Goal: Task Accomplishment & Management: Complete application form

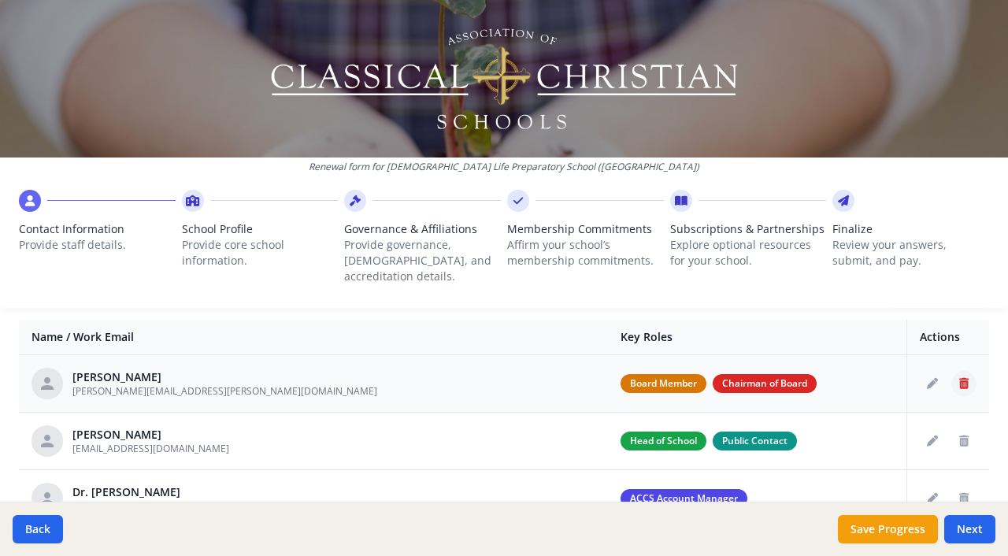
click at [963, 378] on icon "Delete staff" at bounding box center [963, 383] width 9 height 11
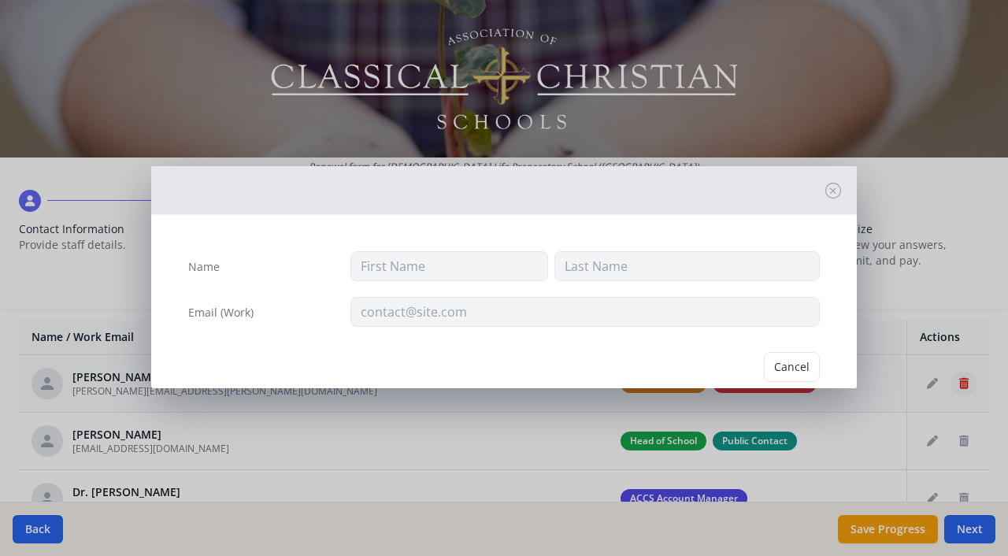
type input "[PERSON_NAME]"
type input "[PERSON_NAME][EMAIL_ADDRESS][PERSON_NAME][DOMAIN_NAME]"
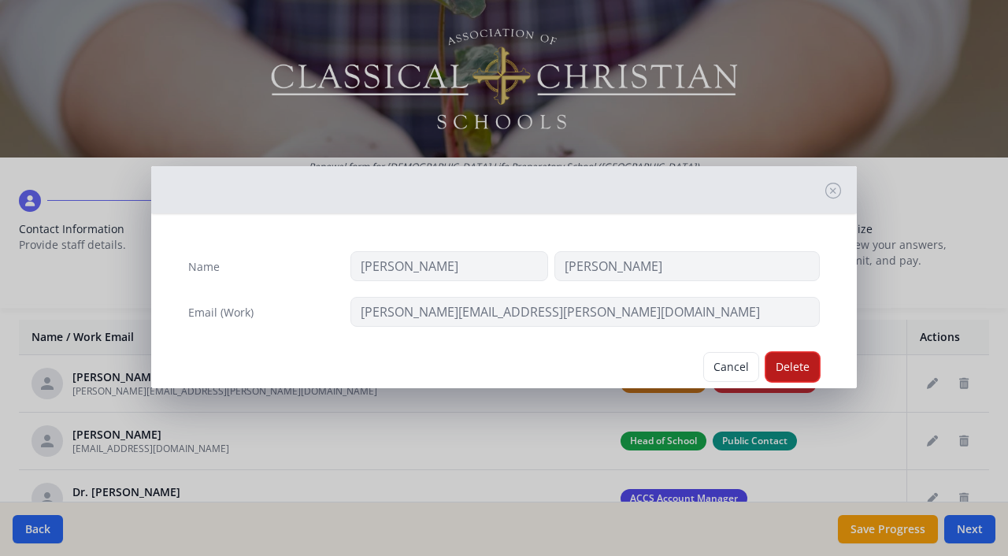
click at [787, 375] on button "Delete" at bounding box center [793, 367] width 54 height 30
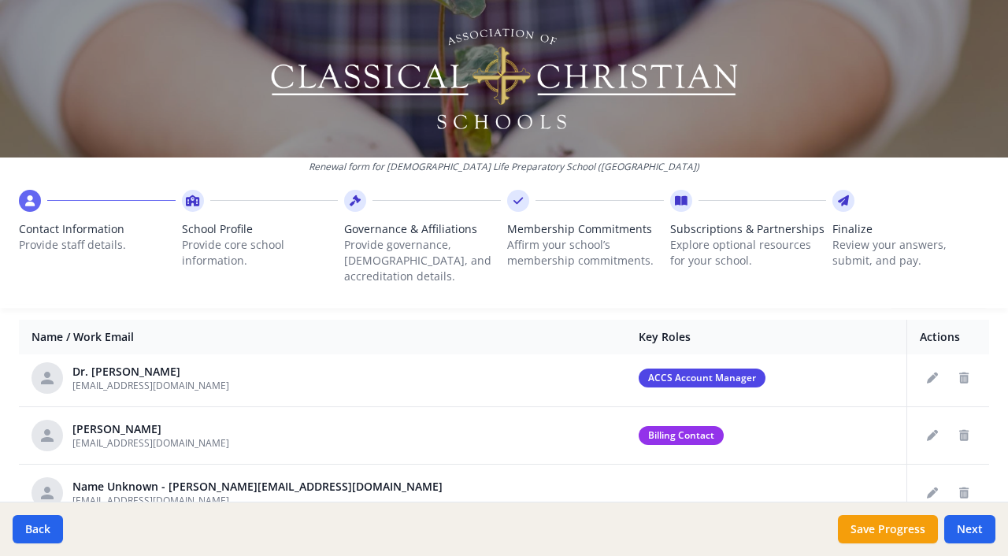
scroll to position [67, 0]
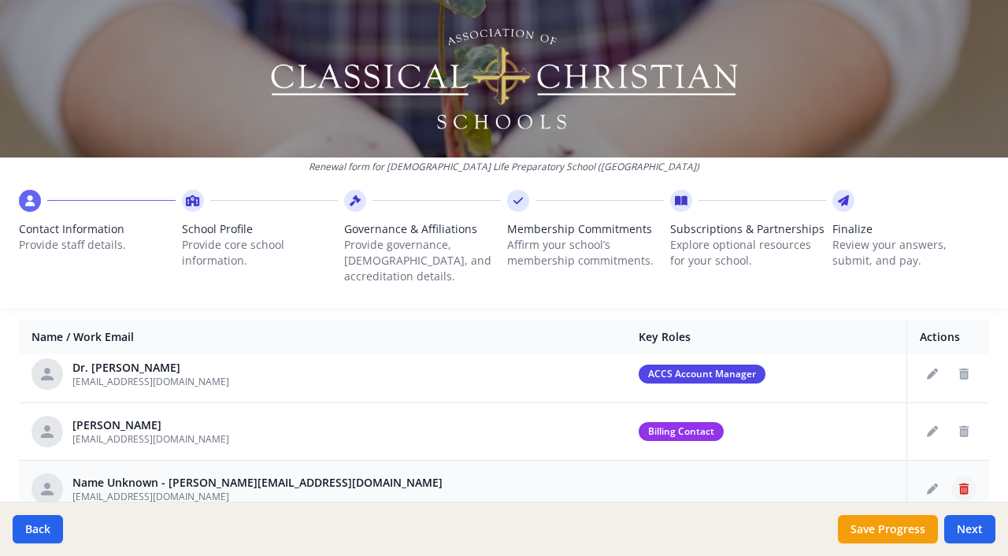
click at [966, 484] on icon "Delete staff" at bounding box center [963, 489] width 9 height 11
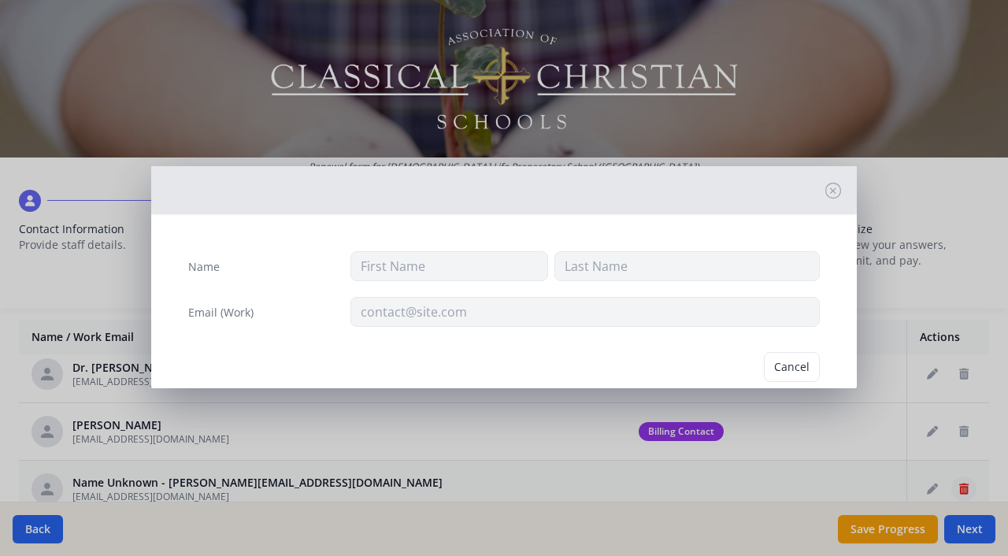
type input "[EMAIL_ADDRESS][DOMAIN_NAME]"
click at [803, 374] on button "Delete" at bounding box center [793, 367] width 54 height 30
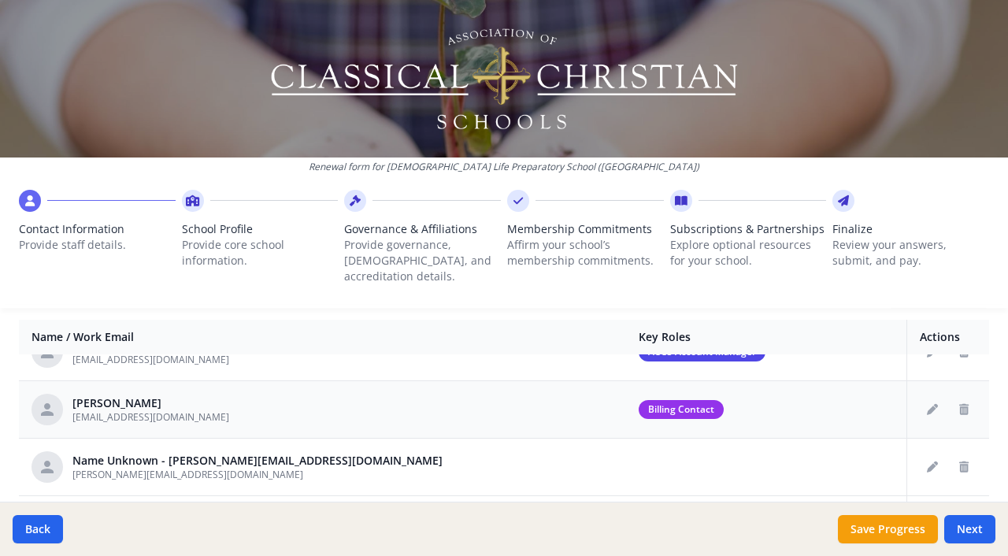
scroll to position [90, 0]
click at [968, 461] on icon "Delete staff" at bounding box center [963, 466] width 9 height 11
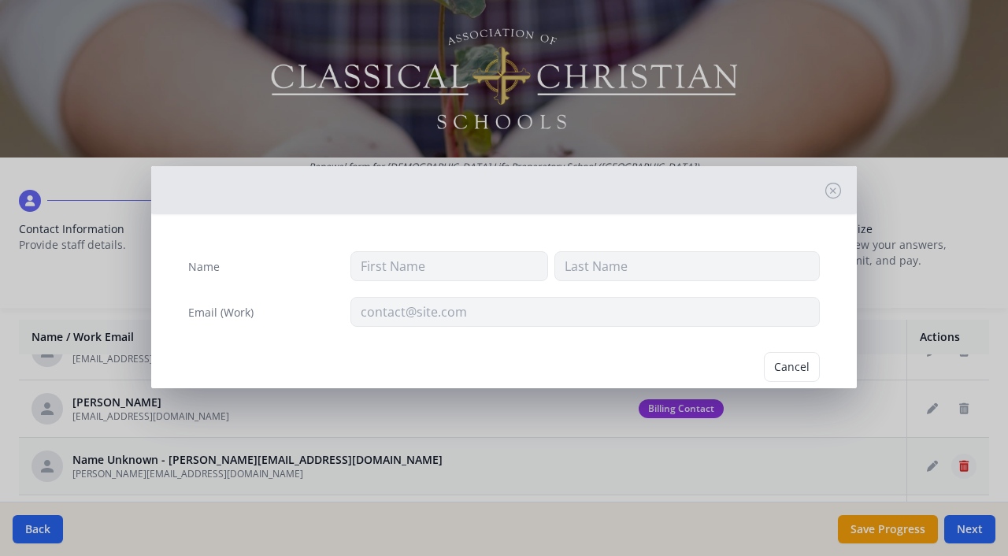
type input "[PERSON_NAME][EMAIL_ADDRESS][DOMAIN_NAME]"
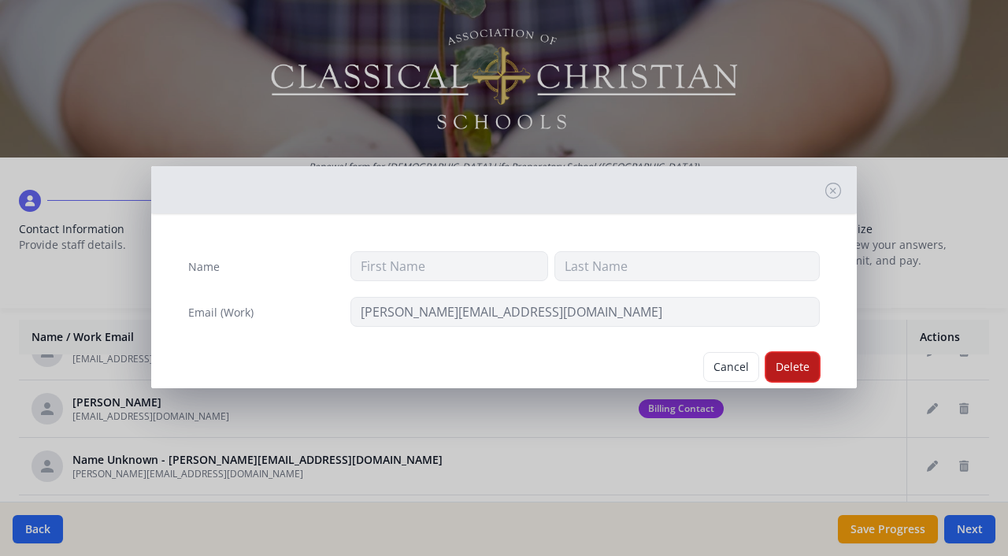
click at [793, 365] on button "Delete" at bounding box center [793, 367] width 54 height 30
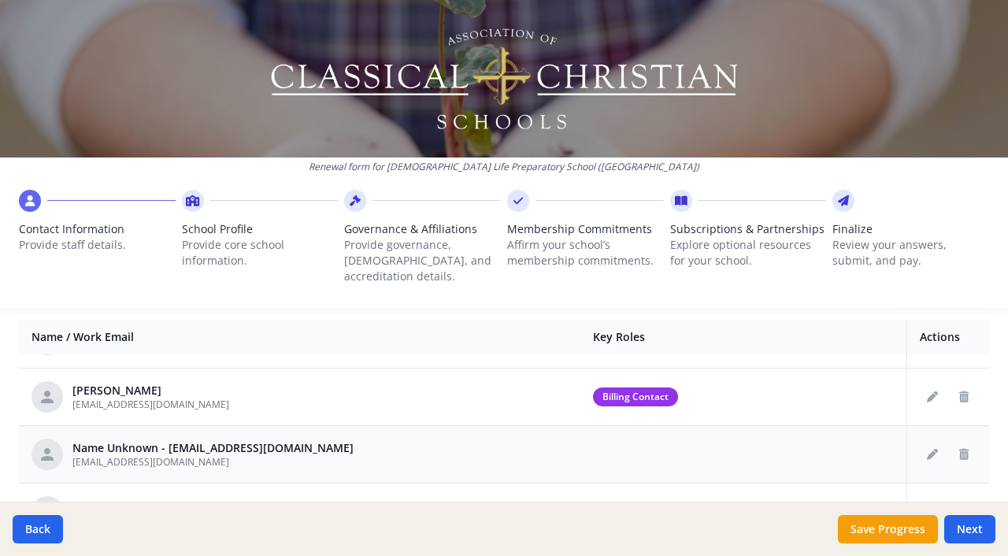
scroll to position [115, 0]
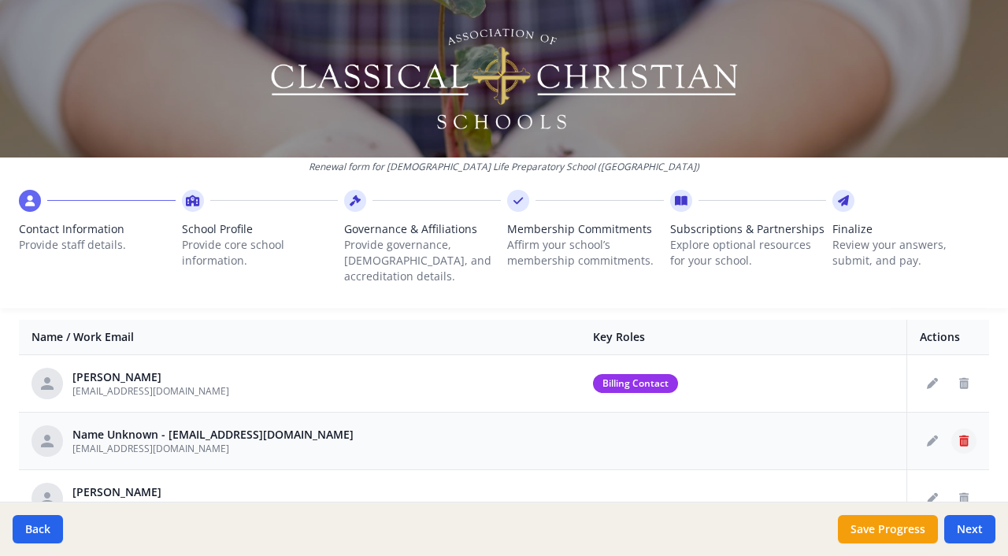
click at [963, 436] on icon "Delete staff" at bounding box center [963, 441] width 9 height 11
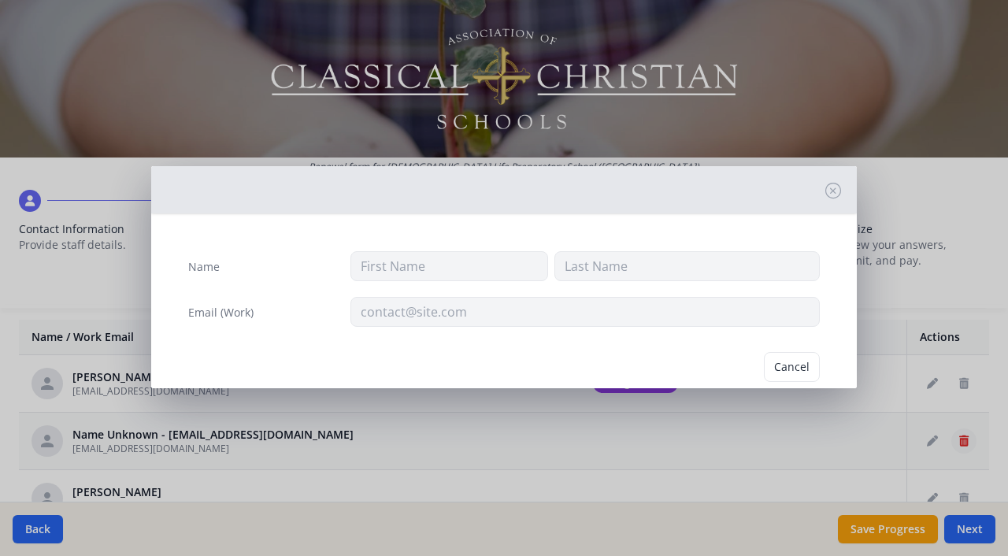
type input "[EMAIL_ADDRESS][DOMAIN_NAME]"
click at [788, 363] on button "Delete" at bounding box center [793, 367] width 54 height 30
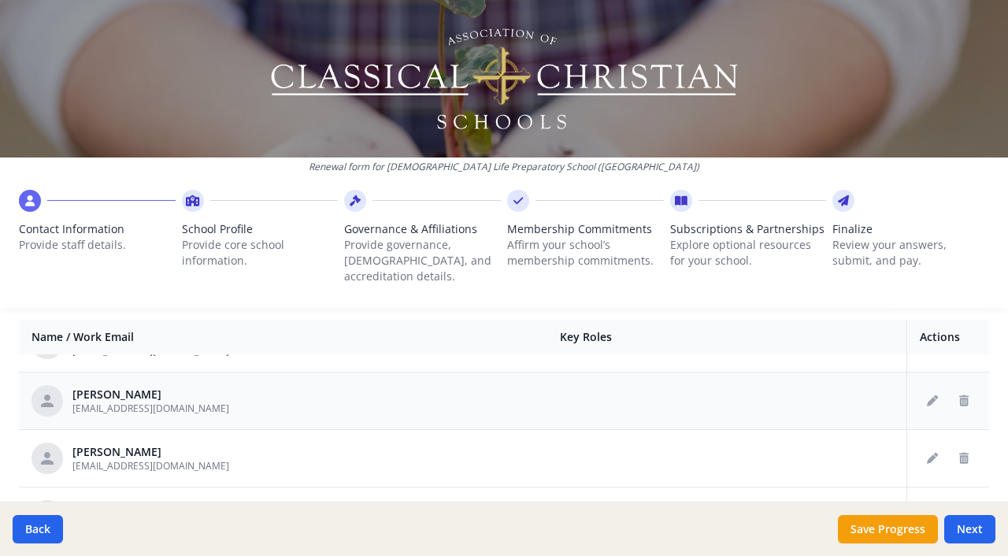
scroll to position [161, 0]
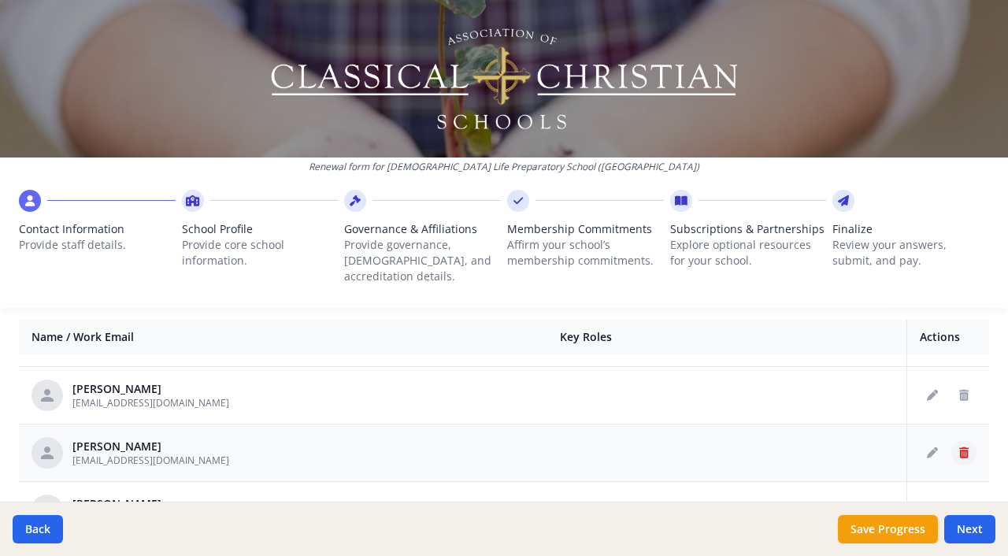
click at [969, 440] on button "Delete staff" at bounding box center [964, 452] width 25 height 25
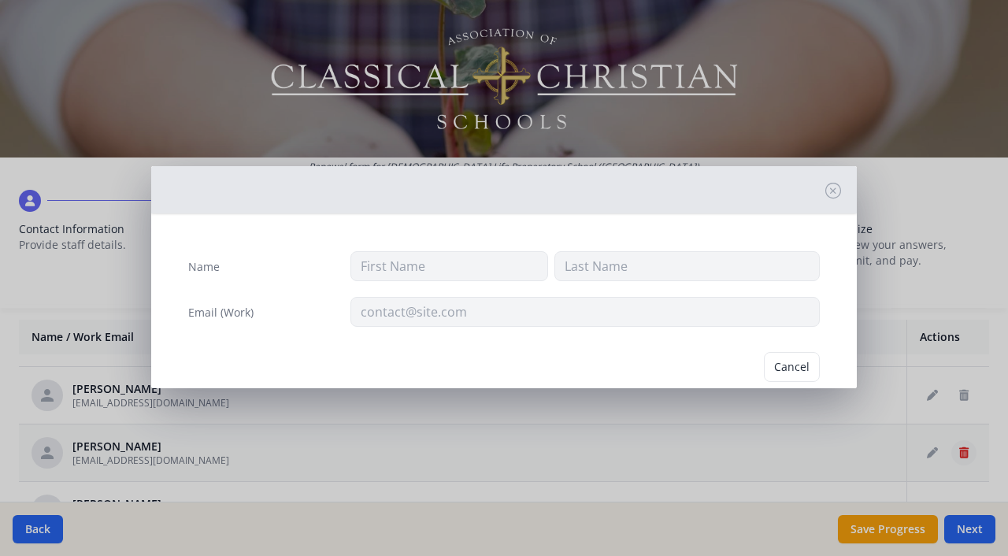
type input "[PERSON_NAME]"
type input "[EMAIL_ADDRESS][DOMAIN_NAME]"
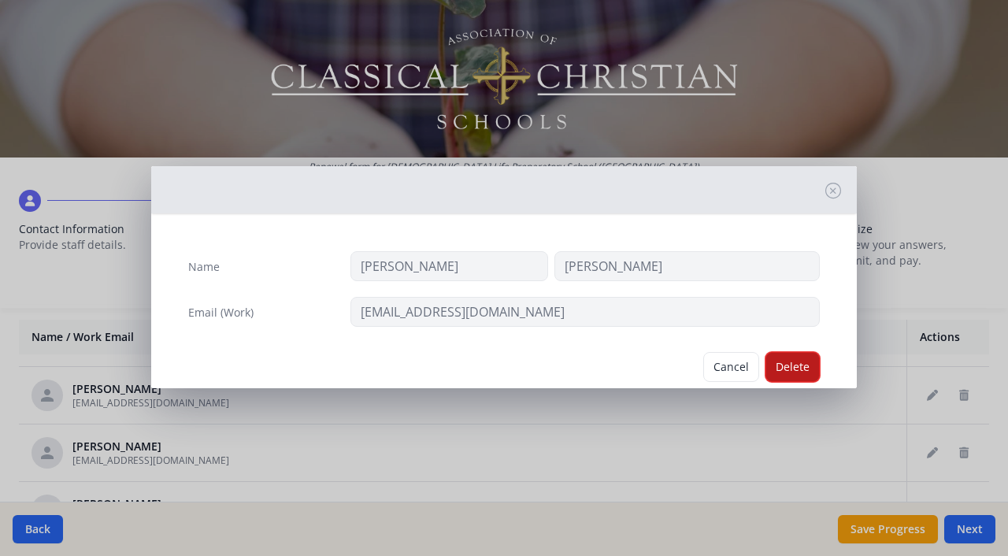
click at [795, 365] on button "Delete" at bounding box center [793, 367] width 54 height 30
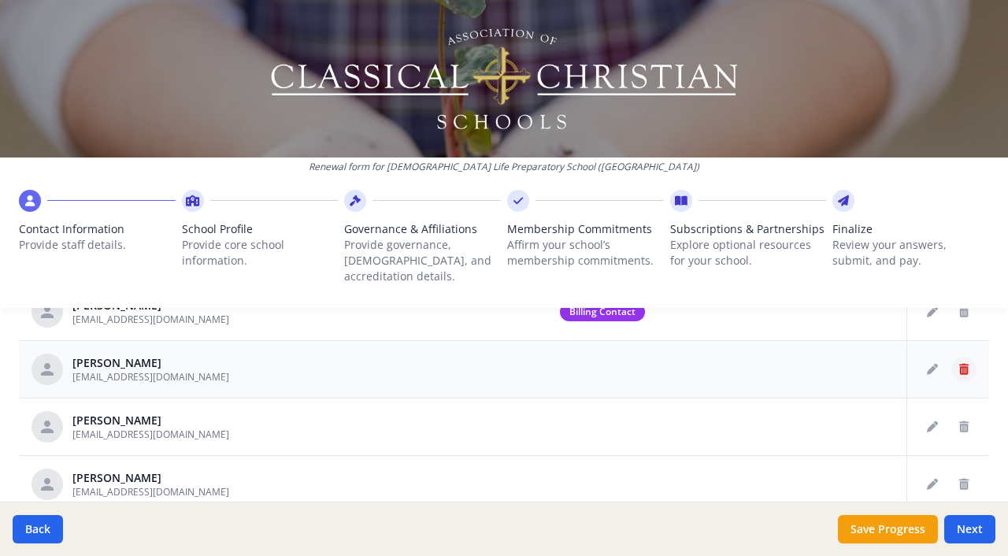
scroll to position [97, 0]
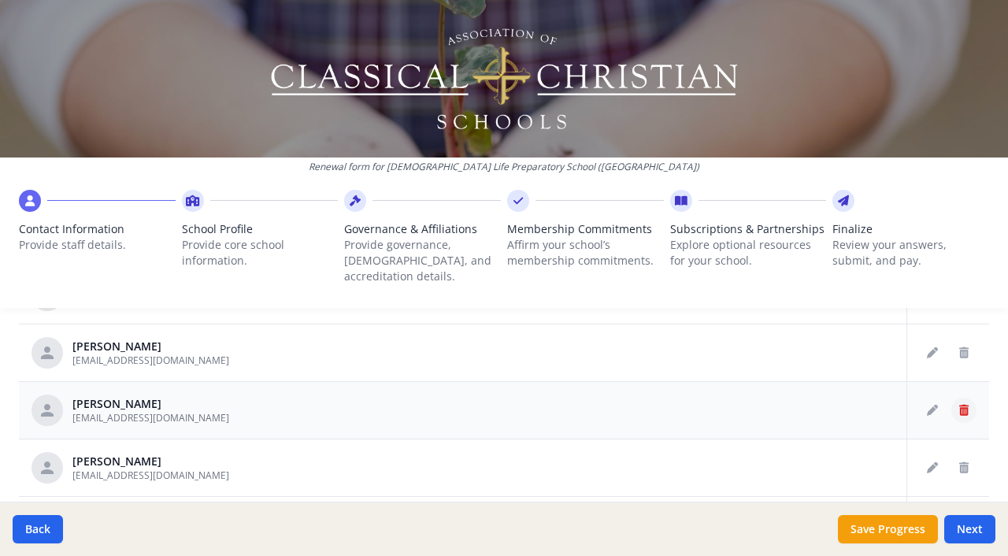
click at [966, 405] on icon "Delete staff" at bounding box center [963, 410] width 9 height 11
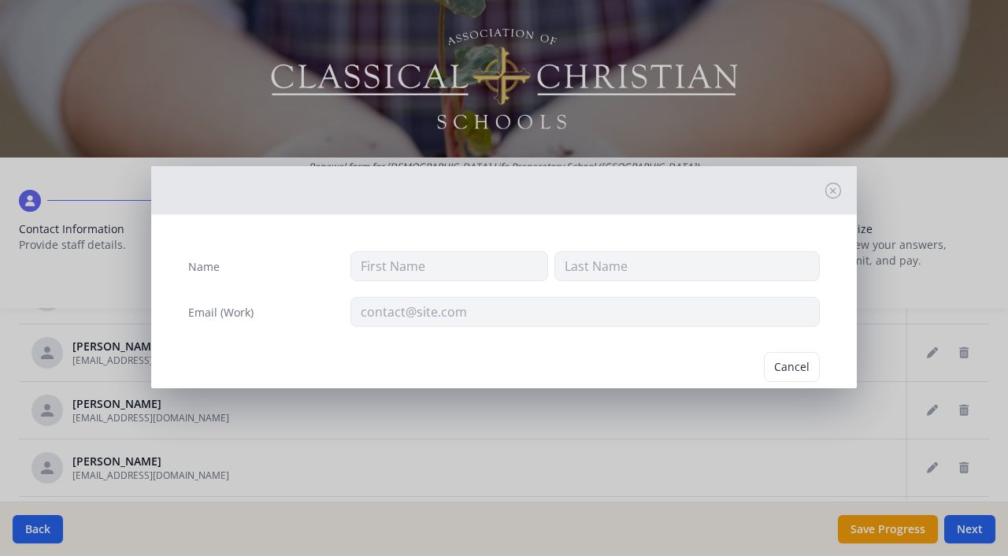
type input "[PERSON_NAME]"
type input "[EMAIL_ADDRESS][DOMAIN_NAME]"
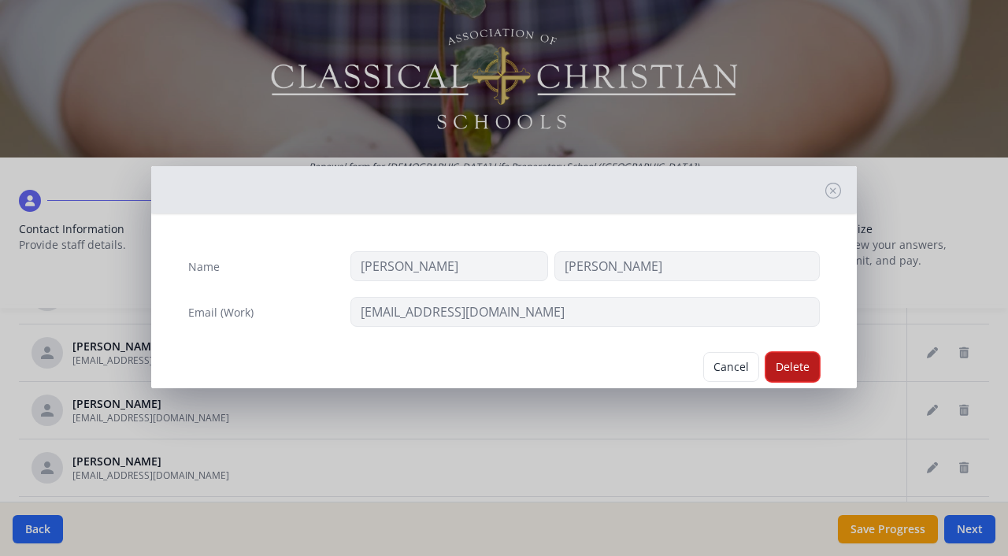
click at [798, 366] on button "Delete" at bounding box center [793, 367] width 54 height 30
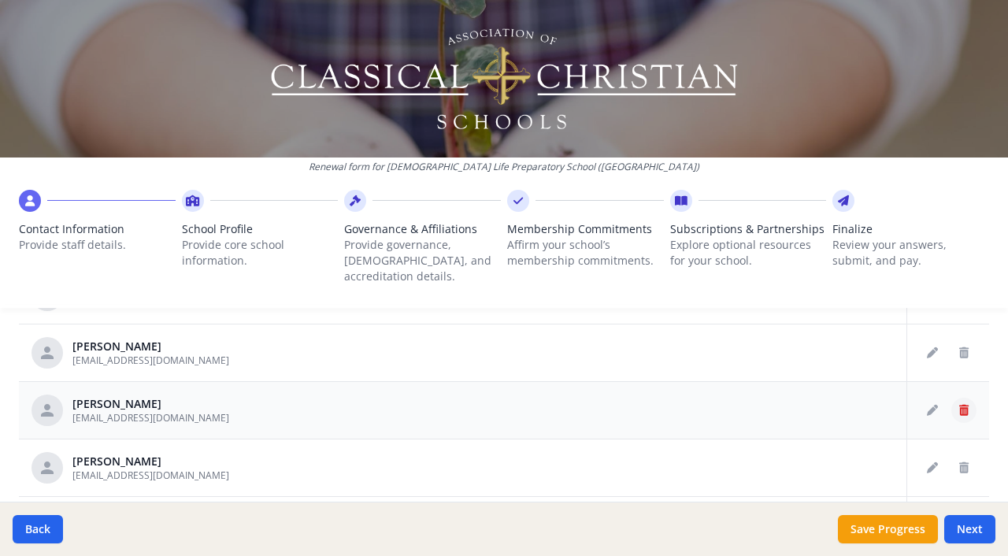
click at [963, 398] on button "Delete staff" at bounding box center [964, 410] width 25 height 25
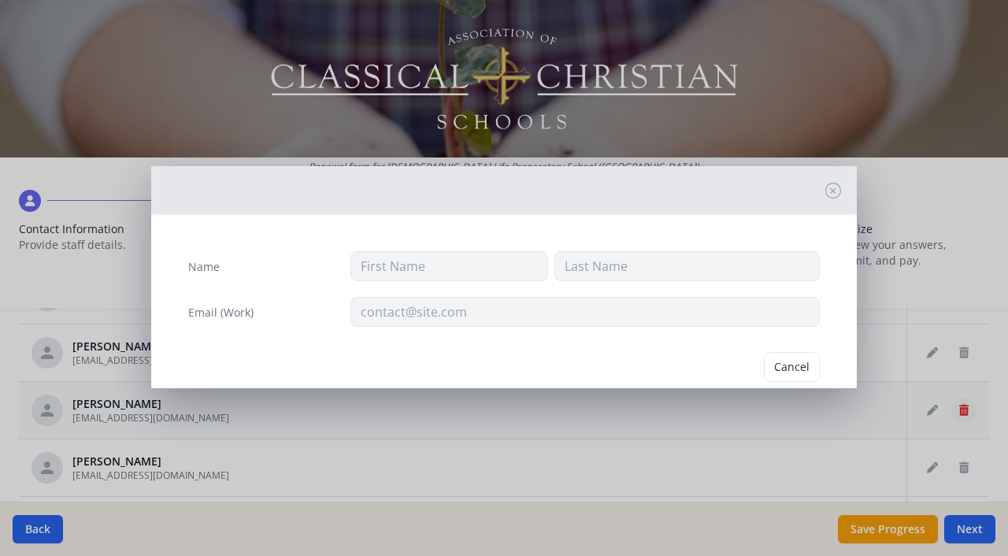
type input "Brook"
type input "[PERSON_NAME]"
type input "[EMAIL_ADDRESS][DOMAIN_NAME]"
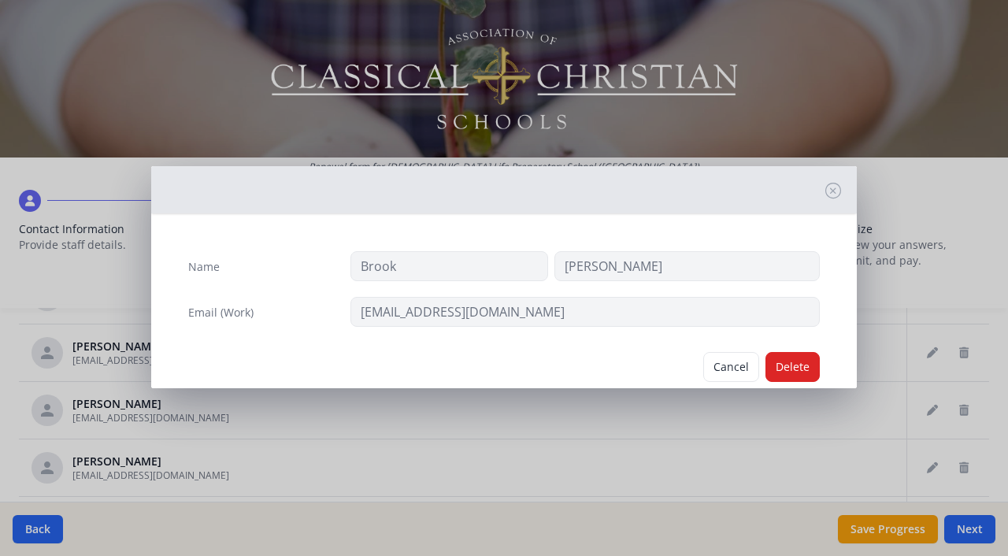
click at [965, 449] on div "Name [PERSON_NAME] Email (Work) [EMAIL_ADDRESS][DOMAIN_NAME] Cancel [GEOGRAPHIC…" at bounding box center [504, 278] width 1008 height 556
click at [733, 363] on button "Cancel" at bounding box center [731, 367] width 56 height 30
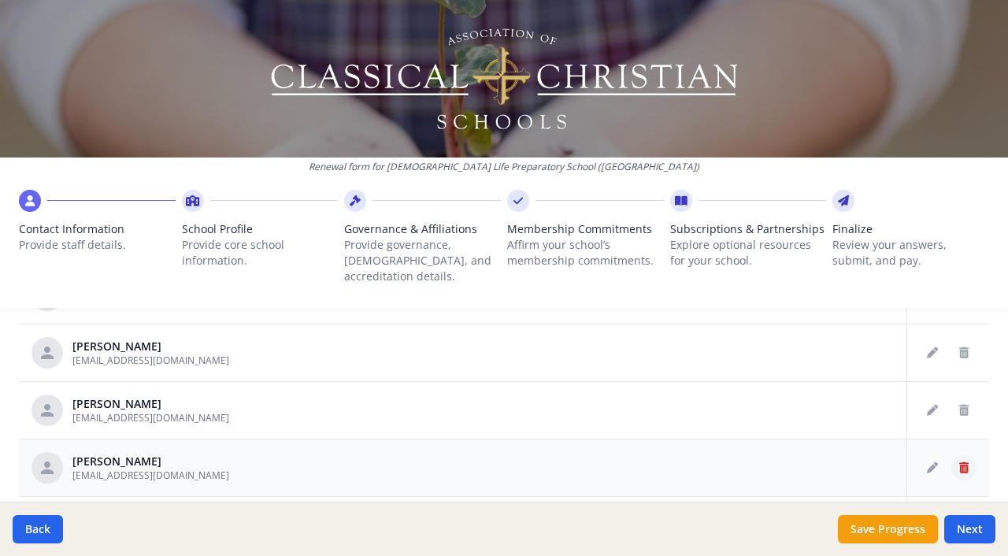
click at [964, 462] on icon "Delete staff" at bounding box center [963, 467] width 9 height 11
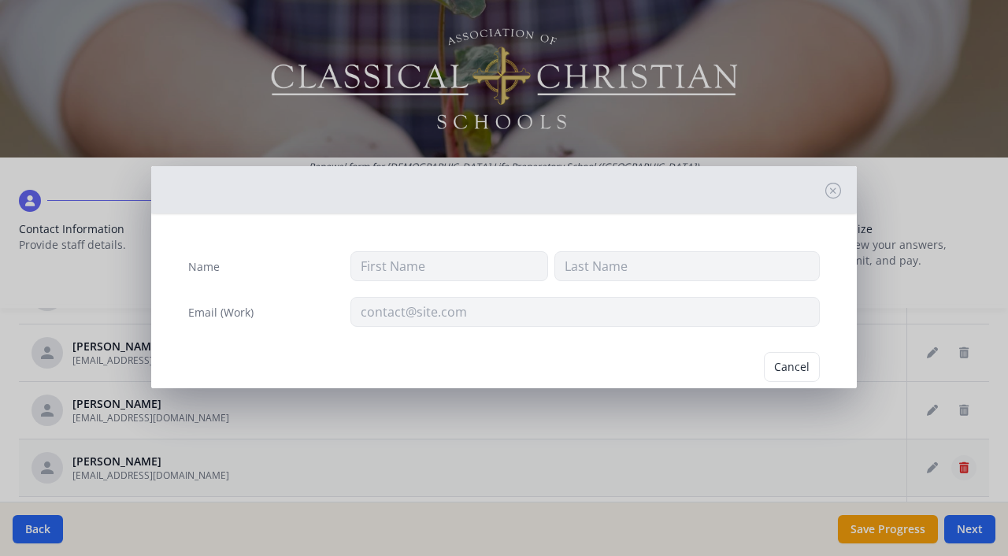
type input "Clay"
type input "[PERSON_NAME]"
type input "[EMAIL_ADDRESS][DOMAIN_NAME]"
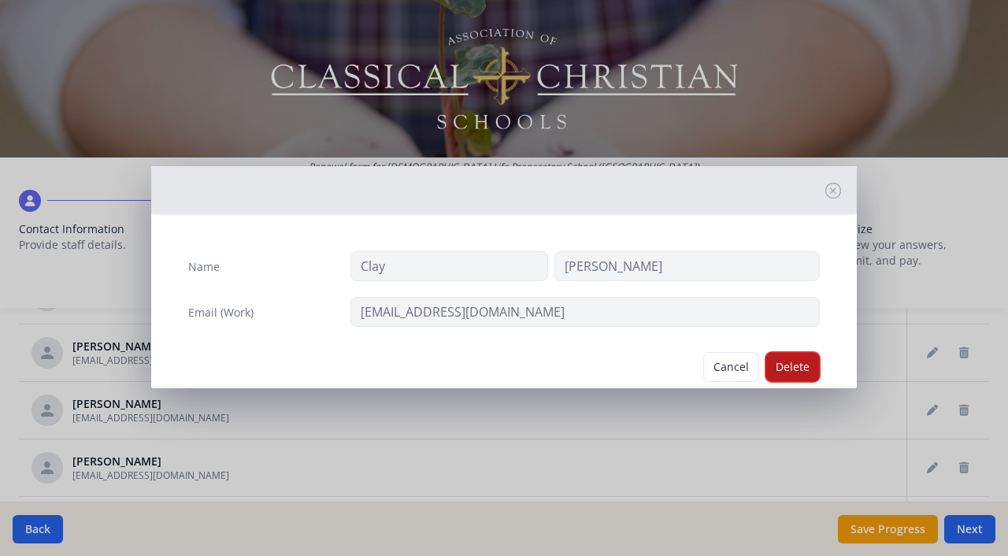
click at [793, 367] on button "Delete" at bounding box center [793, 367] width 54 height 30
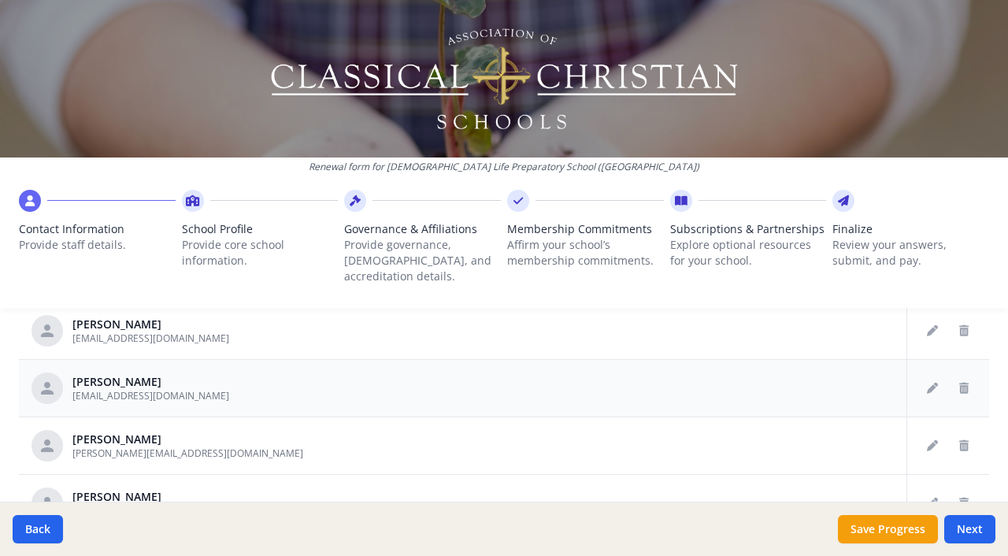
scroll to position [178, 0]
click at [964, 439] on icon "Delete staff" at bounding box center [963, 444] width 9 height 11
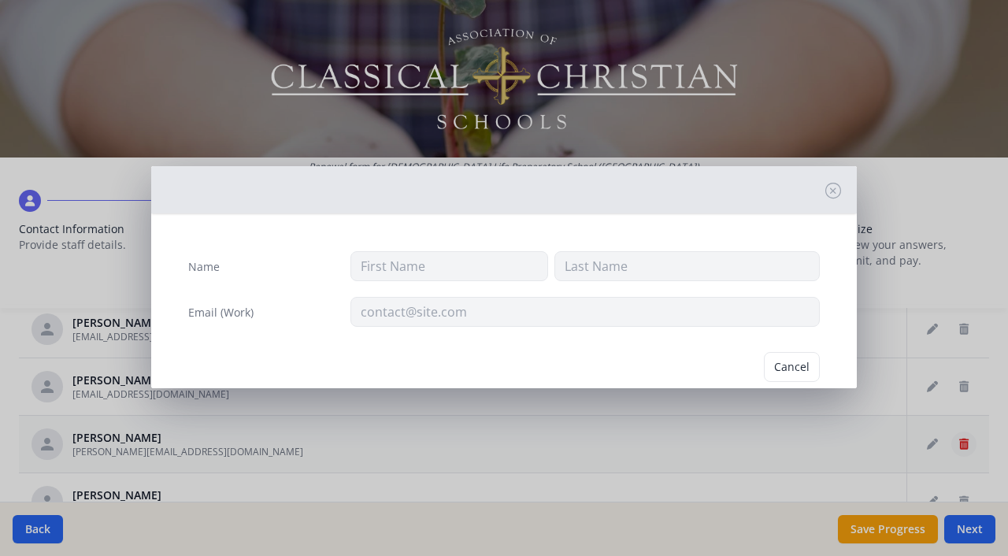
type input "[PERSON_NAME]"
type input "Hay"
type input "[PERSON_NAME][EMAIL_ADDRESS][DOMAIN_NAME]"
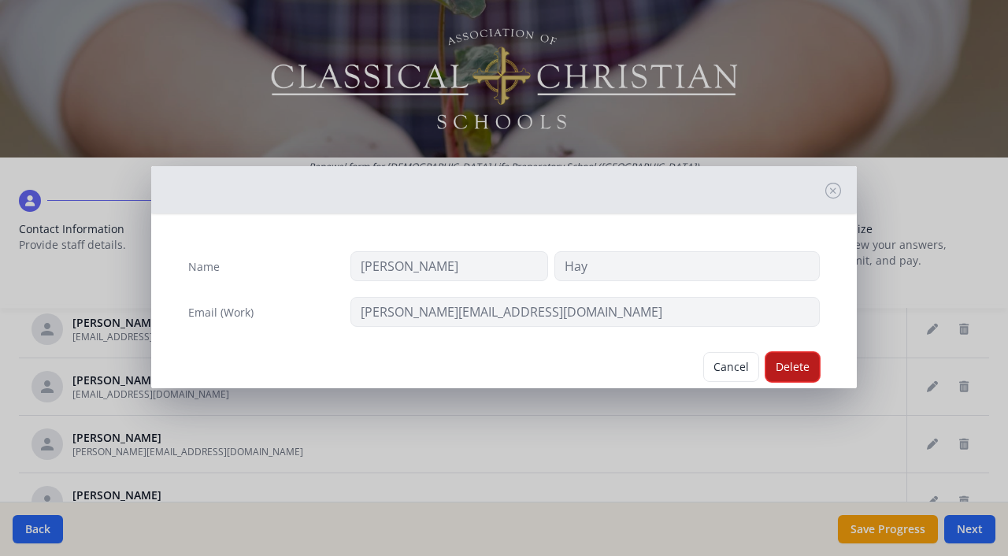
click at [807, 364] on button "Delete" at bounding box center [793, 367] width 54 height 30
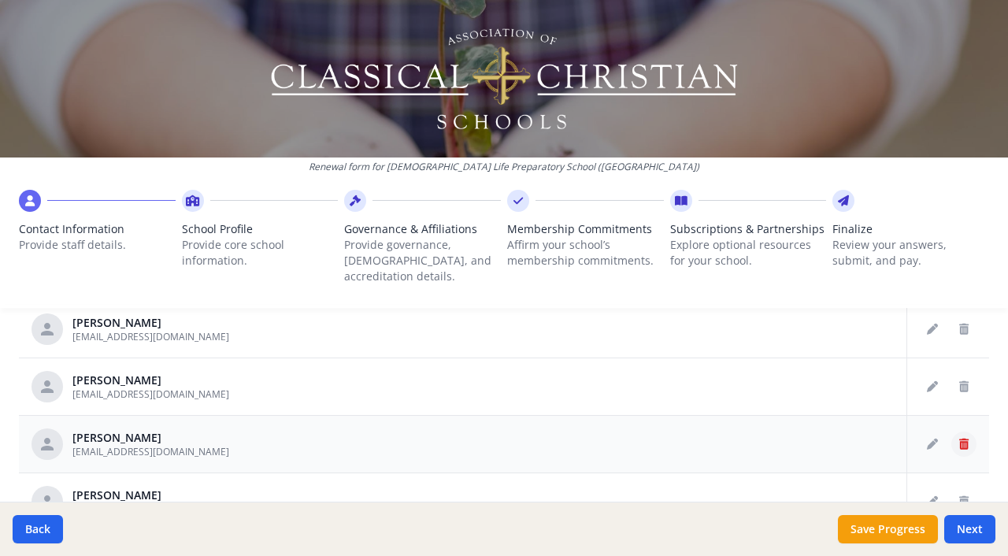
click at [966, 439] on icon "Delete staff" at bounding box center [963, 444] width 9 height 11
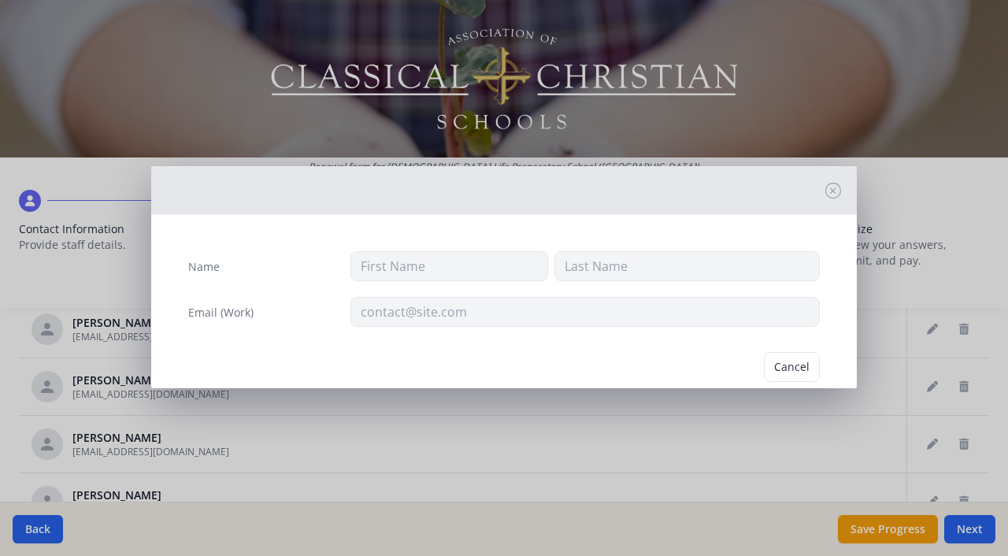
type input "[PERSON_NAME]"
type input "Hay"
type input "[EMAIL_ADDRESS][DOMAIN_NAME]"
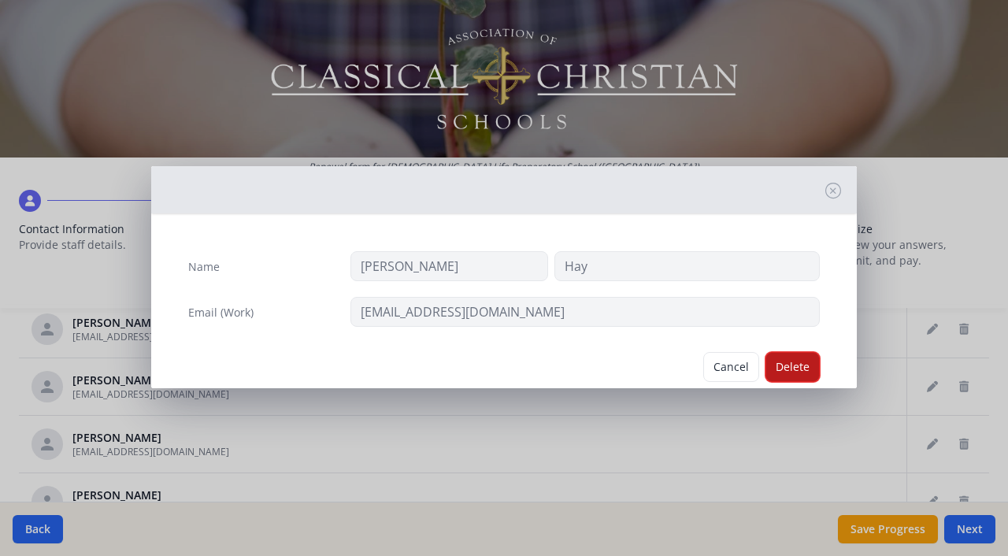
click at [801, 372] on button "Delete" at bounding box center [793, 367] width 54 height 30
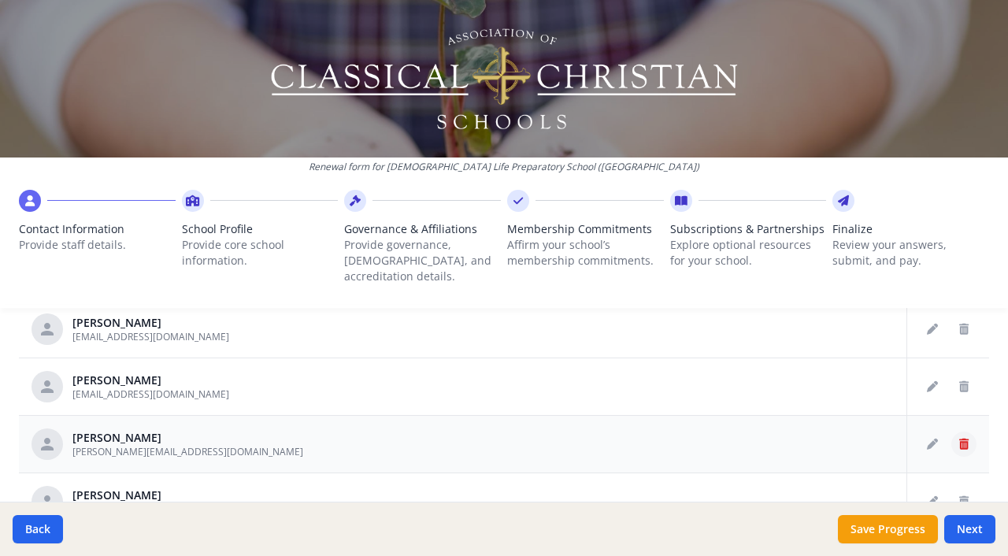
click at [967, 439] on icon "Delete staff" at bounding box center [963, 444] width 9 height 11
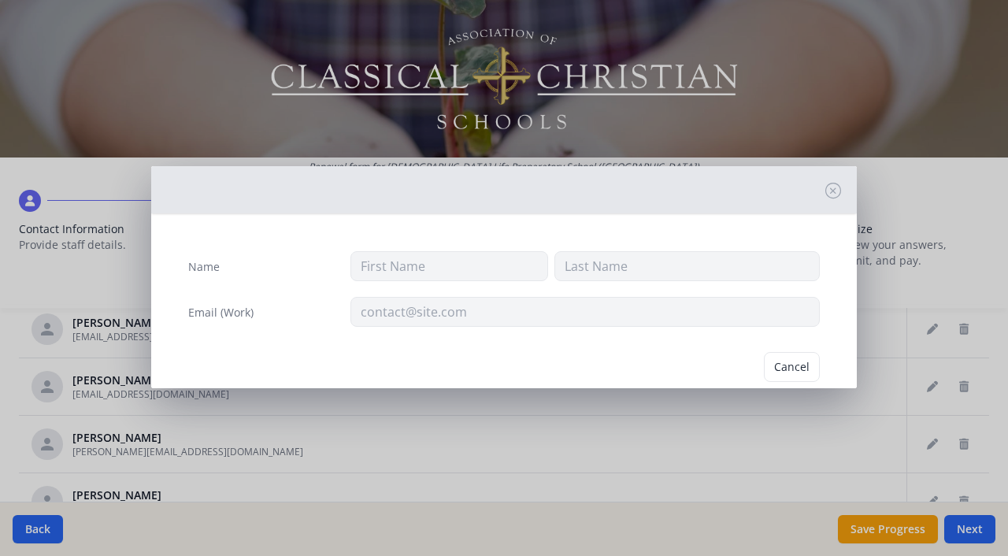
type input "[PERSON_NAME]"
type input "[PERSON_NAME][EMAIL_ADDRESS][DOMAIN_NAME]"
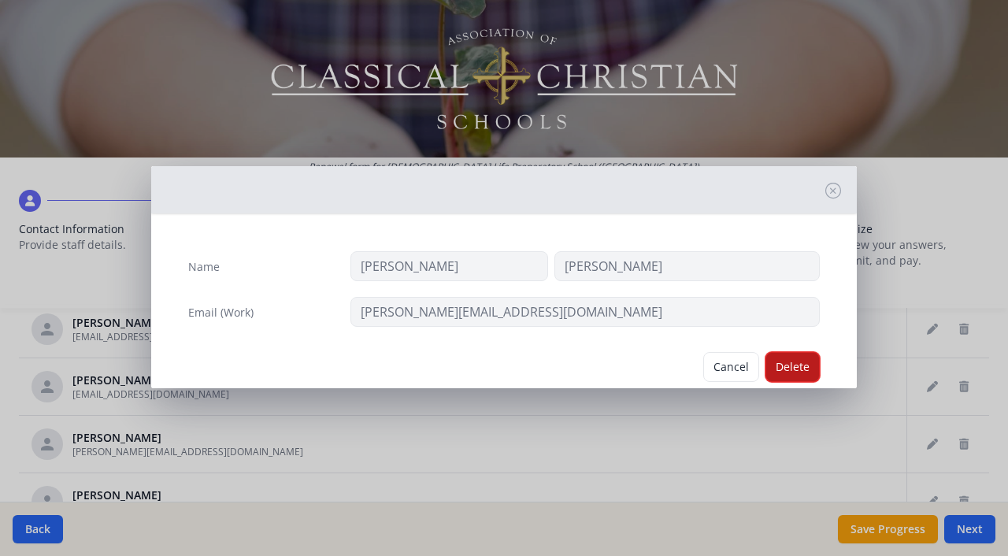
click at [803, 370] on button "Delete" at bounding box center [793, 367] width 54 height 30
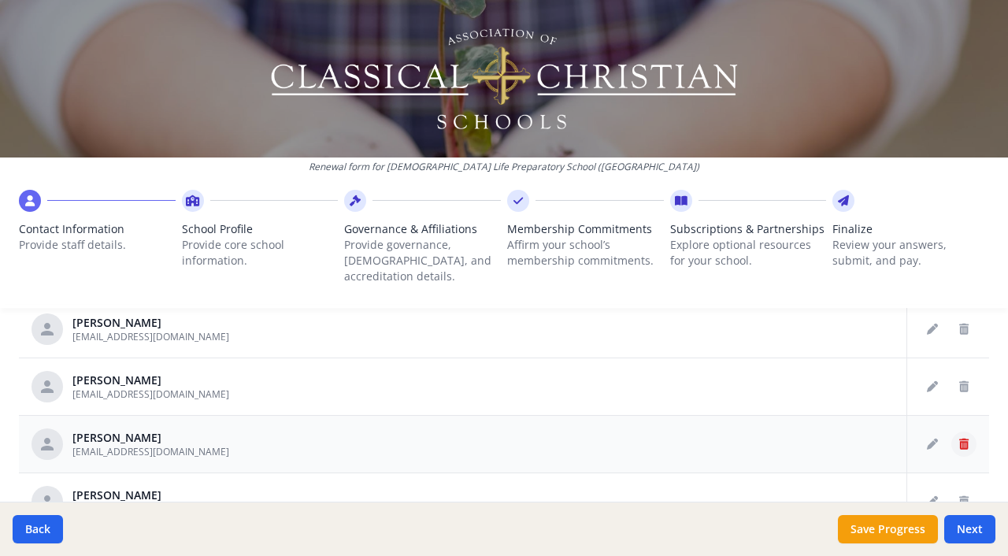
click at [965, 439] on icon "Delete staff" at bounding box center [963, 444] width 9 height 11
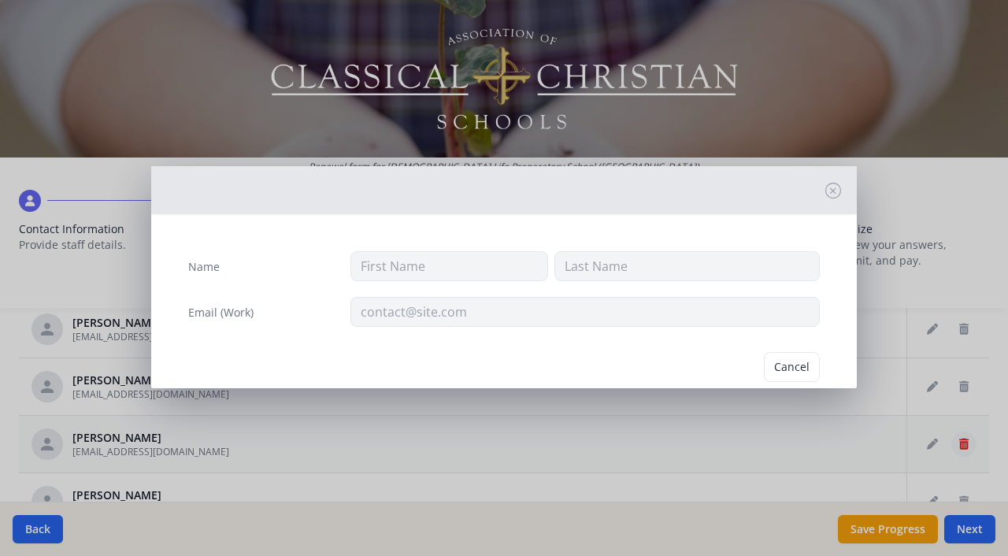
type input "[PERSON_NAME]"
type input "[EMAIL_ADDRESS][DOMAIN_NAME]"
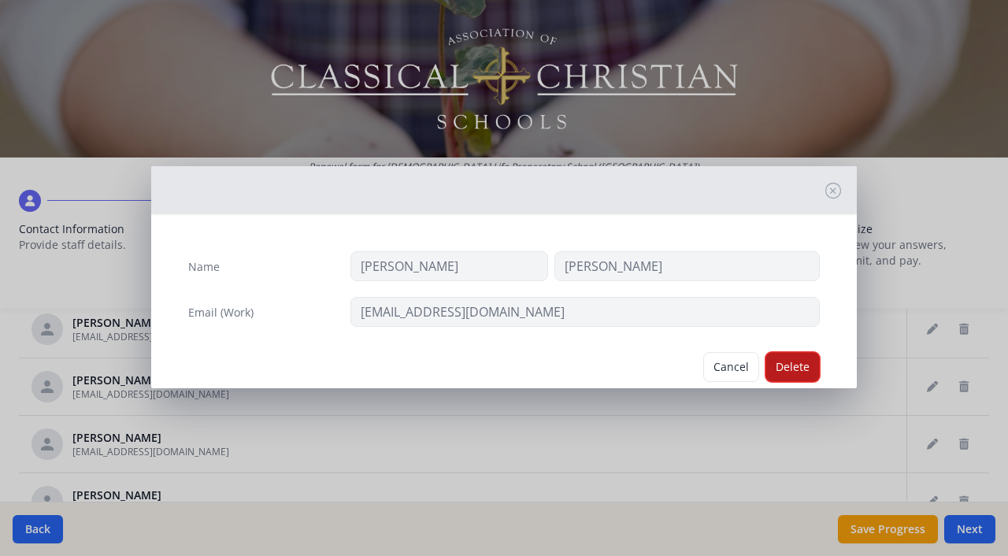
click at [796, 370] on button "Delete" at bounding box center [793, 367] width 54 height 30
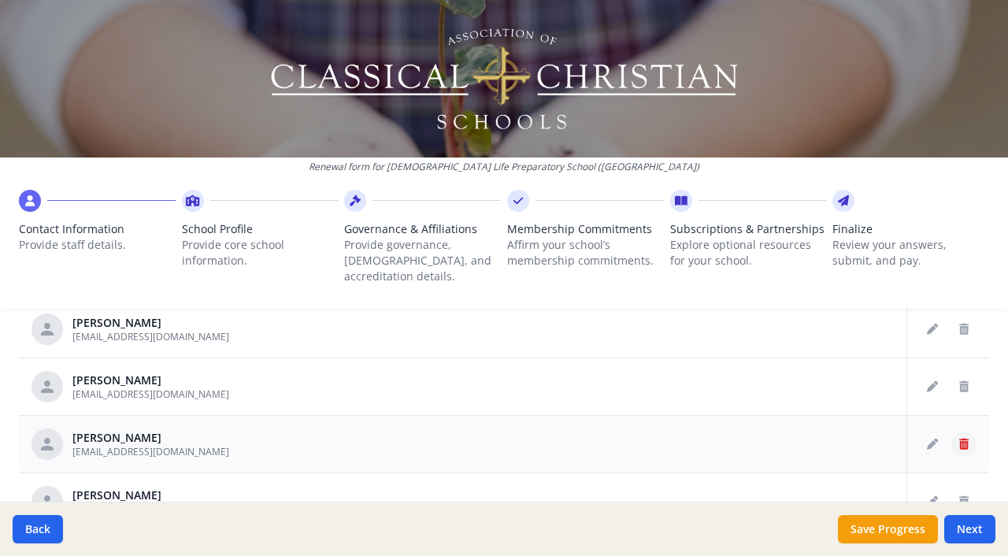
click at [966, 439] on icon "Delete staff" at bounding box center [963, 444] width 9 height 11
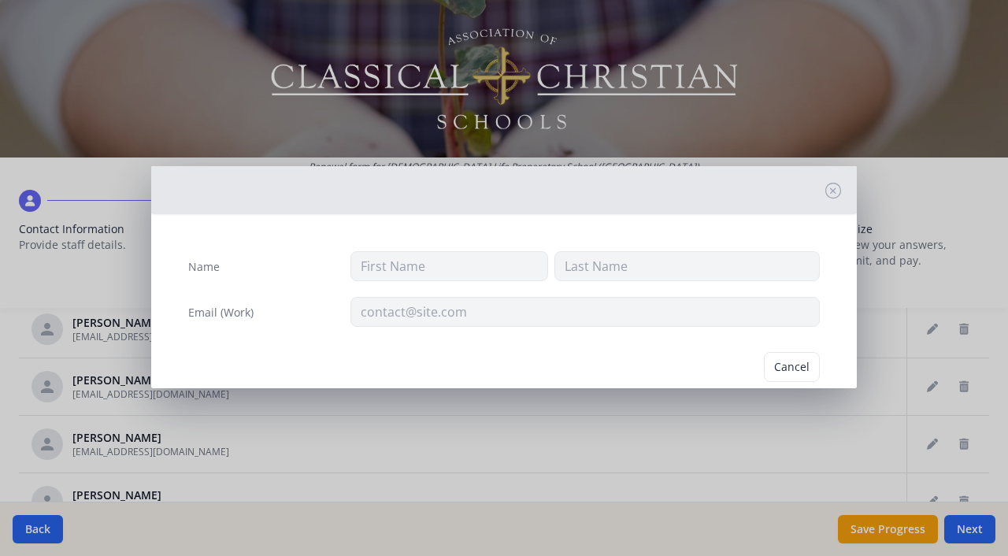
type input "[PERSON_NAME]"
type input "[EMAIL_ADDRESS][DOMAIN_NAME]"
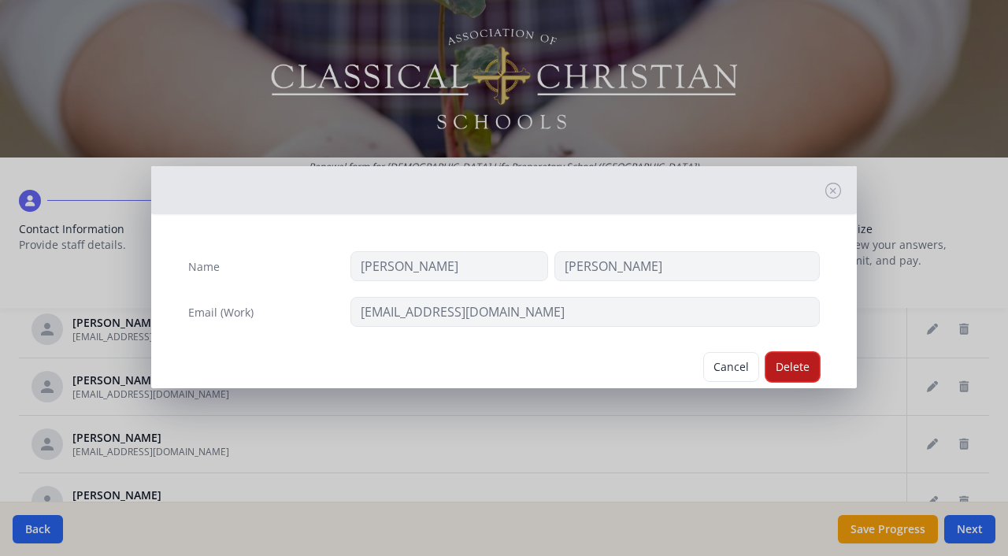
click at [807, 369] on button "Delete" at bounding box center [793, 367] width 54 height 30
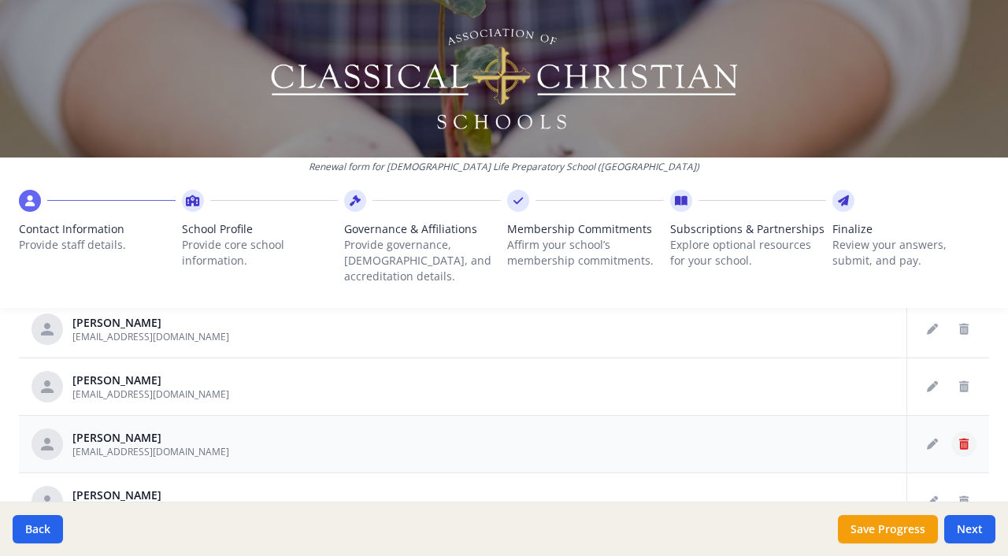
click at [967, 439] on icon "Delete staff" at bounding box center [963, 444] width 9 height 11
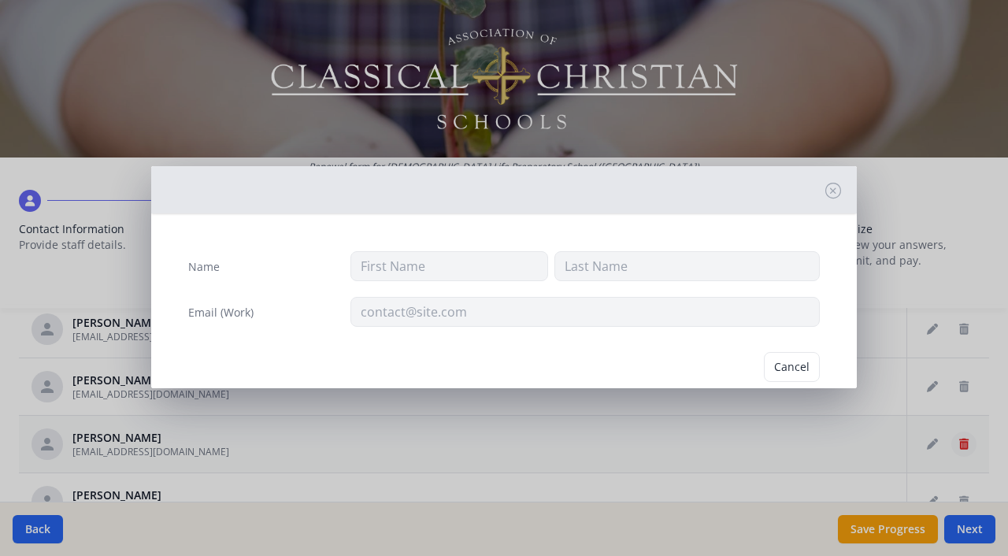
type input "[PERSON_NAME]"
type input "[EMAIL_ADDRESS][DOMAIN_NAME]"
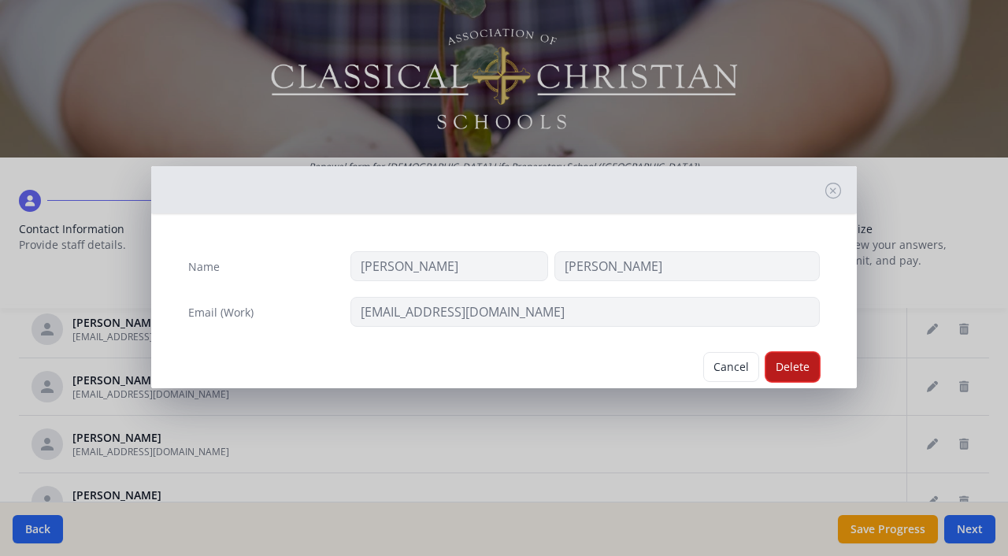
click at [796, 369] on button "Delete" at bounding box center [793, 367] width 54 height 30
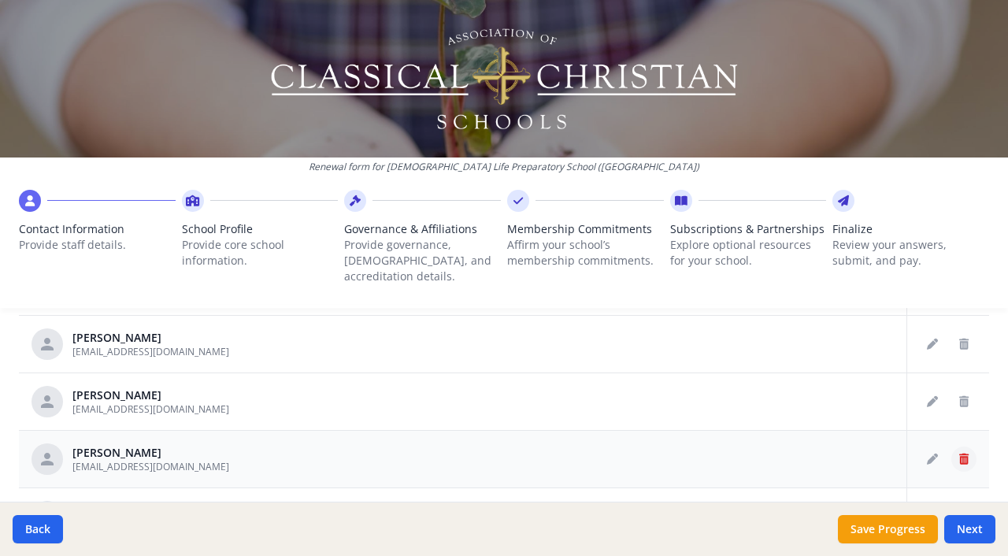
scroll to position [163, 0]
click at [963, 454] on icon "Delete staff" at bounding box center [963, 459] width 9 height 11
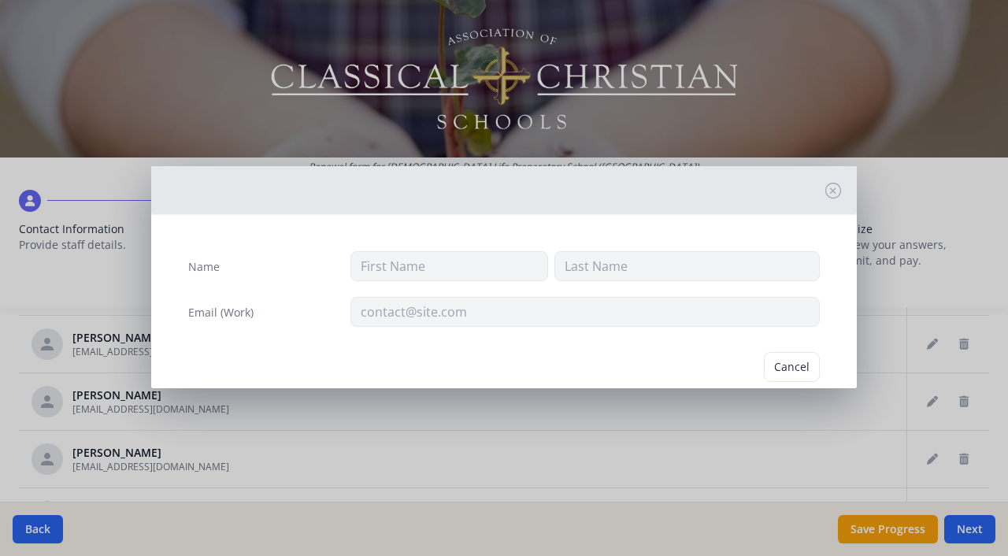
type input "[PERSON_NAME]"
type input "[EMAIL_ADDRESS][DOMAIN_NAME]"
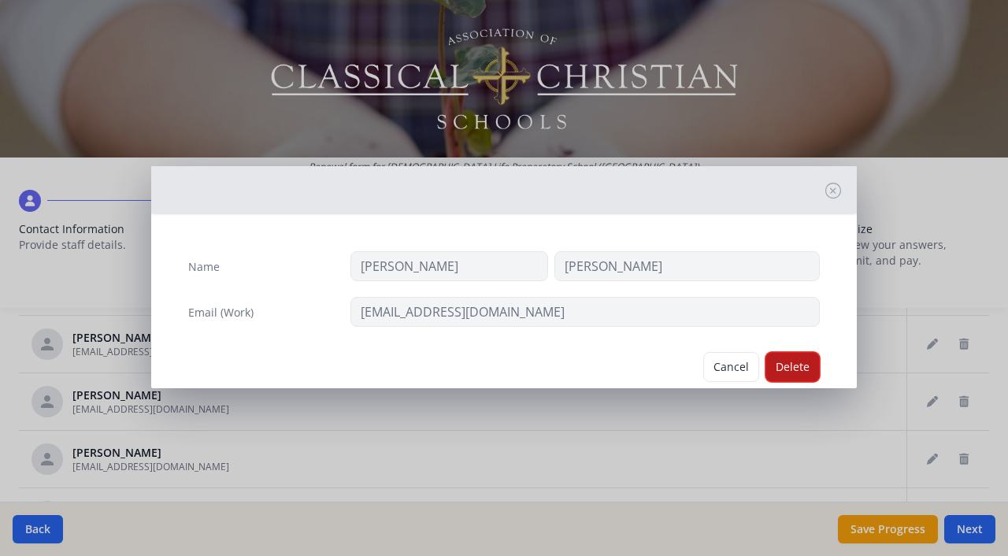
click at [789, 372] on button "Delete" at bounding box center [793, 367] width 54 height 30
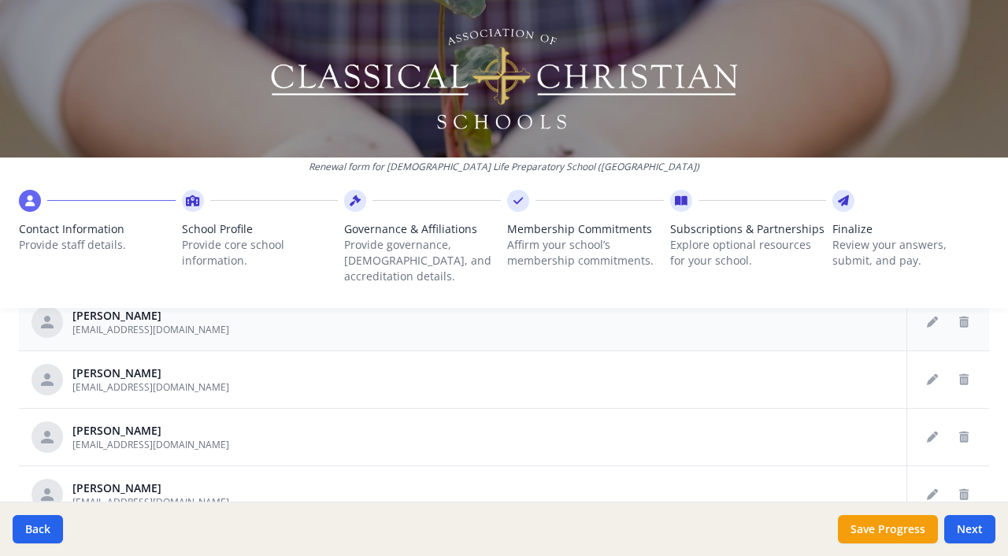
scroll to position [868, 0]
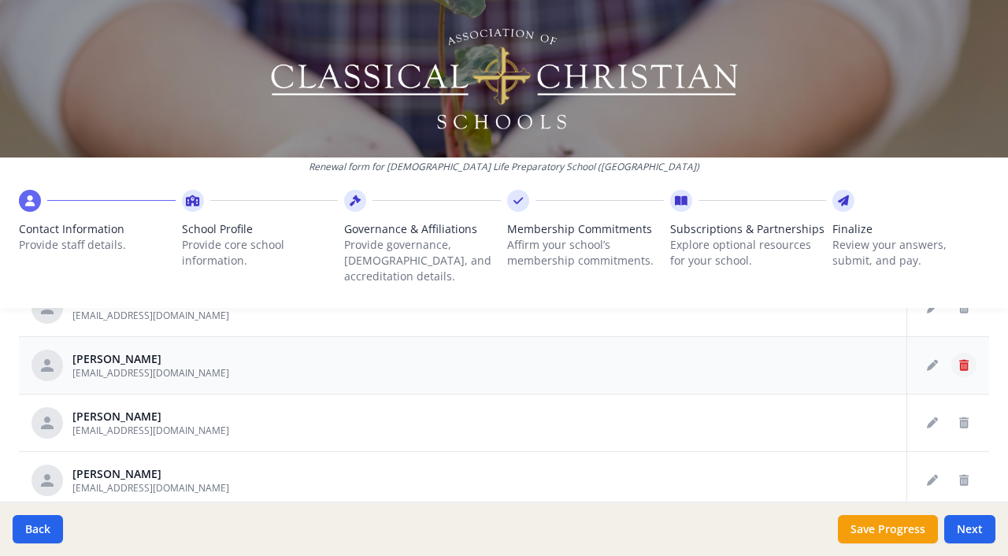
click at [959, 360] on icon "Delete staff" at bounding box center [963, 365] width 9 height 11
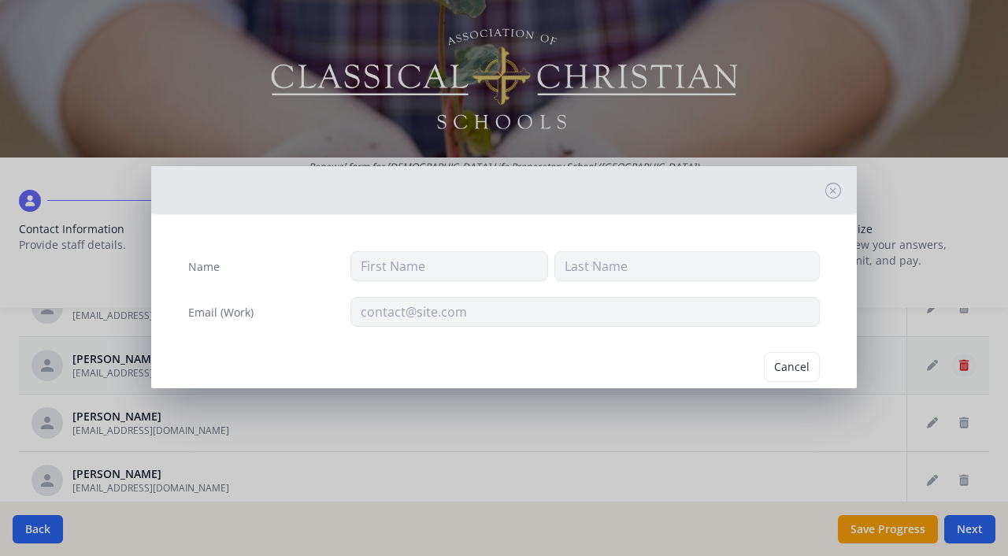
type input "[PERSON_NAME]"
type input "[EMAIL_ADDRESS][DOMAIN_NAME]"
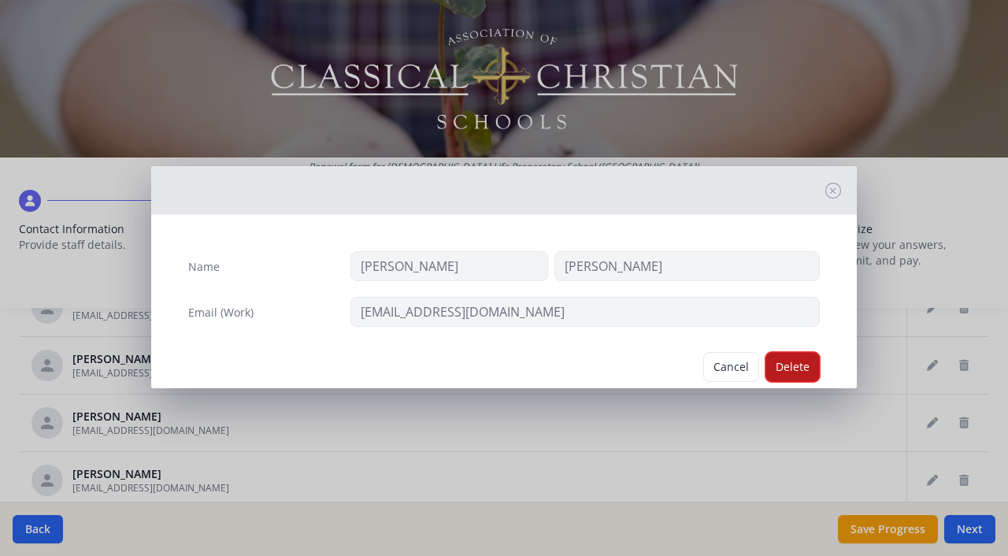
click at [797, 362] on button "Delete" at bounding box center [793, 367] width 54 height 30
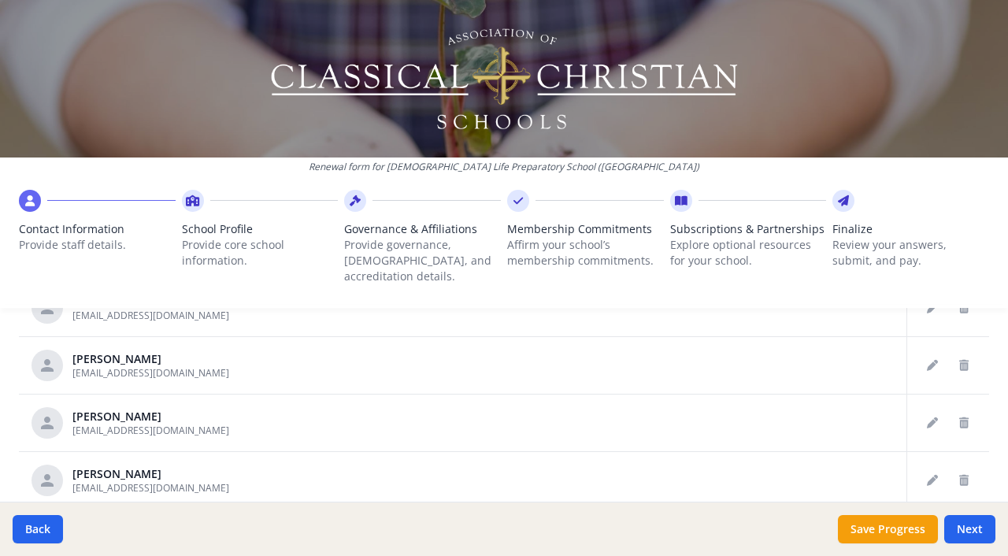
scroll to position [48, 0]
click at [933, 475] on icon "Edit staff" at bounding box center [932, 480] width 11 height 11
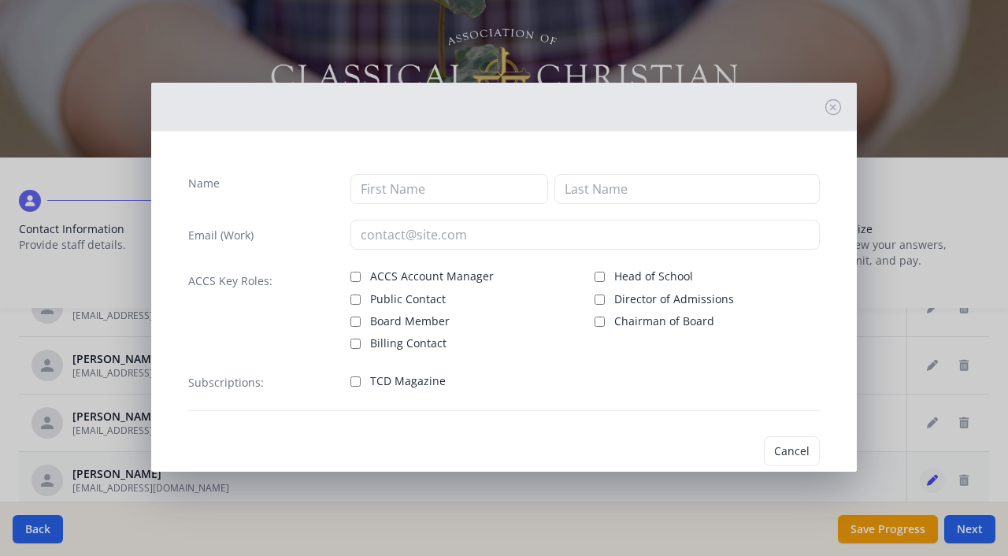
type input "Mark"
type input "[PERSON_NAME]"
type input "[EMAIL_ADDRESS][DOMAIN_NAME]"
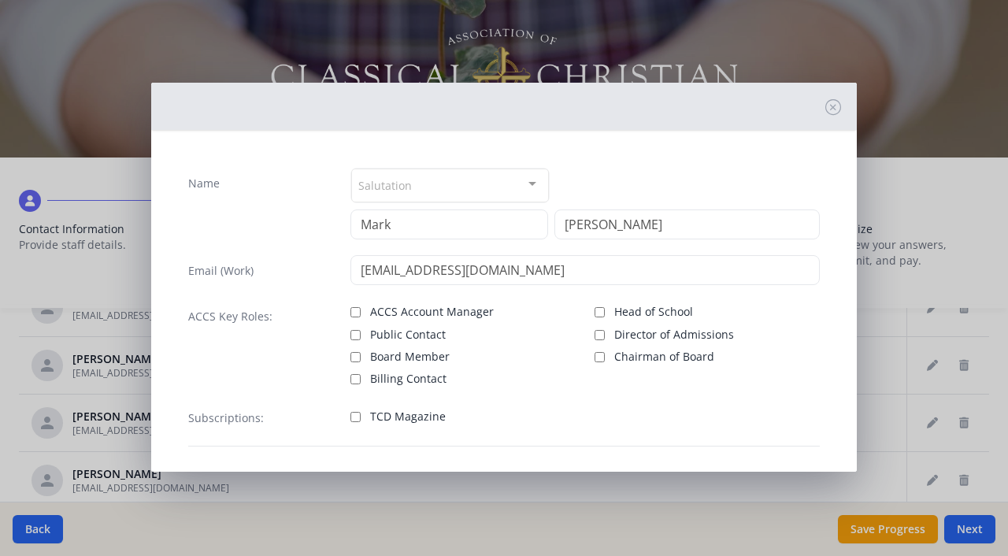
click at [534, 182] on div at bounding box center [533, 184] width 32 height 30
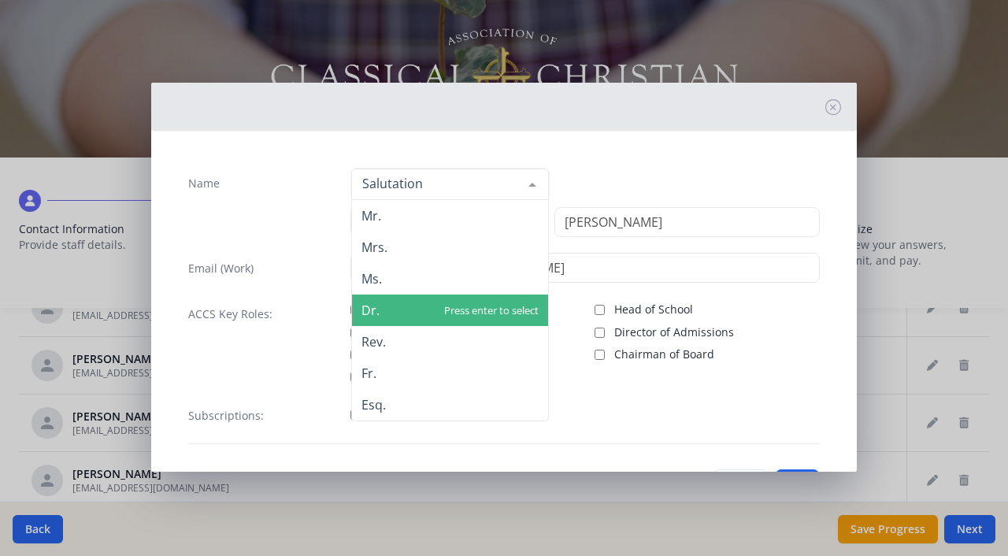
click at [431, 305] on span "Dr." at bounding box center [450, 311] width 196 height 32
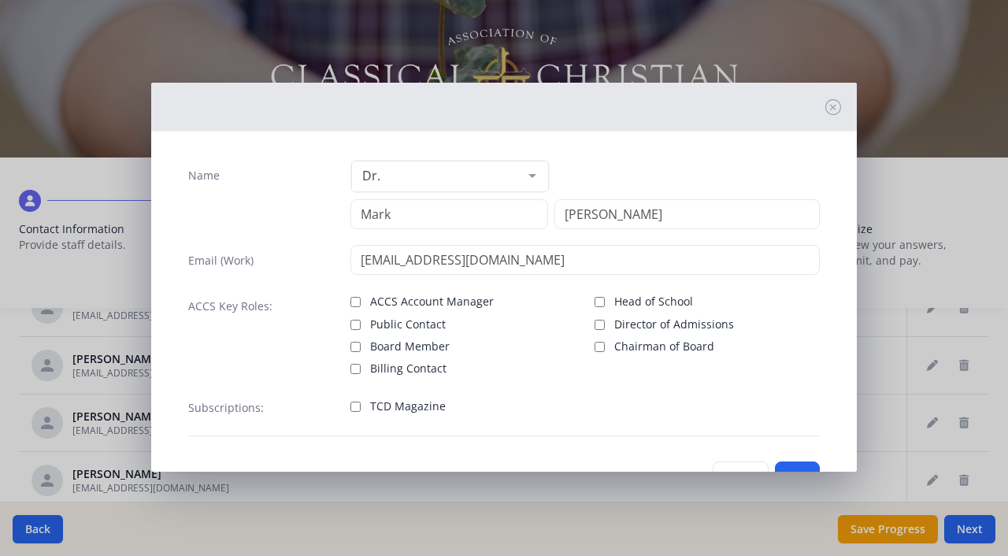
scroll to position [0, 0]
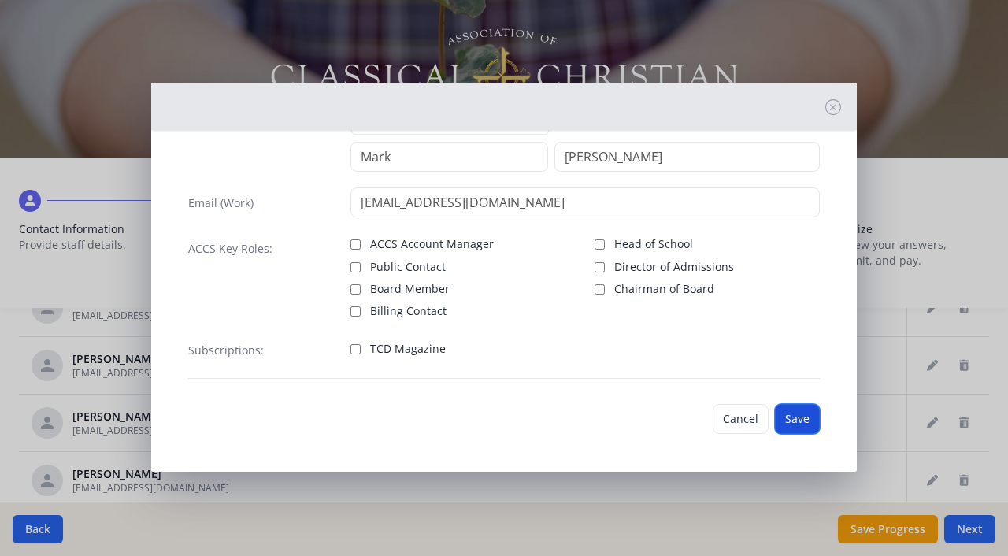
click at [802, 420] on button "Save" at bounding box center [797, 419] width 45 height 30
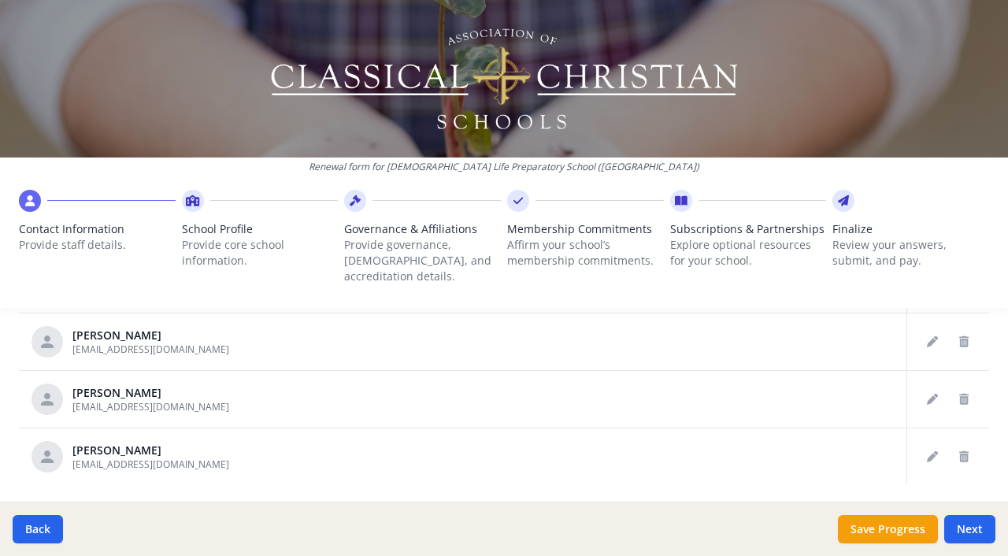
scroll to position [982, 0]
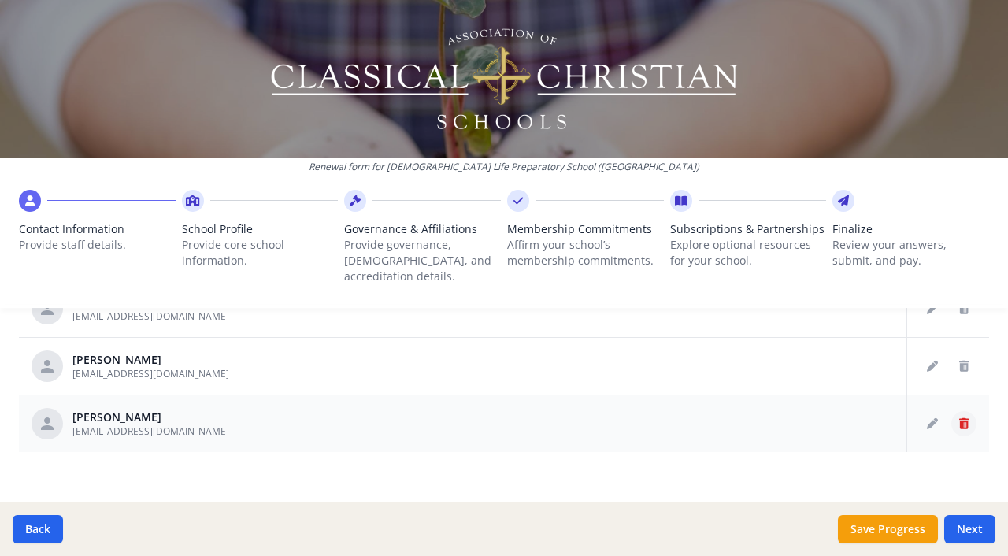
click at [966, 418] on icon "Delete staff" at bounding box center [963, 423] width 9 height 11
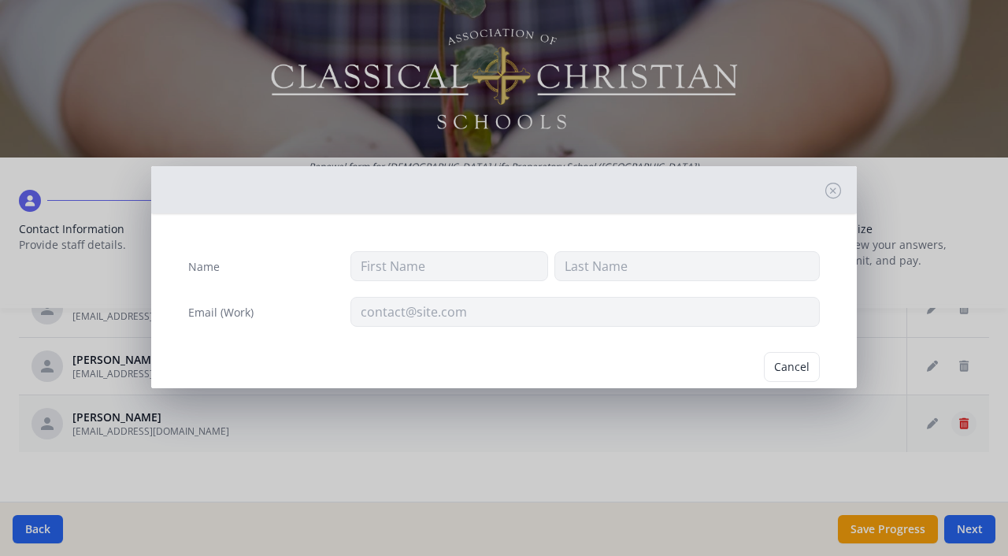
type input "[PERSON_NAME]"
type input "[EMAIL_ADDRESS][DOMAIN_NAME]"
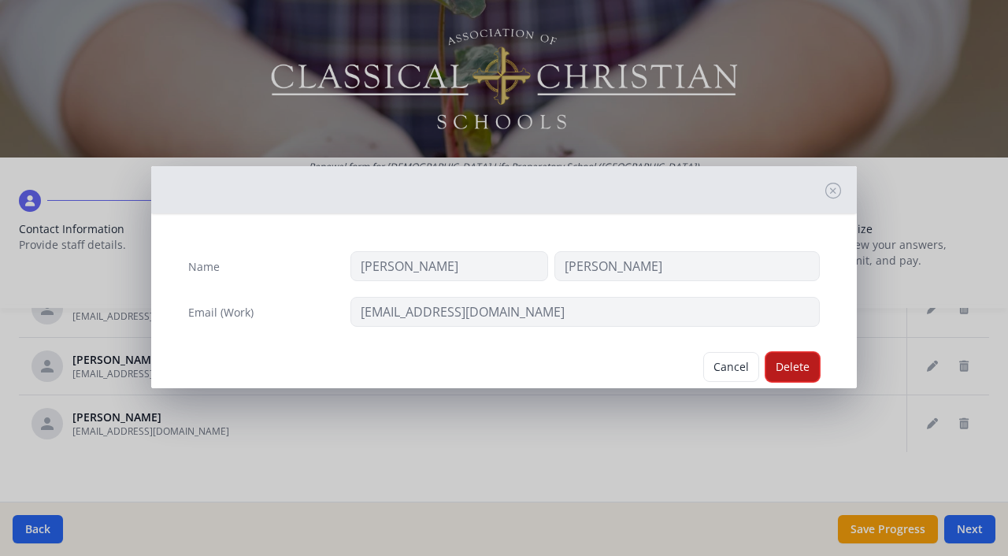
click at [802, 371] on button "Delete" at bounding box center [793, 367] width 54 height 30
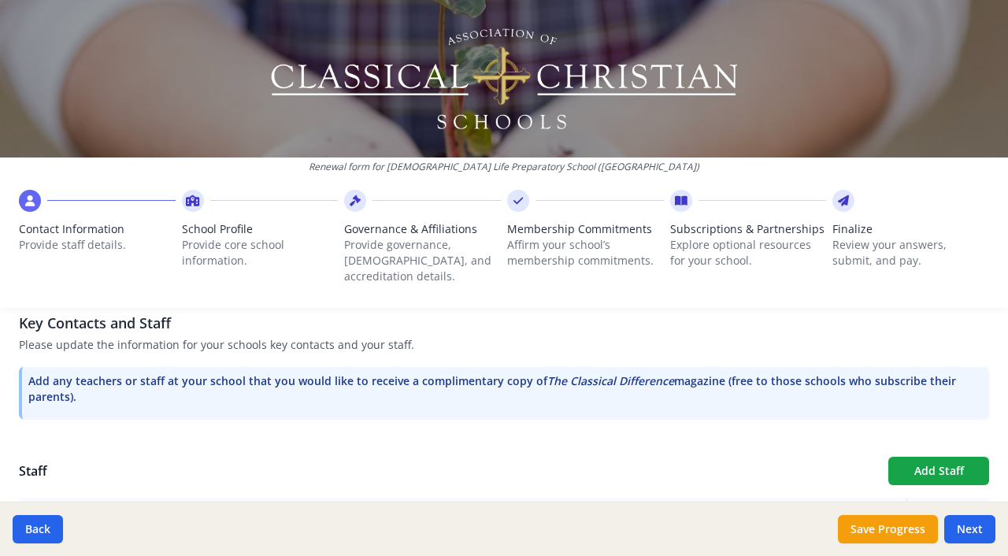
scroll to position [422, 0]
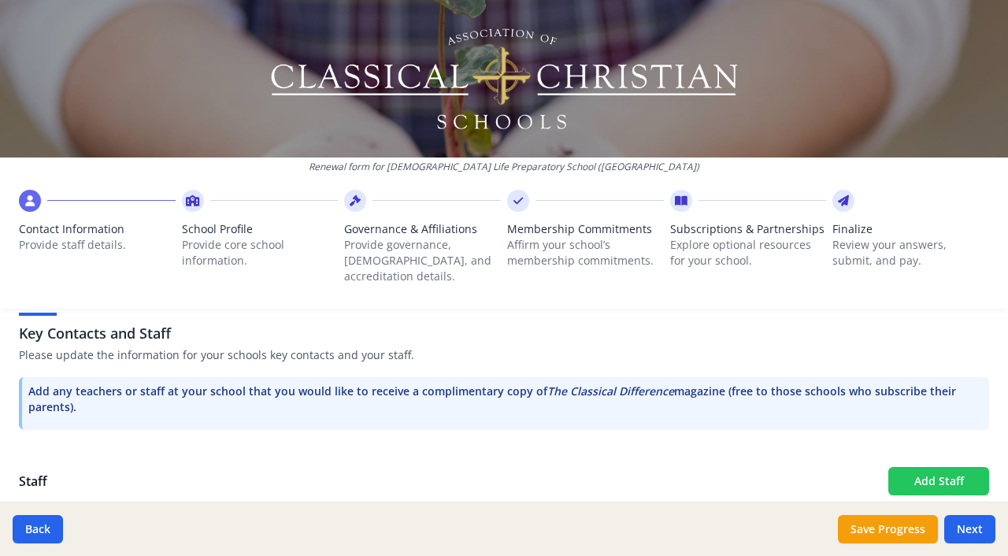
click at [912, 467] on button "Add Staff" at bounding box center [939, 481] width 101 height 28
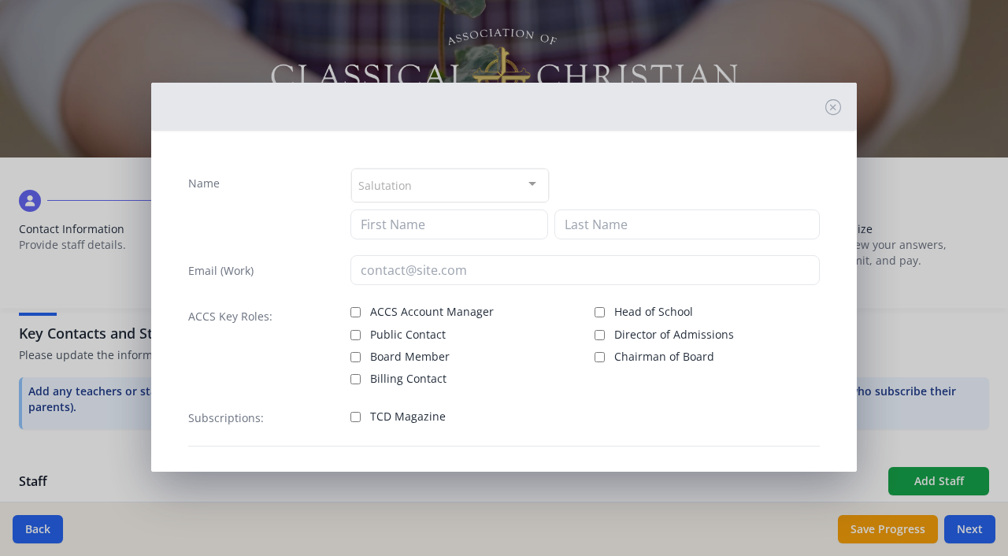
click at [539, 176] on div at bounding box center [533, 184] width 32 height 30
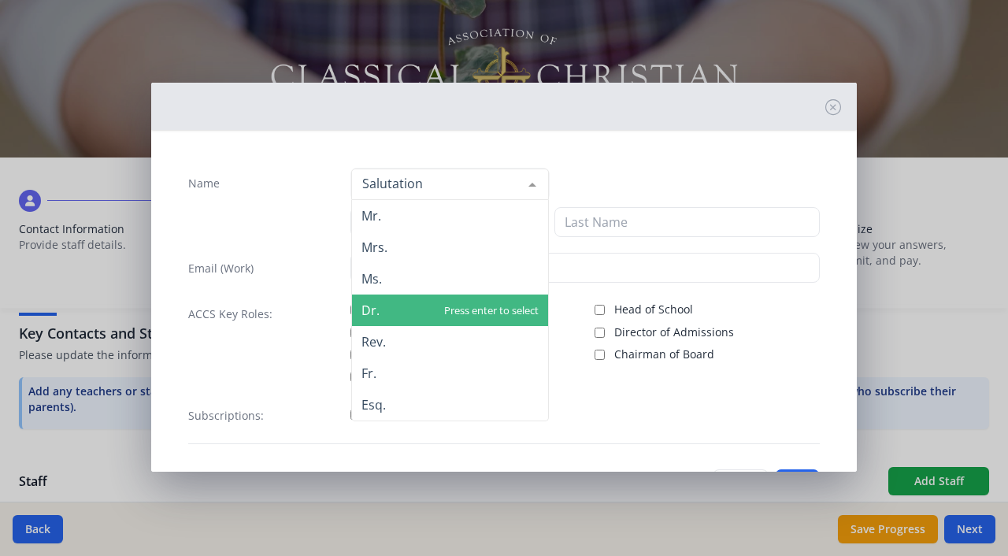
click at [377, 308] on span "Dr." at bounding box center [371, 310] width 18 height 17
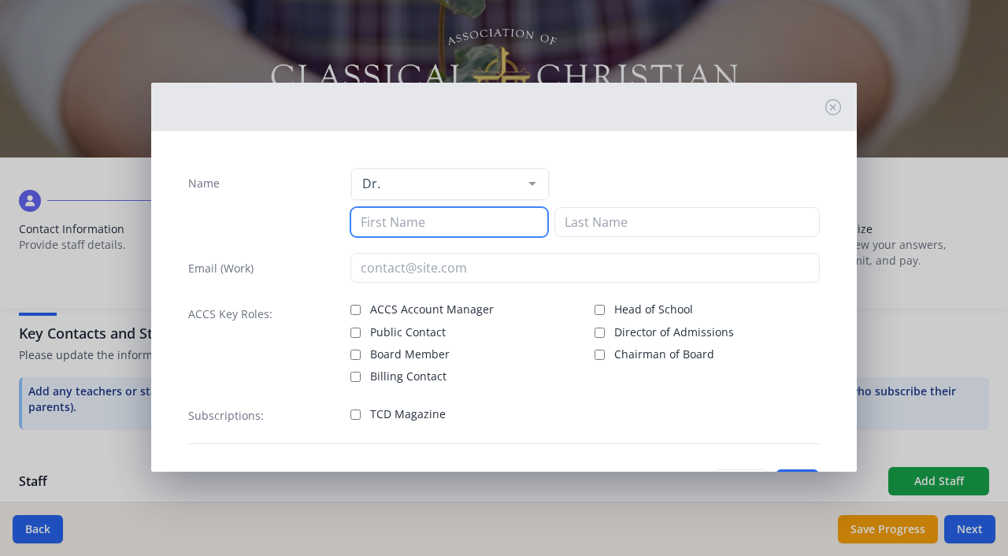
click at [412, 217] on input at bounding box center [450, 222] width 198 height 30
type input "[PERSON_NAME]"
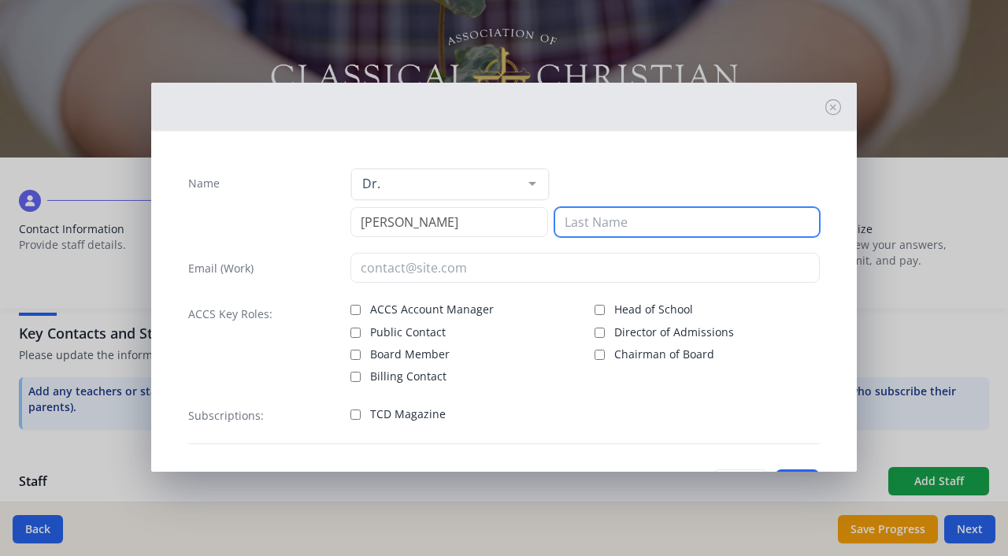
click at [606, 220] on input at bounding box center [687, 222] width 265 height 30
type input "[PERSON_NAME]"
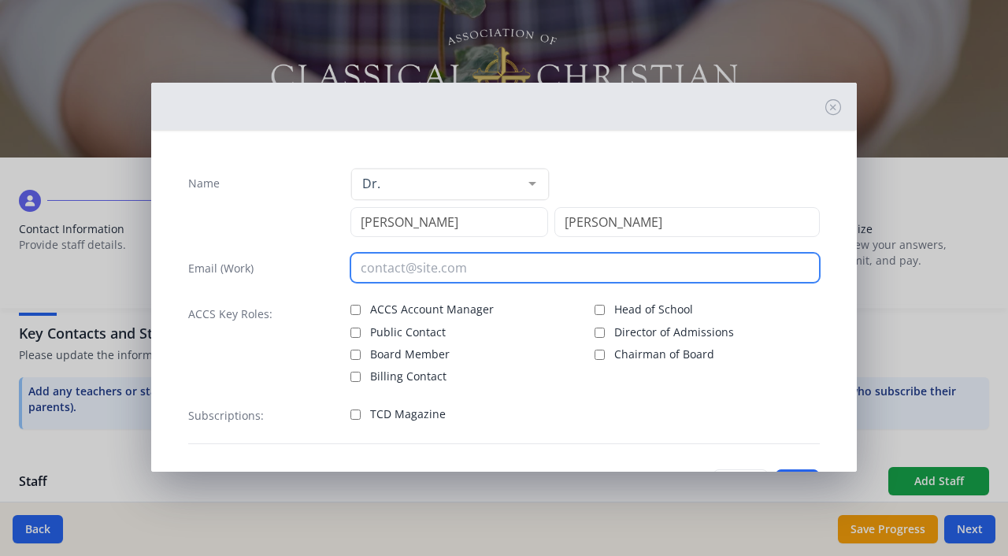
click at [441, 267] on input "email" at bounding box center [586, 268] width 470 height 30
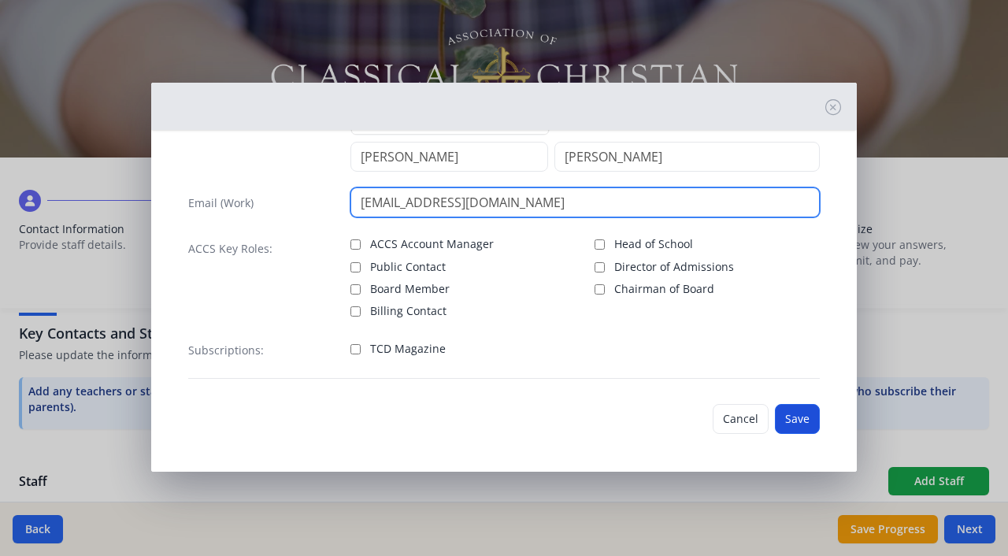
type input "[EMAIL_ADDRESS][DOMAIN_NAME]"
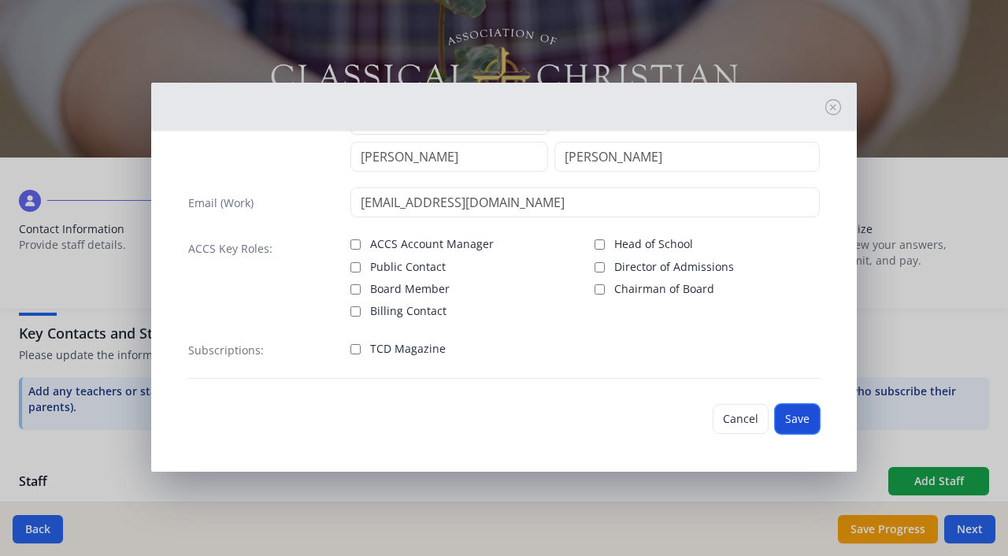
click at [800, 421] on button "Save" at bounding box center [797, 419] width 45 height 30
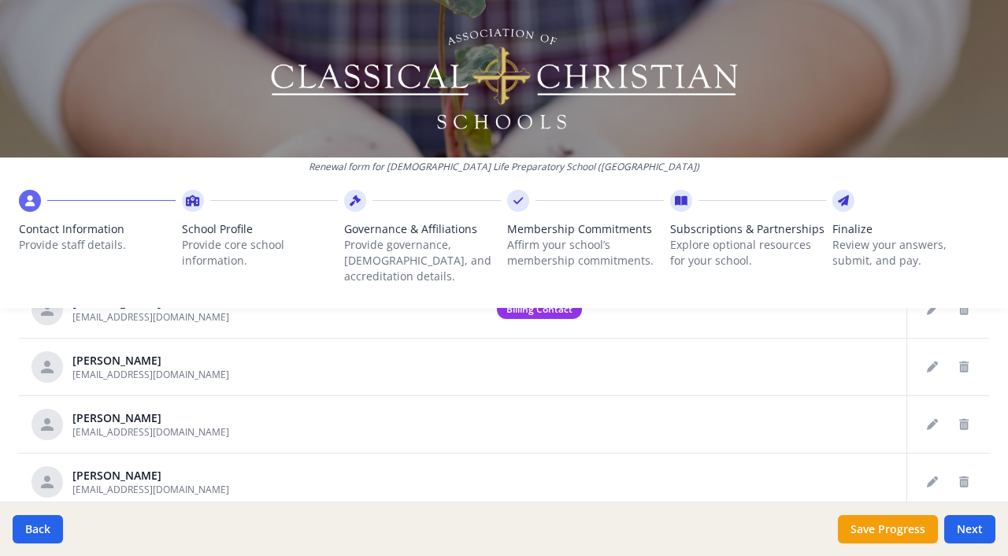
scroll to position [48, 0]
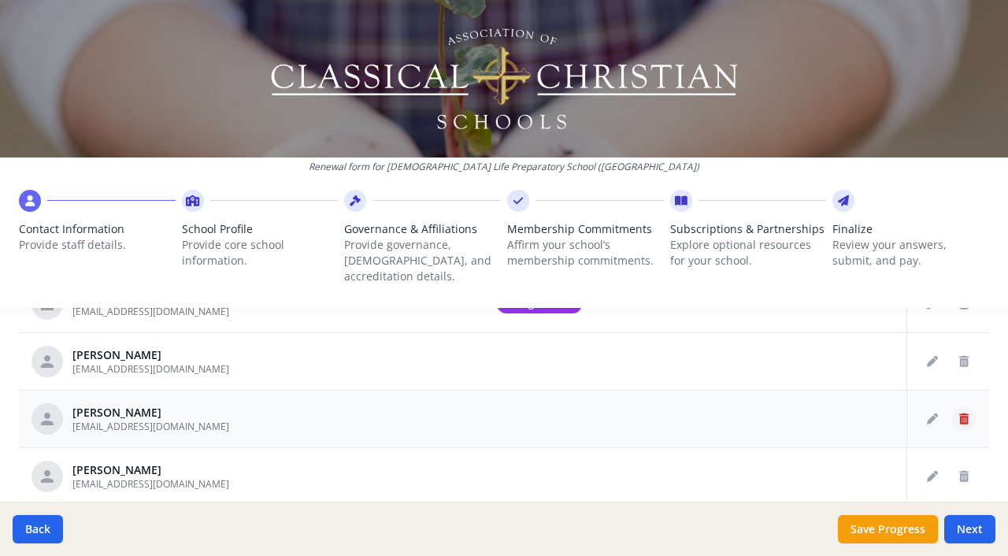
click at [963, 414] on icon "Delete staff" at bounding box center [963, 419] width 9 height 11
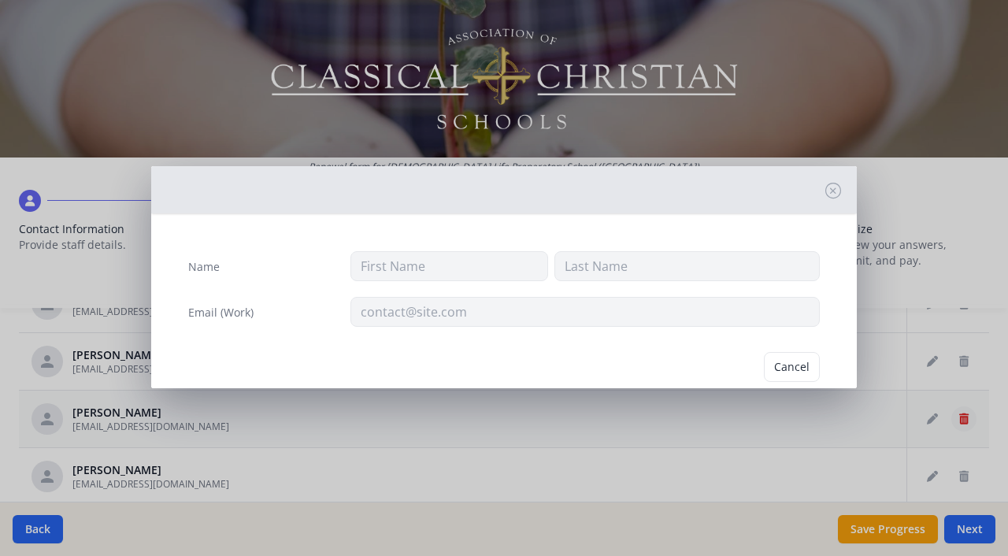
type input "Brook"
type input "[PERSON_NAME]"
type input "[EMAIL_ADDRESS][DOMAIN_NAME]"
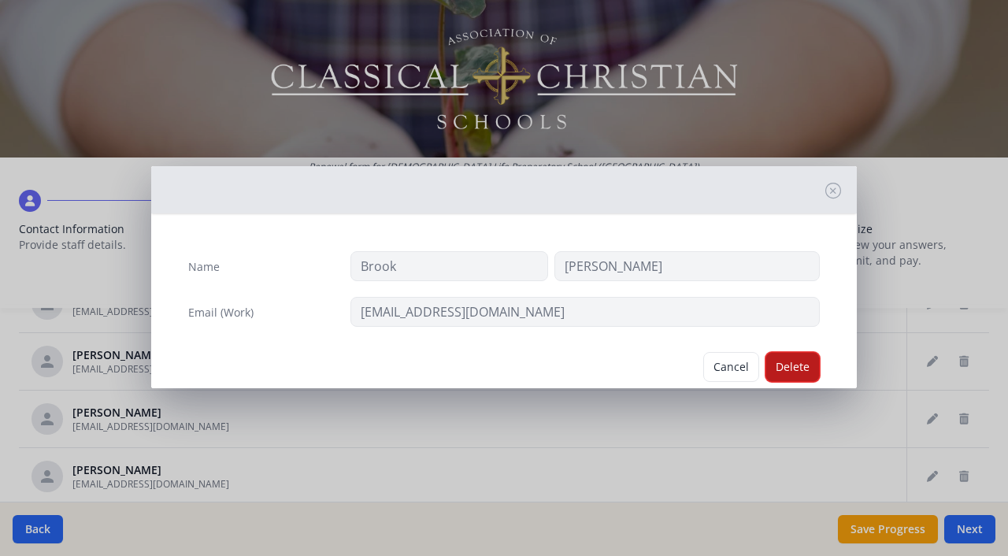
click at [797, 362] on button "Delete" at bounding box center [793, 367] width 54 height 30
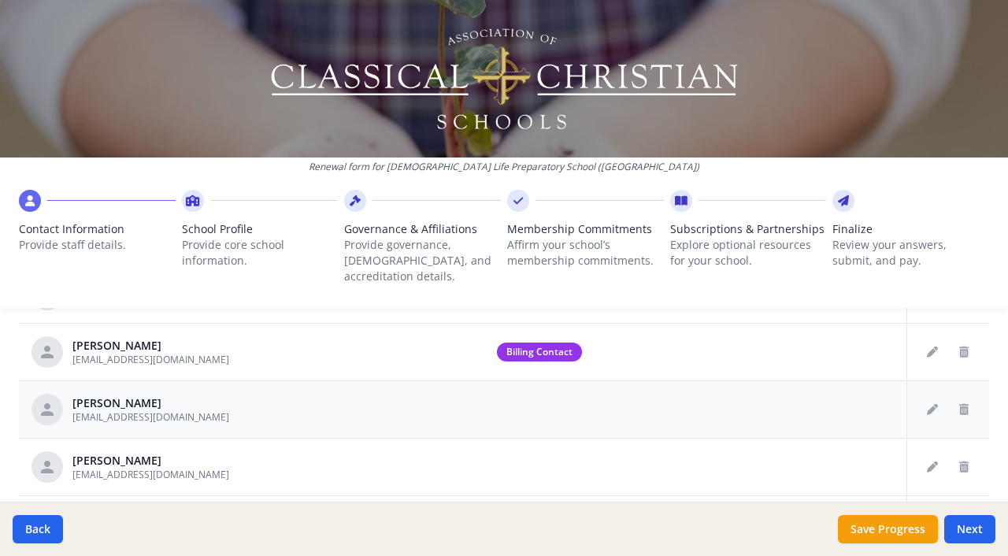
scroll to position [0, 0]
click at [963, 462] on icon "Delete staff" at bounding box center [963, 467] width 9 height 11
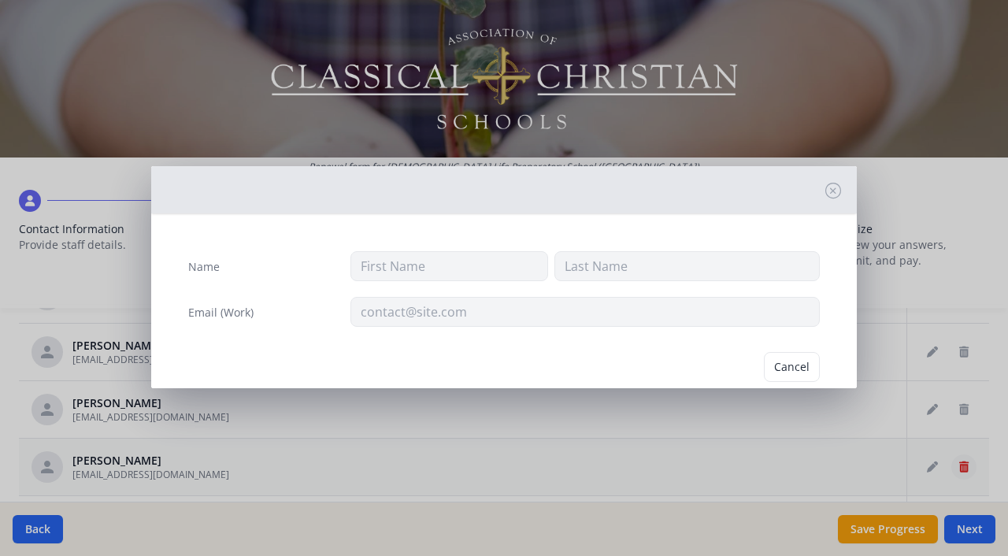
type input "[PERSON_NAME]"
type input "[EMAIL_ADDRESS][DOMAIN_NAME]"
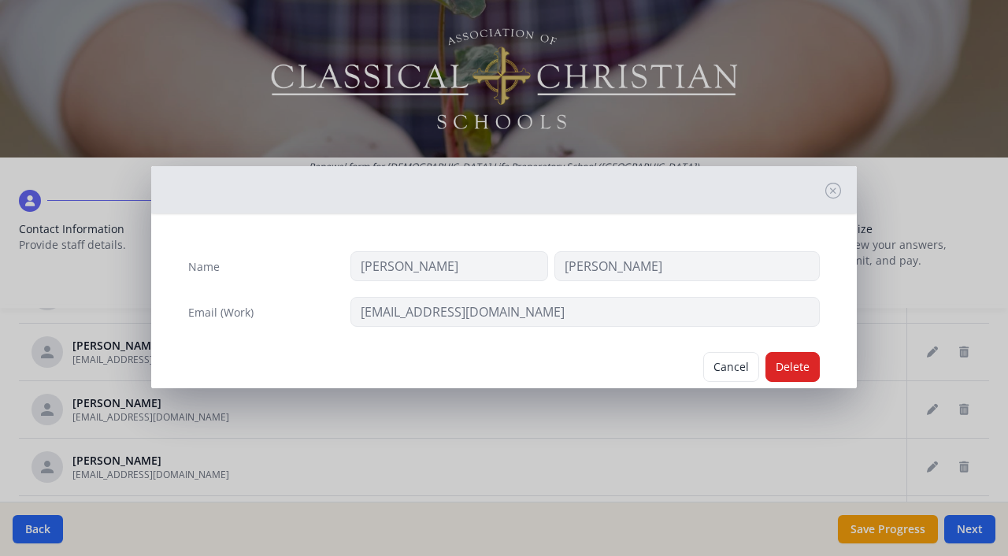
click at [767, 413] on div "Name [PERSON_NAME] Email (Work) [EMAIL_ADDRESS][DOMAIN_NAME] Cancel [GEOGRAPHIC…" at bounding box center [504, 278] width 1008 height 556
click at [733, 365] on button "Cancel" at bounding box center [731, 367] width 56 height 30
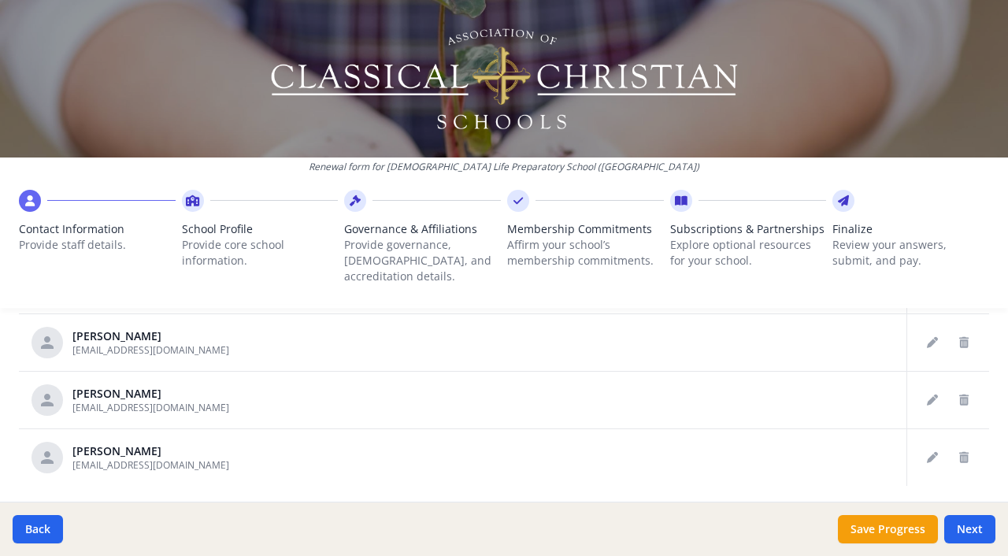
scroll to position [930, 0]
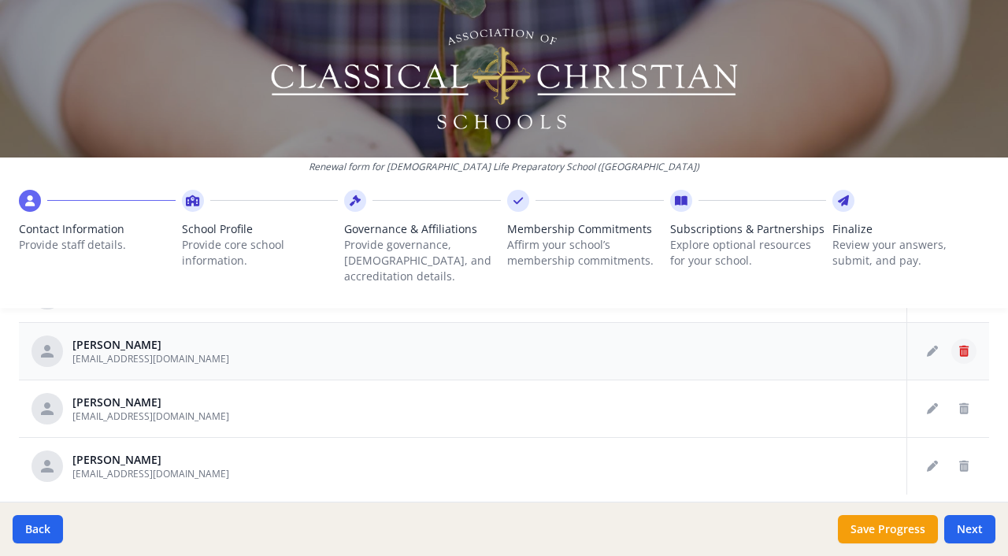
click at [960, 346] on icon "Delete staff" at bounding box center [963, 351] width 9 height 11
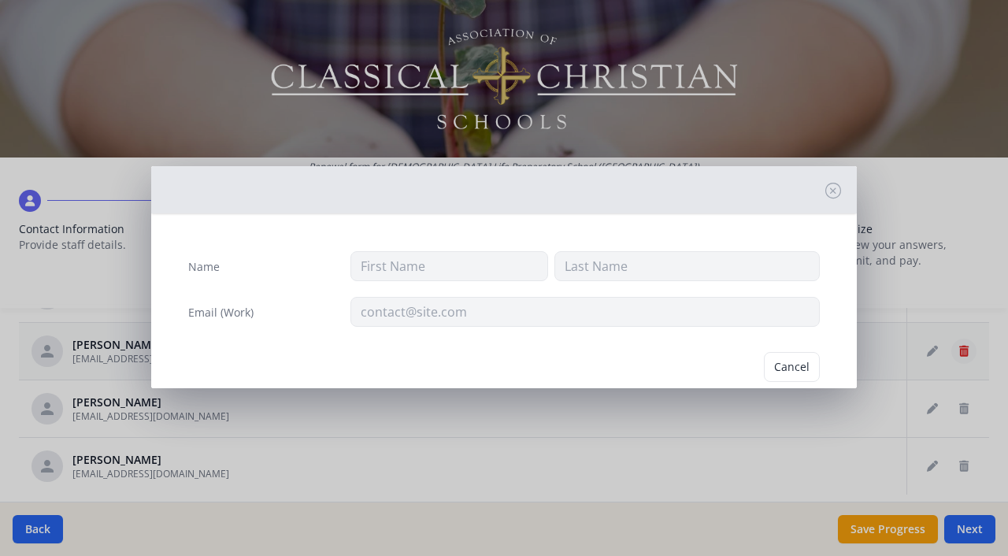
type input "April"
type input "[PERSON_NAME]"
type input "[EMAIL_ADDRESS][DOMAIN_NAME]"
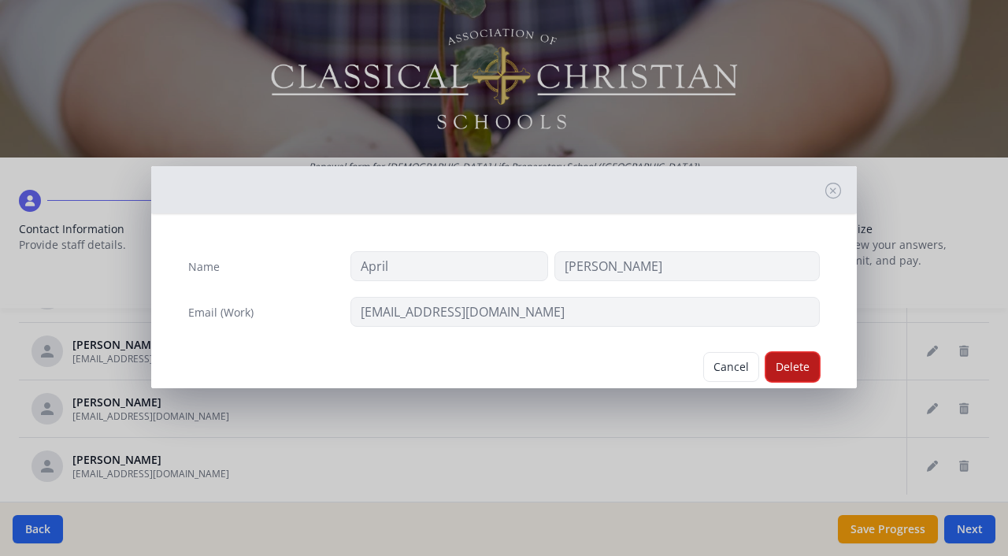
click at [803, 362] on button "Delete" at bounding box center [793, 367] width 54 height 30
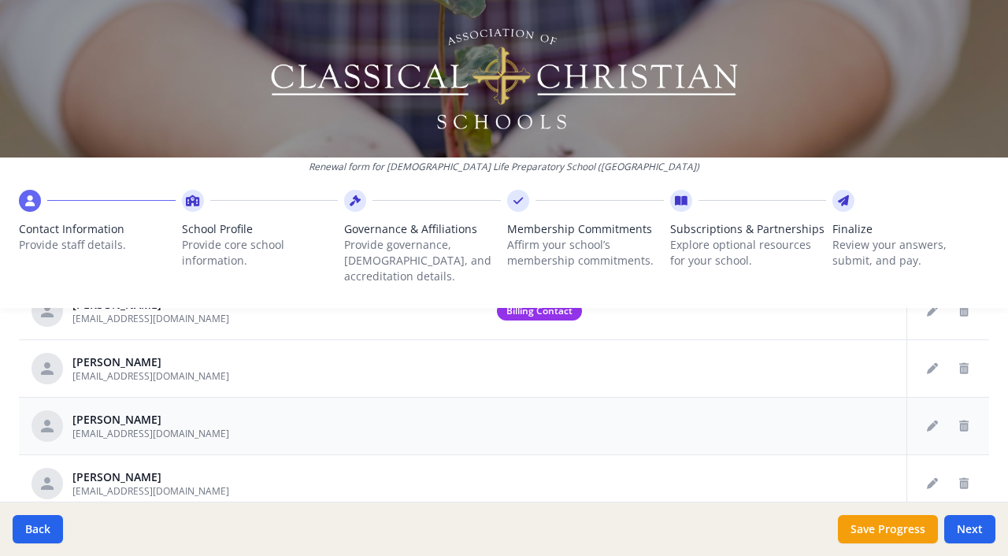
scroll to position [804, 0]
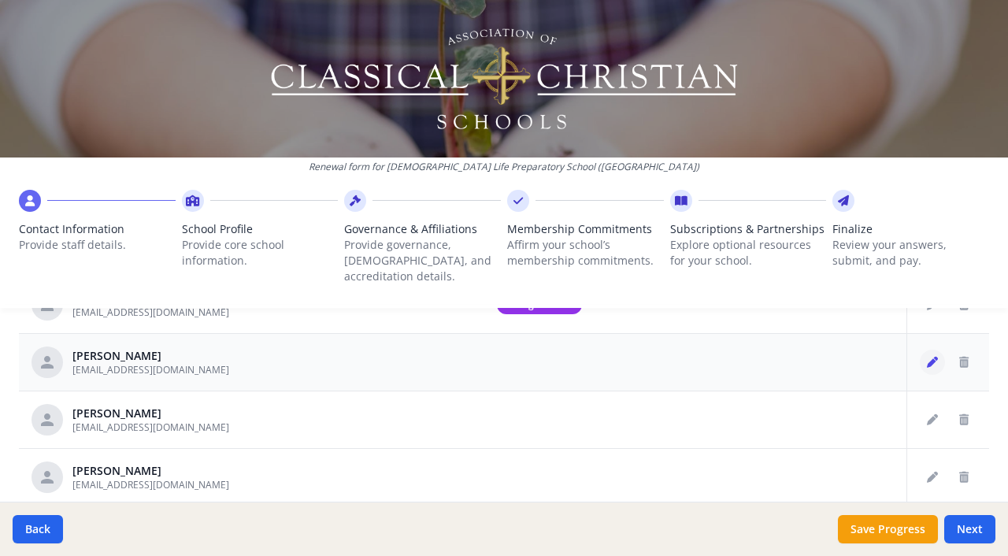
click at [927, 357] on icon "Edit staff" at bounding box center [932, 362] width 11 height 11
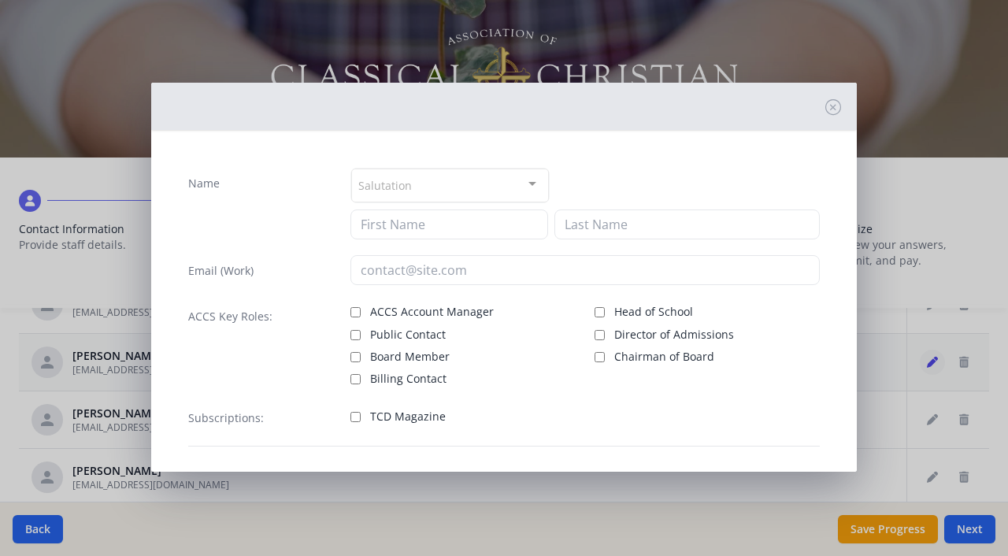
type input "[PERSON_NAME]"
type input "[EMAIL_ADDRESS][DOMAIN_NAME]"
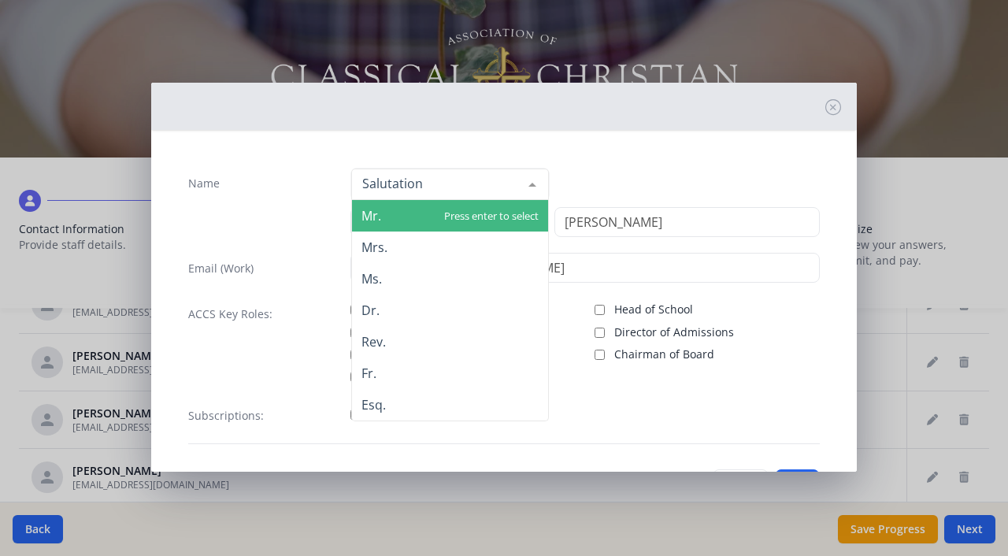
click at [529, 180] on div at bounding box center [533, 184] width 32 height 30
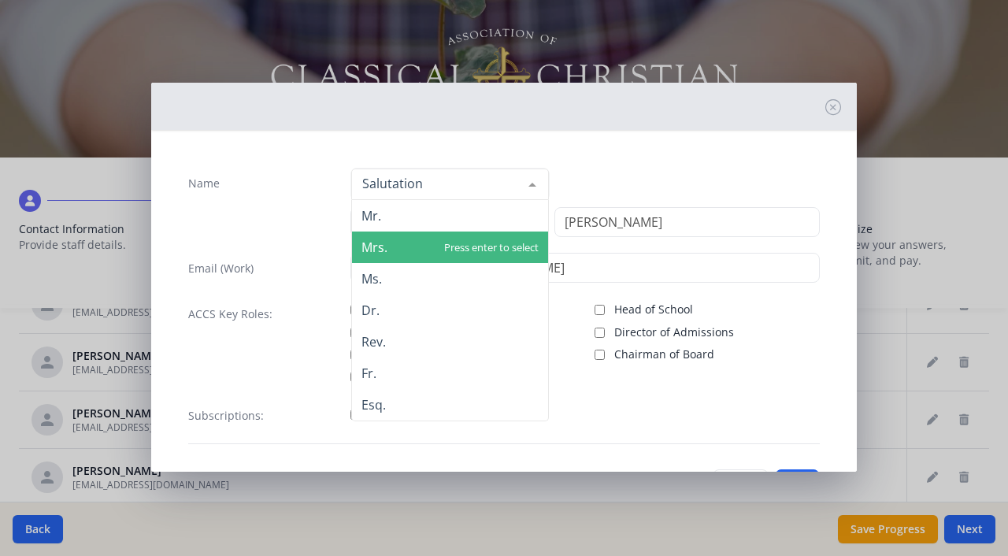
click at [410, 243] on span "Mrs." at bounding box center [450, 248] width 196 height 32
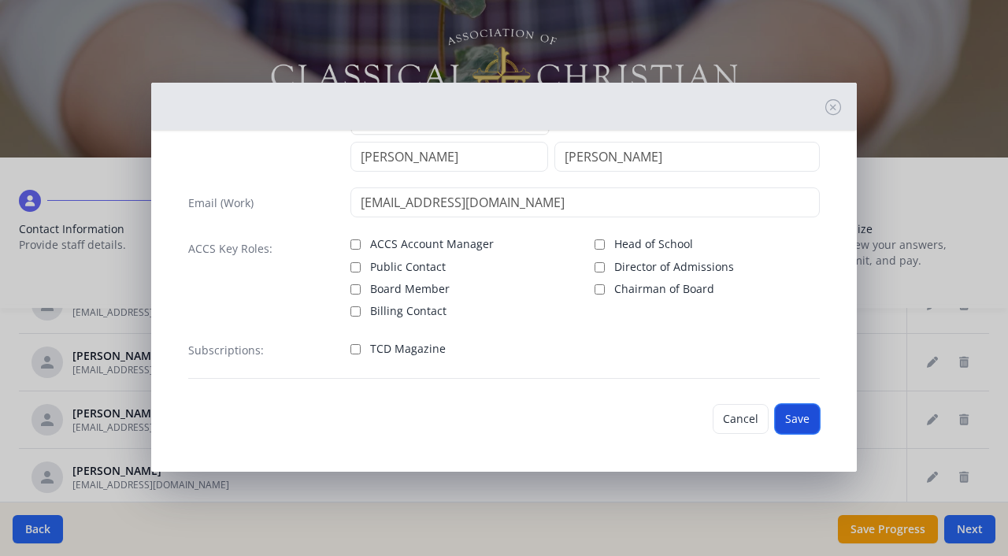
click at [798, 417] on button "Save" at bounding box center [797, 419] width 45 height 30
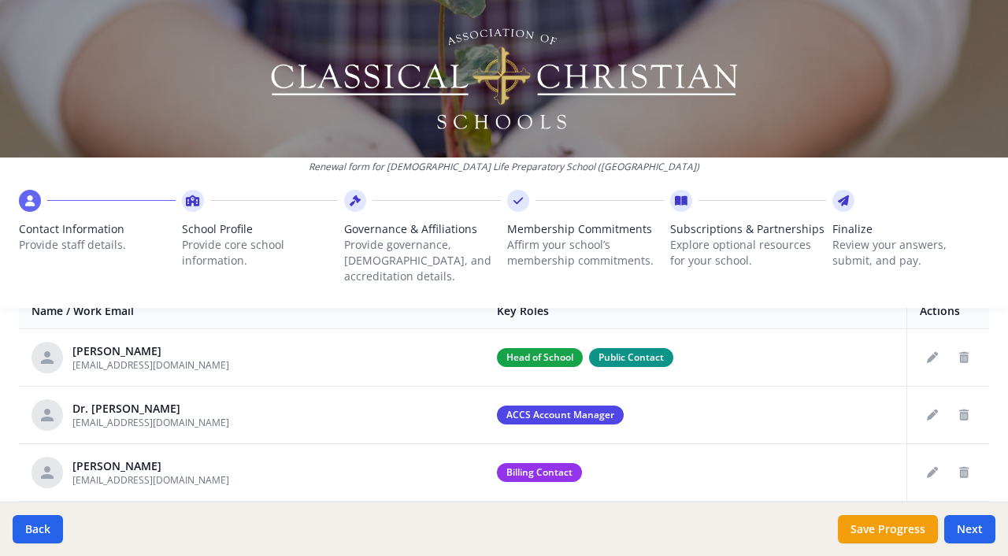
scroll to position [640, 0]
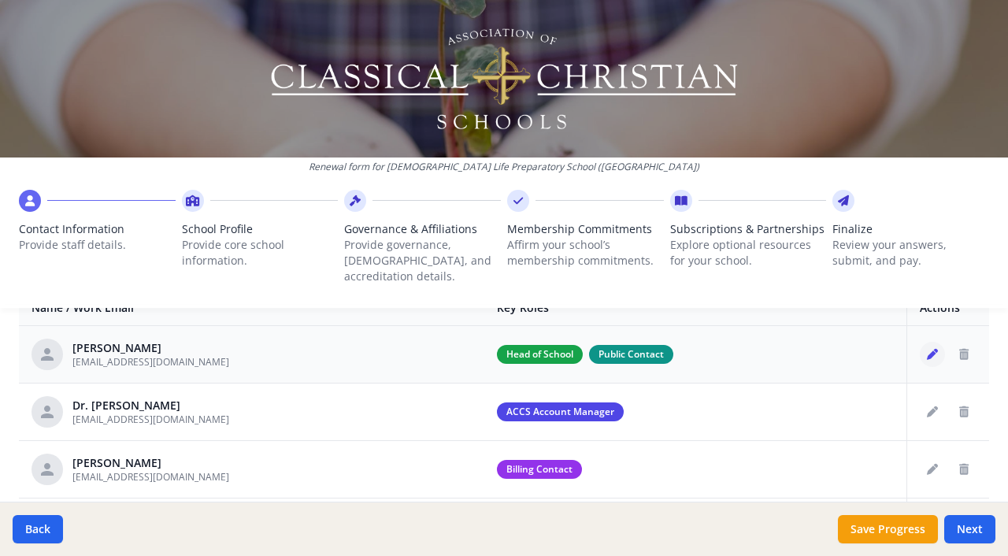
click at [933, 349] on icon "Edit staff" at bounding box center [932, 354] width 11 height 11
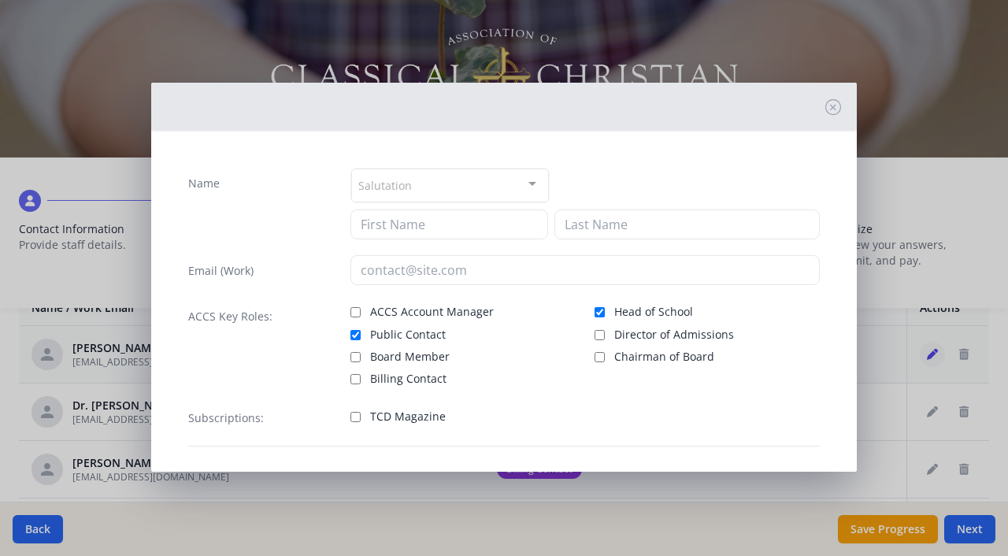
type input "[PERSON_NAME]"
type input "[EMAIL_ADDRESS][DOMAIN_NAME]"
checkbox input "true"
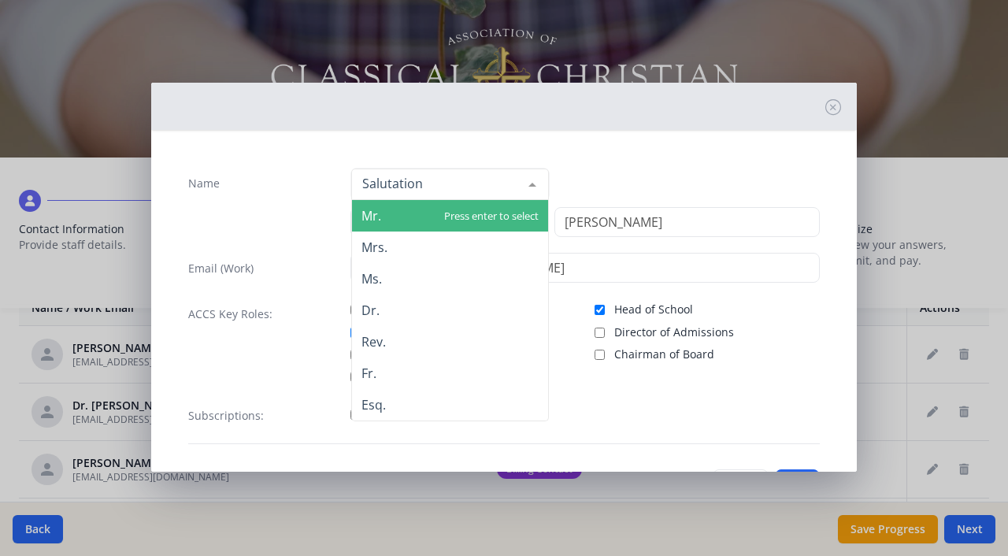
click at [534, 184] on div at bounding box center [533, 184] width 32 height 30
click at [399, 216] on span "Mr." at bounding box center [450, 216] width 196 height 32
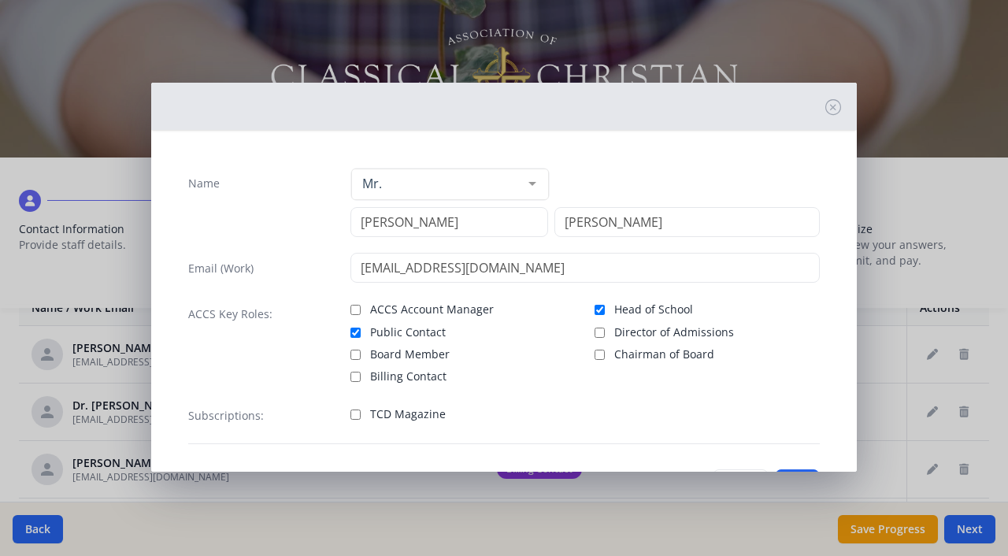
scroll to position [65, 0]
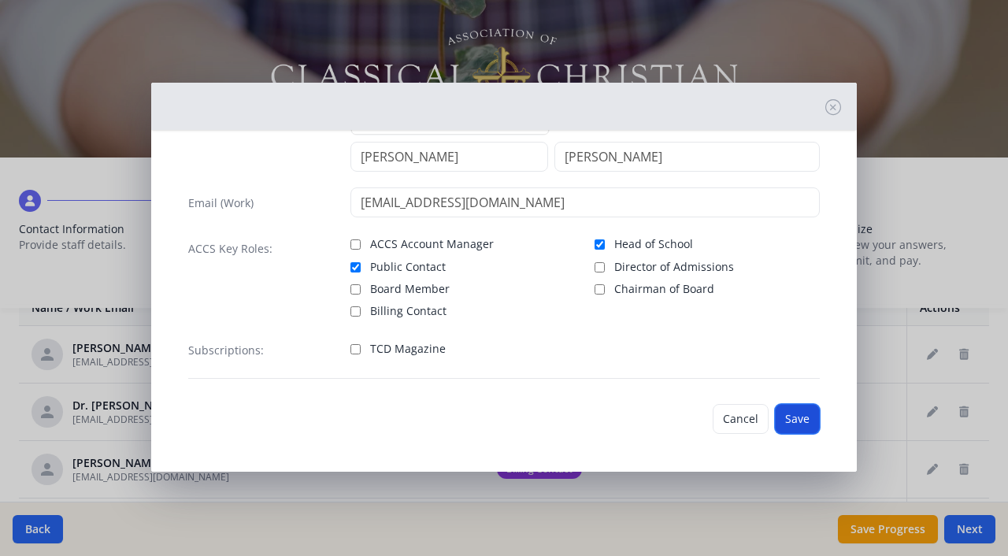
click at [801, 420] on button "Save" at bounding box center [797, 419] width 45 height 30
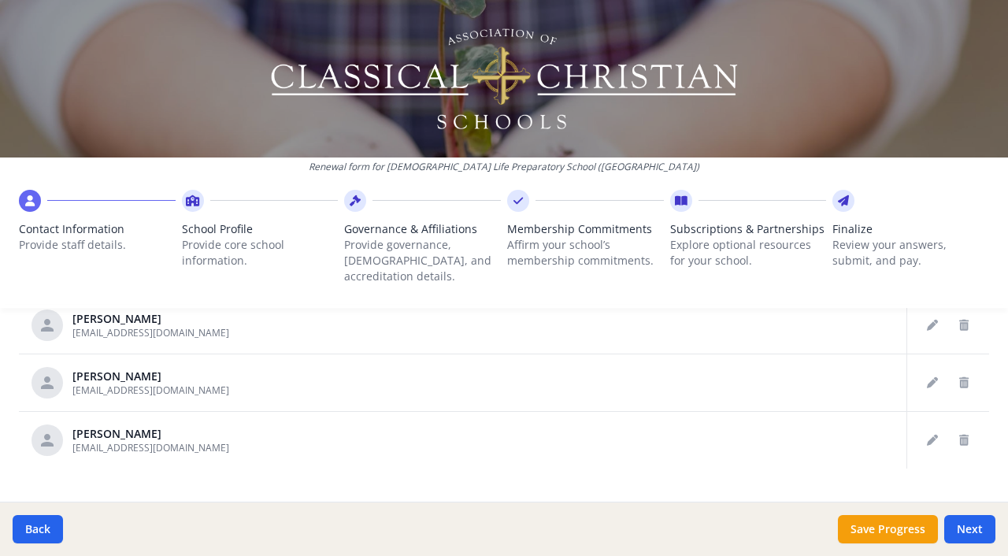
scroll to position [915, 0]
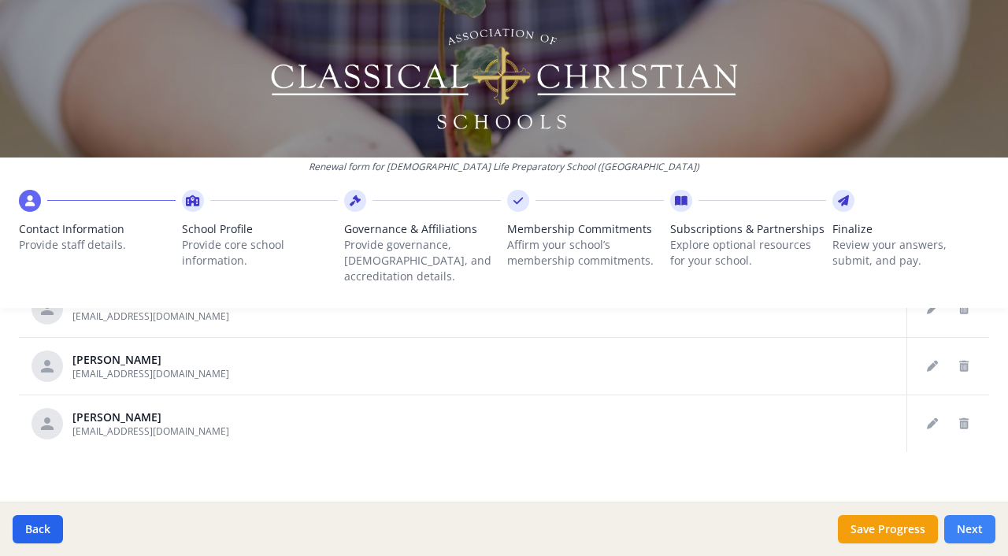
click at [970, 524] on button "Next" at bounding box center [969, 529] width 51 height 28
type input "[PHONE_NUMBER]"
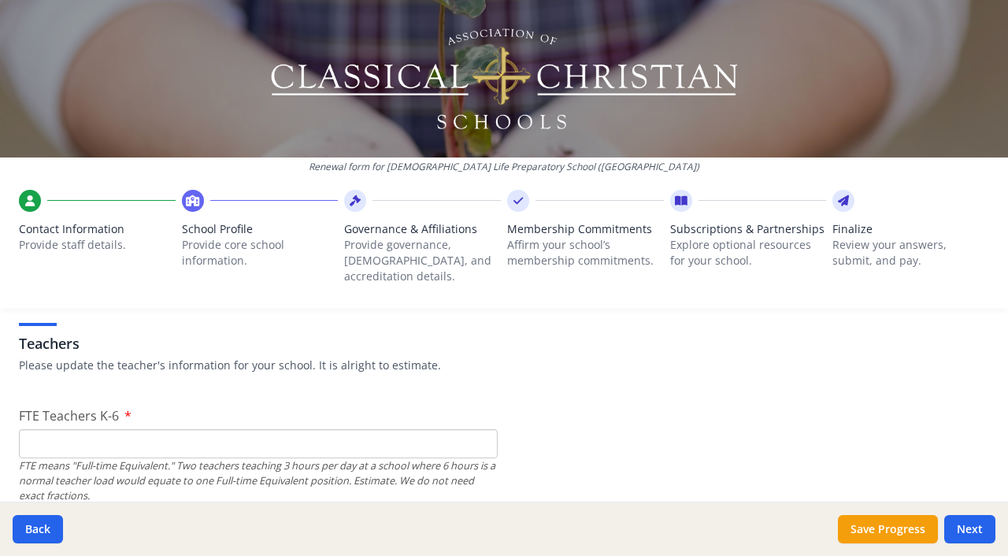
click at [212, 429] on input "FTE Teachers K-6" at bounding box center [258, 443] width 479 height 29
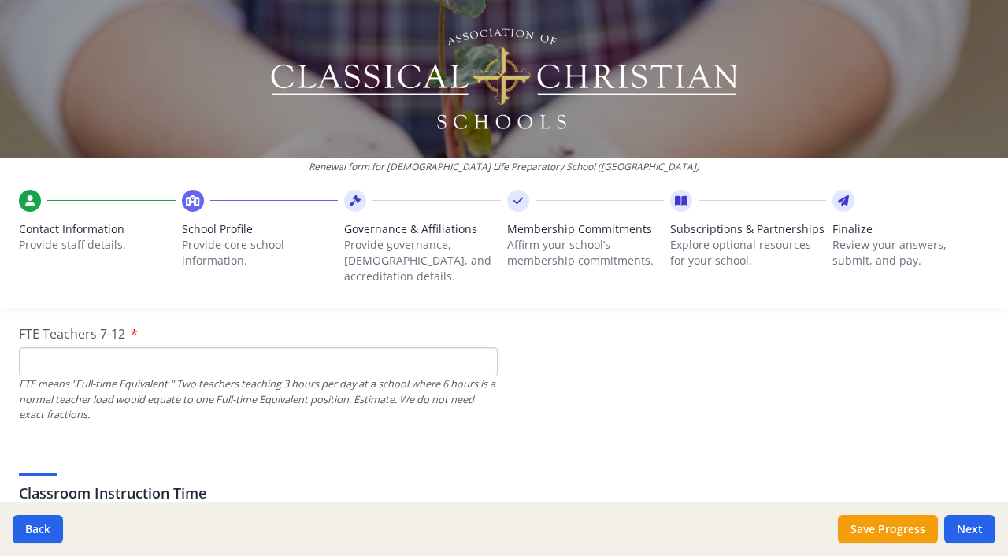
scroll to position [1146, 0]
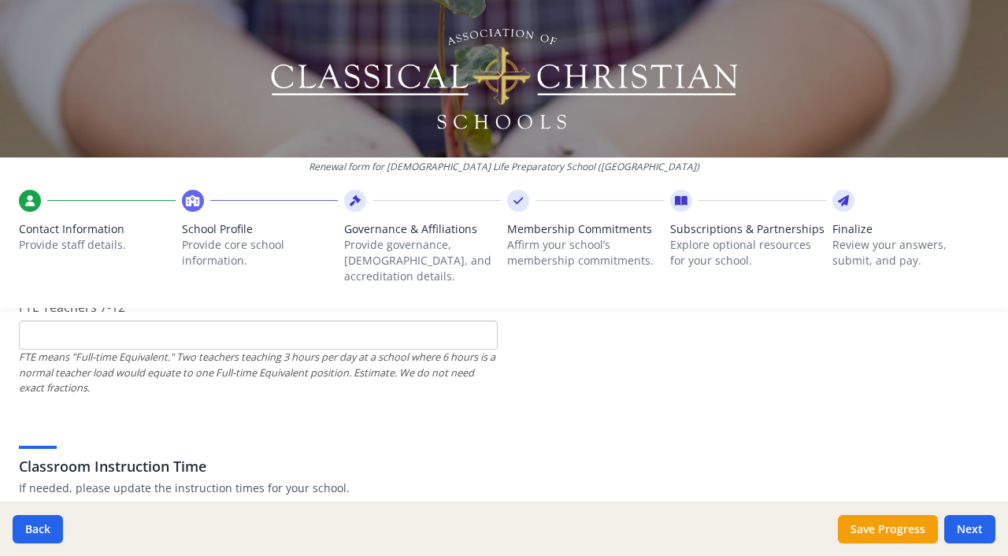
type input "8"
click at [162, 323] on input "FTE Teachers 7-12" at bounding box center [258, 335] width 479 height 29
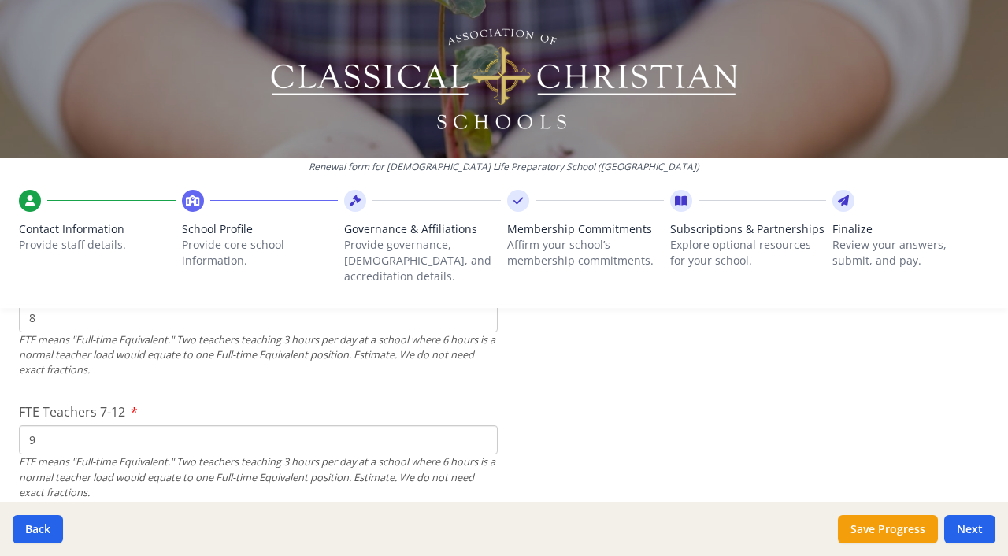
scroll to position [1044, 0]
drag, startPoint x: 87, startPoint y: 427, endPoint x: 20, endPoint y: 418, distance: 67.5
click at [20, 422] on input "9" at bounding box center [258, 436] width 479 height 29
type input "17"
click at [57, 293] on div "Renewal form for [DEMOGRAPHIC_DATA] Life Preparatory School ([GEOGRAPHIC_DATA])…" at bounding box center [504, 160] width 1008 height 321
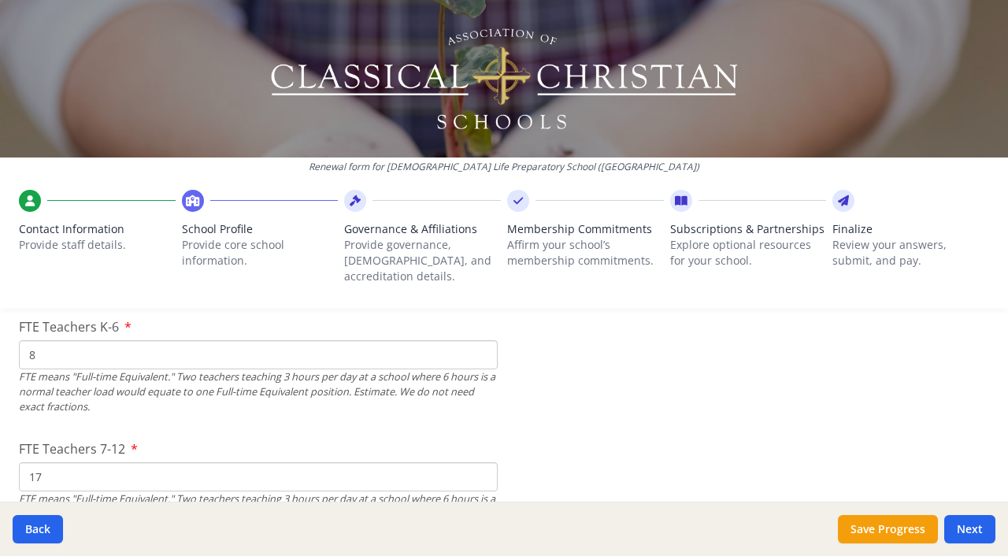
scroll to position [997, 0]
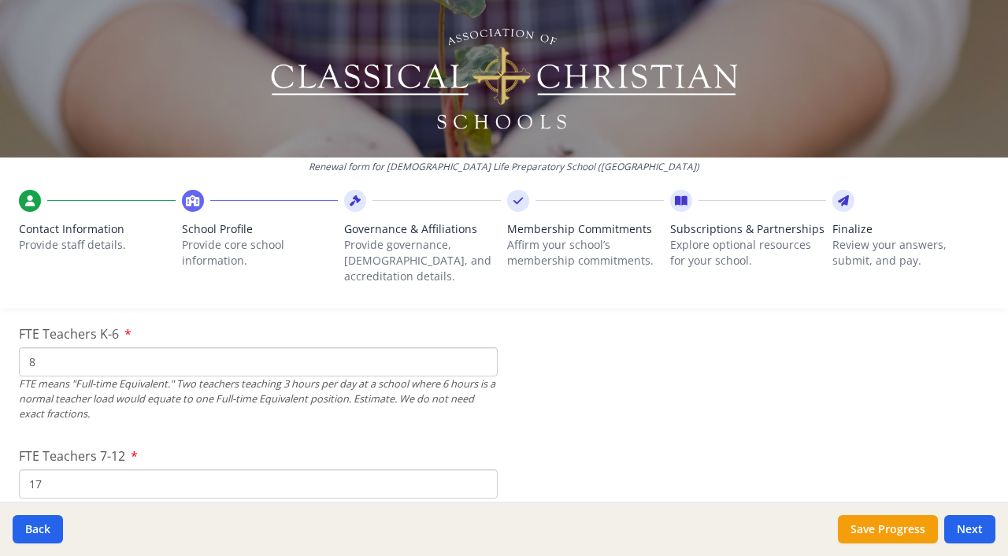
drag, startPoint x: 44, startPoint y: 342, endPoint x: 12, endPoint y: 342, distance: 32.3
type input "11"
click at [147, 383] on div "FTE means "Full-time Equivalent." Two teachers teaching 3 hours per day at a sc…" at bounding box center [258, 400] width 479 height 46
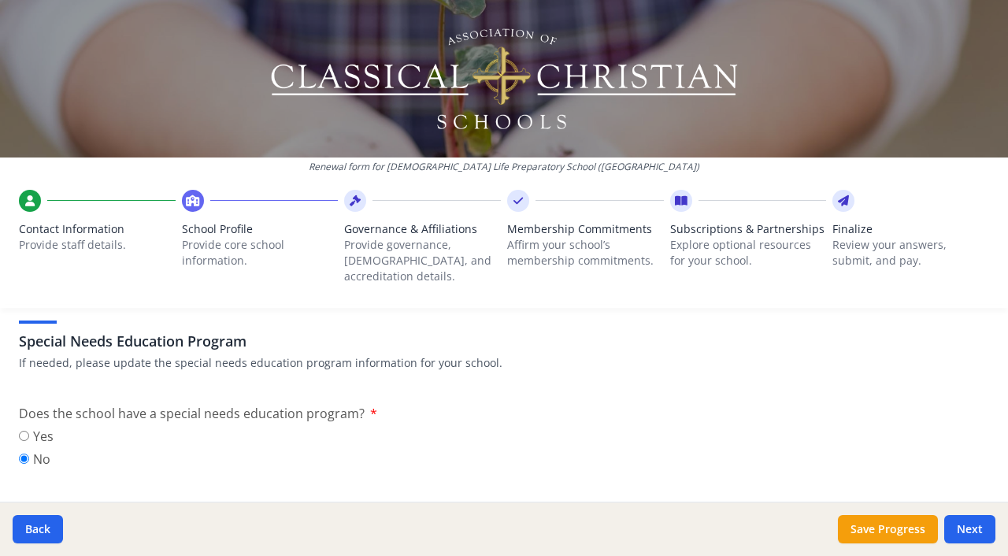
scroll to position [1816, 0]
click at [24, 429] on input "Yes" at bounding box center [24, 434] width 10 height 10
radio input "true"
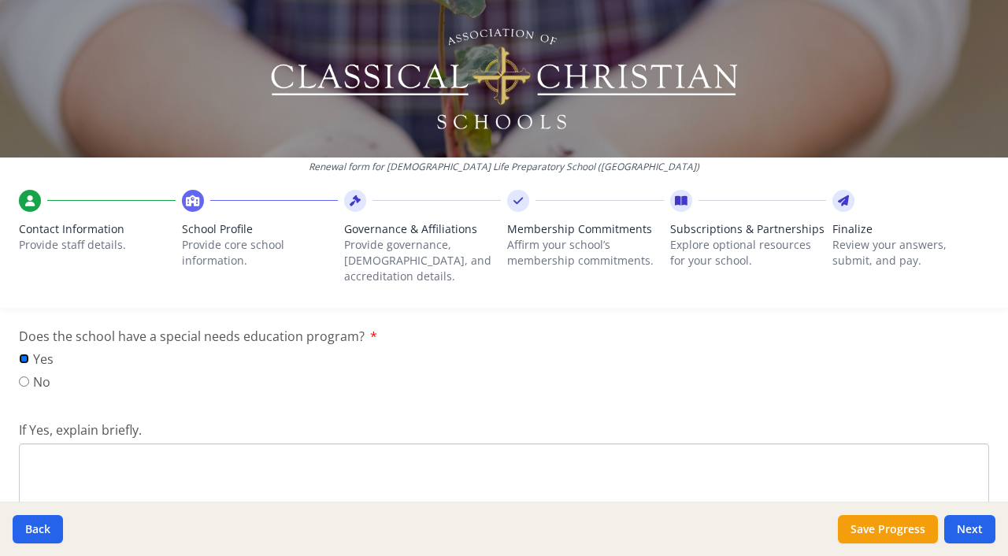
scroll to position [1890, 0]
click at [55, 448] on textarea "If Yes, explain briefly." at bounding box center [504, 498] width 970 height 106
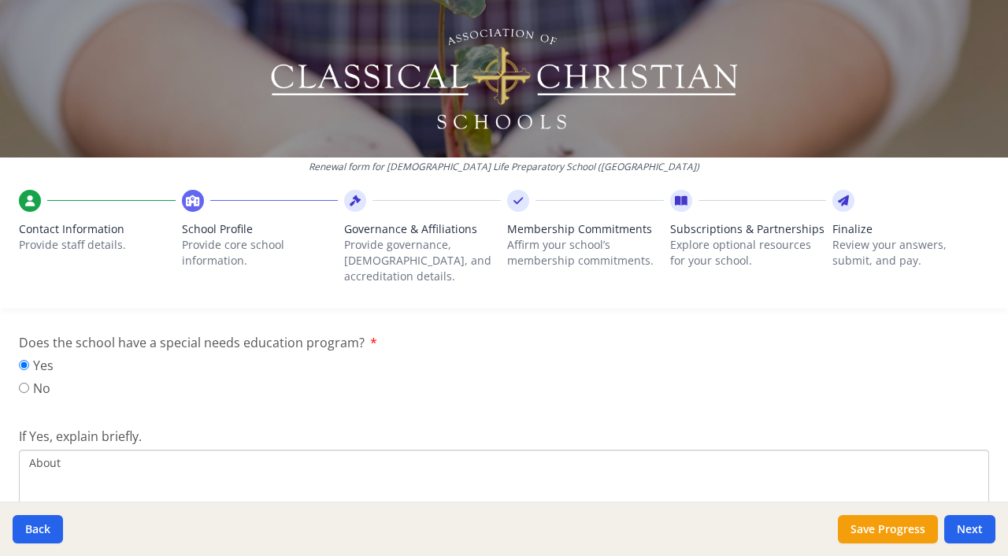
scroll to position [1881, 0]
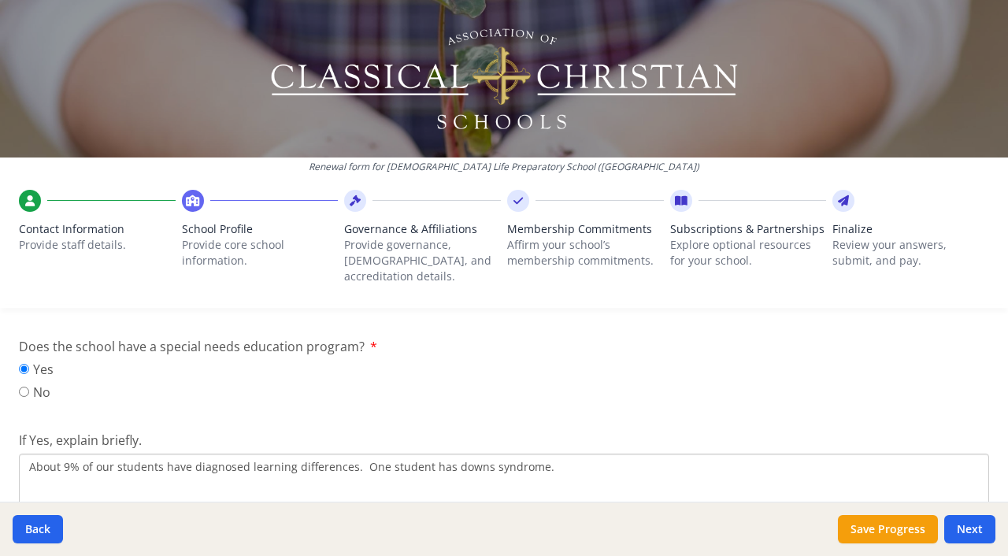
click at [0, 0] on span "differences." at bounding box center [0, 0] width 0 height 0
click at [0, 0] on span "Down" at bounding box center [0, 0] width 0 height 0
click at [555, 454] on textarea "About 9% of our students have diagnosed learning [DOMAIN_NAME] student has Down…" at bounding box center [504, 507] width 970 height 106
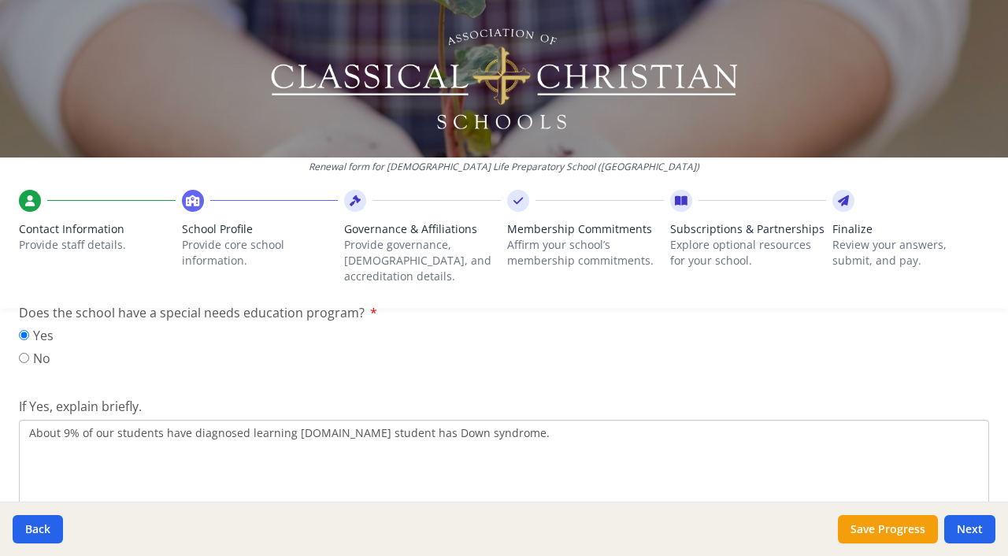
scroll to position [1918, 0]
click at [351, 417] on textarea "About 9% of our students have diagnosed learning [DOMAIN_NAME] student has Down…" at bounding box center [504, 470] width 970 height 106
click at [470, 417] on textarea "About 9% of our students have diagnosed learning differences. One student has D…" at bounding box center [504, 470] width 970 height 106
click at [577, 417] on textarea "About 9% of our students have diagnosed learning differences. One student has […" at bounding box center [504, 470] width 970 height 106
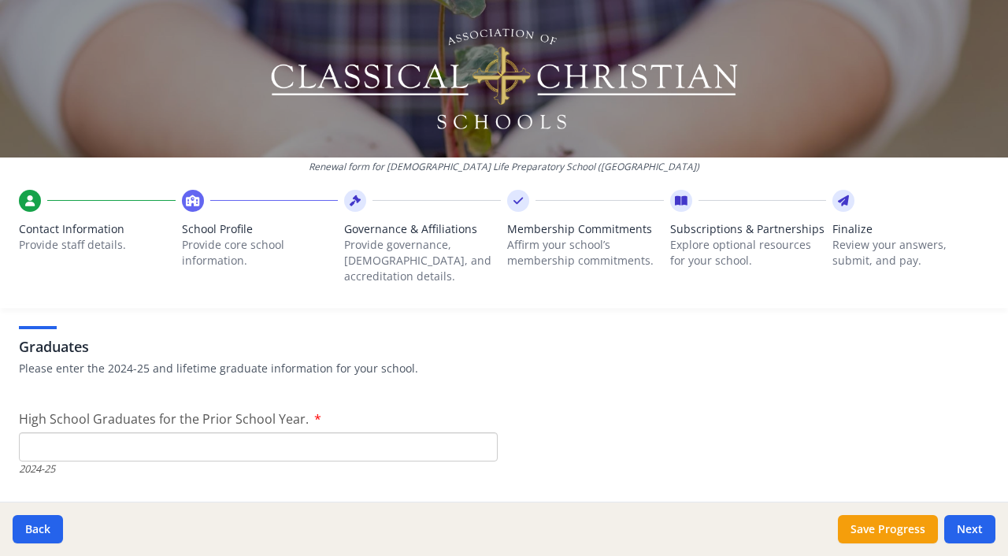
scroll to position [2344, 0]
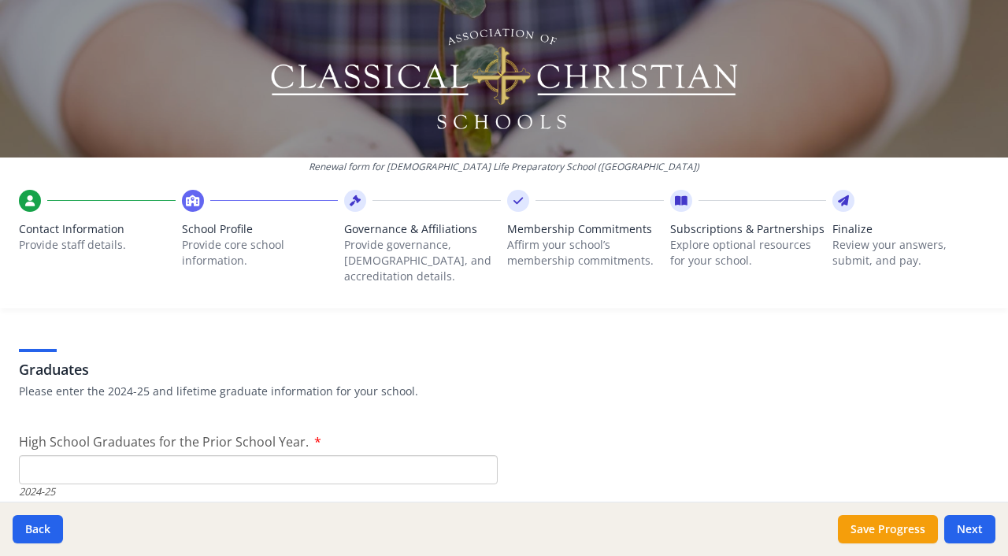
type textarea "About 9% of our students have diagnosed learning differences. One student has […"
click at [140, 455] on input "High School Graduates for the Prior School Year." at bounding box center [258, 469] width 479 height 29
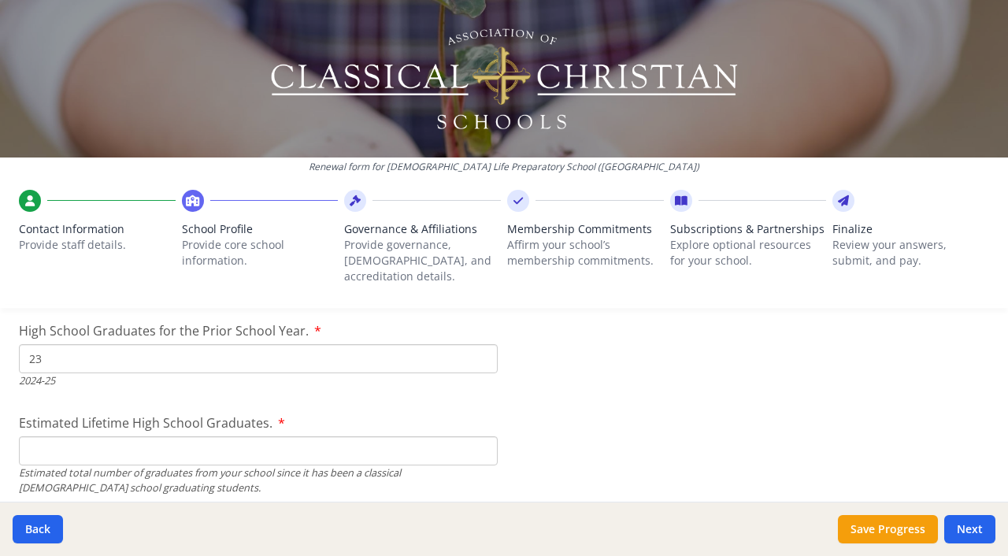
scroll to position [2480, 0]
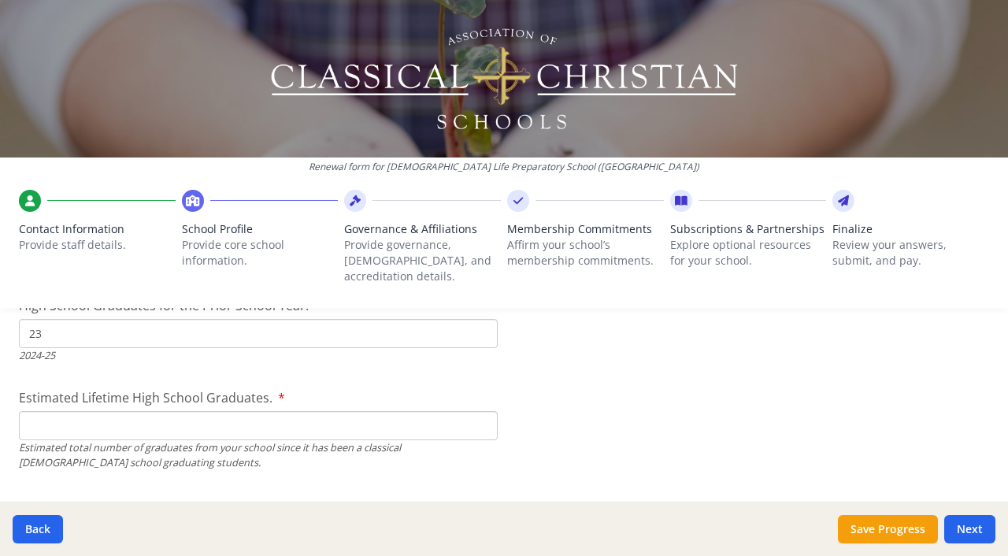
type input "23"
click at [128, 412] on input "Estimated Lifetime High School Graduates." at bounding box center [258, 425] width 479 height 29
type input "1"
click at [484, 411] on input "1" at bounding box center [258, 425] width 479 height 29
type input "315"
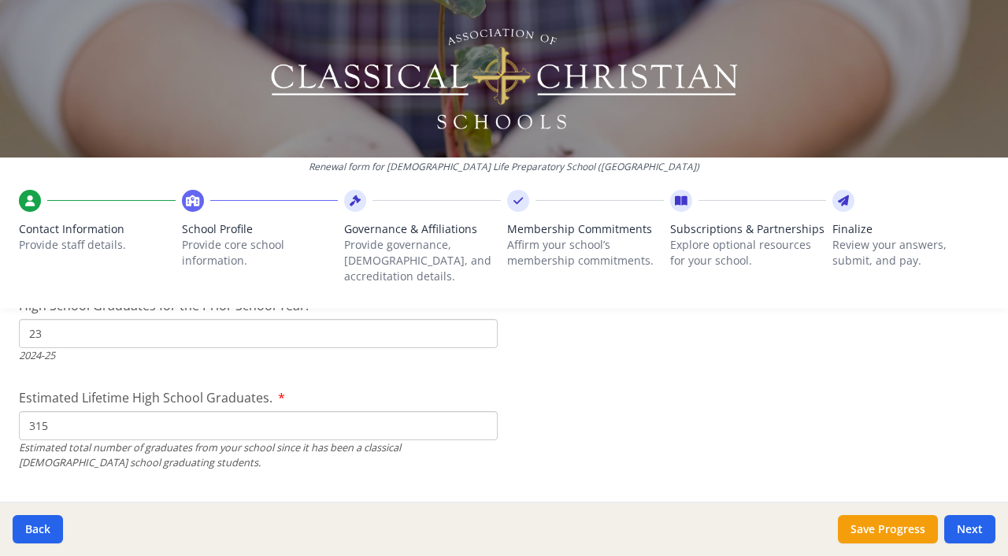
click at [187, 440] on div "Estimated total number of graduates from your school since it has been a classi…" at bounding box center [258, 455] width 479 height 30
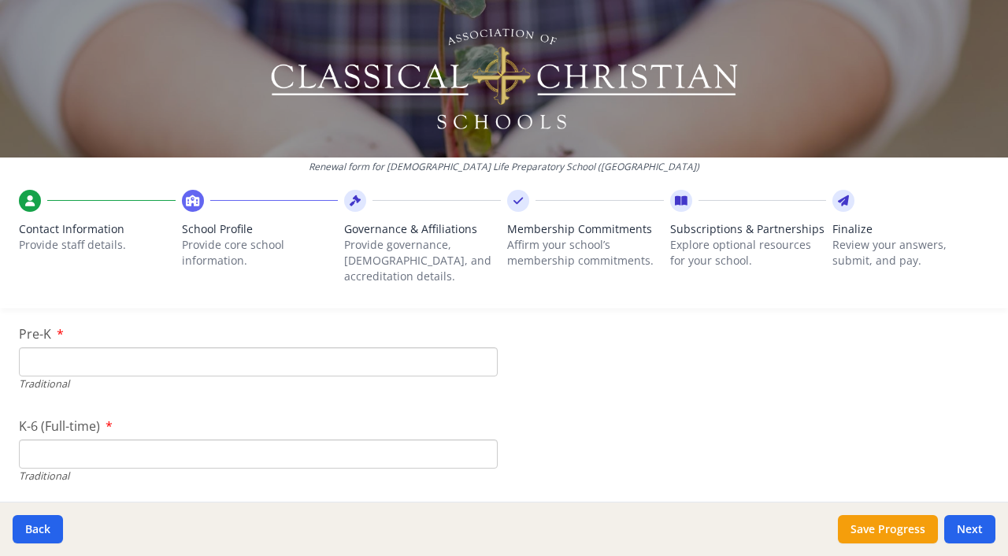
scroll to position [3455, 0]
click at [82, 348] on input "Pre-K" at bounding box center [258, 362] width 479 height 29
type input "0"
click at [80, 440] on input "K-6 (Full-time)" at bounding box center [258, 454] width 479 height 29
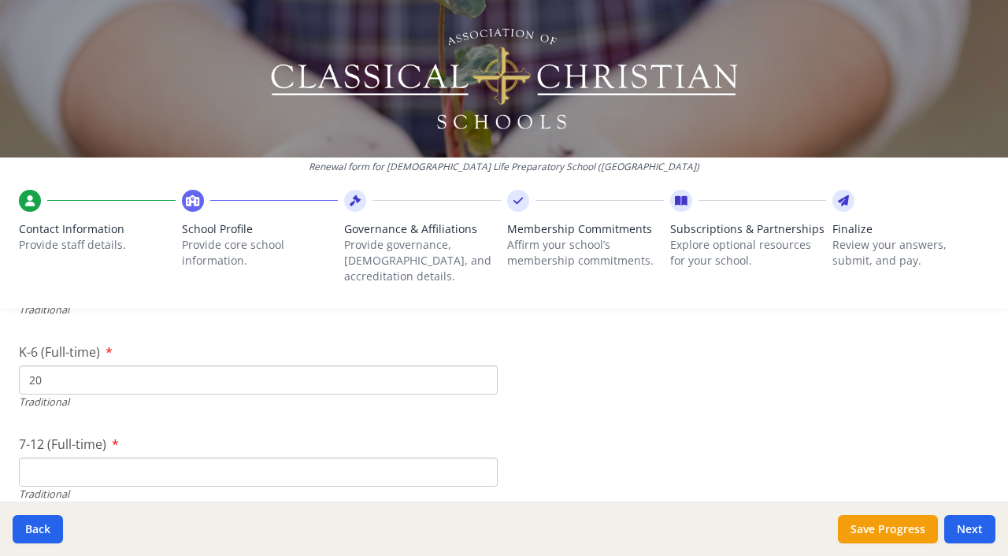
type input "2"
type input "203"
click at [54, 458] on input "7-12 (Full-time)" at bounding box center [258, 472] width 479 height 29
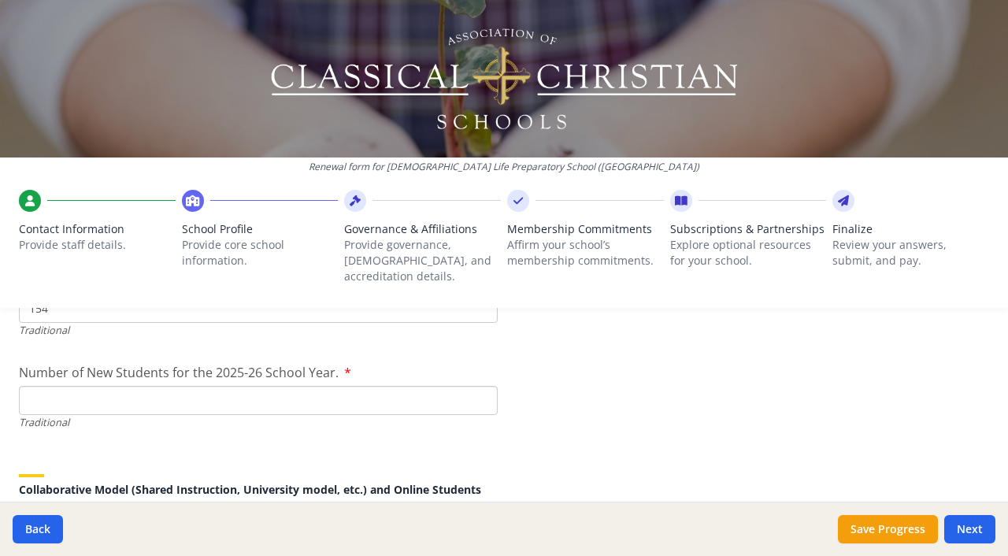
scroll to position [3690, 0]
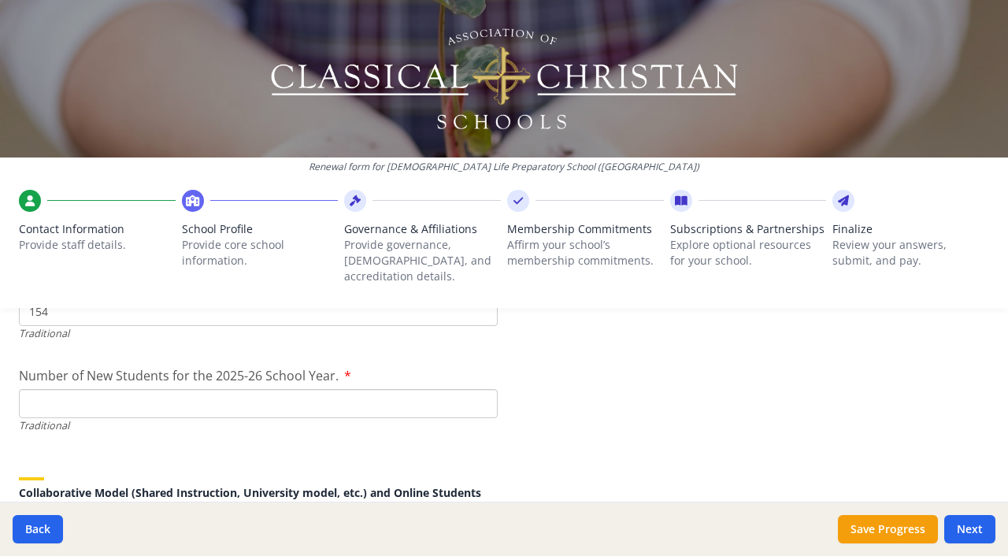
type input "154"
click at [50, 389] on input "Number of New Students for the 2025-26 School Year." at bounding box center [258, 403] width 479 height 29
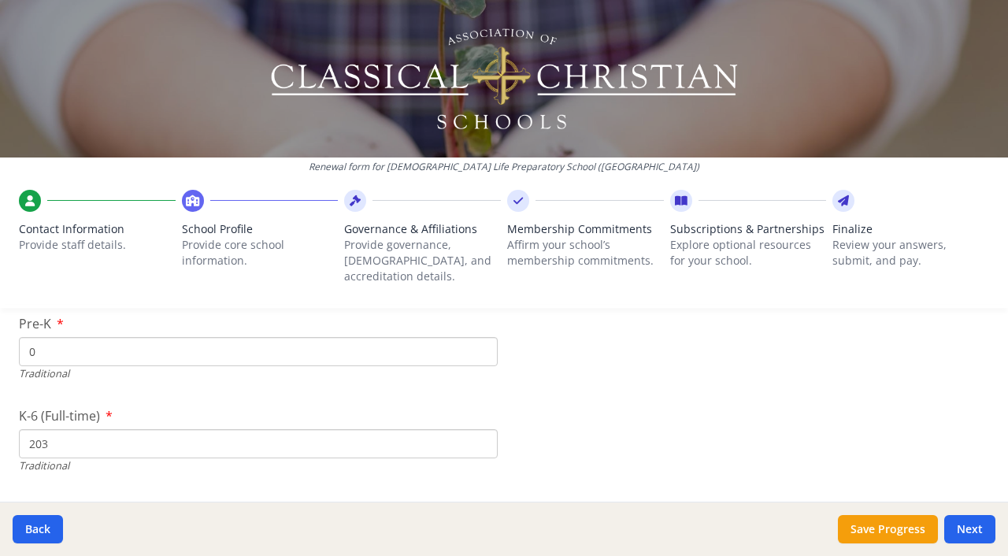
scroll to position [3536, 0]
type input "2"
drag, startPoint x: 60, startPoint y: 355, endPoint x: 3, endPoint y: 351, distance: 56.9
type input "0"
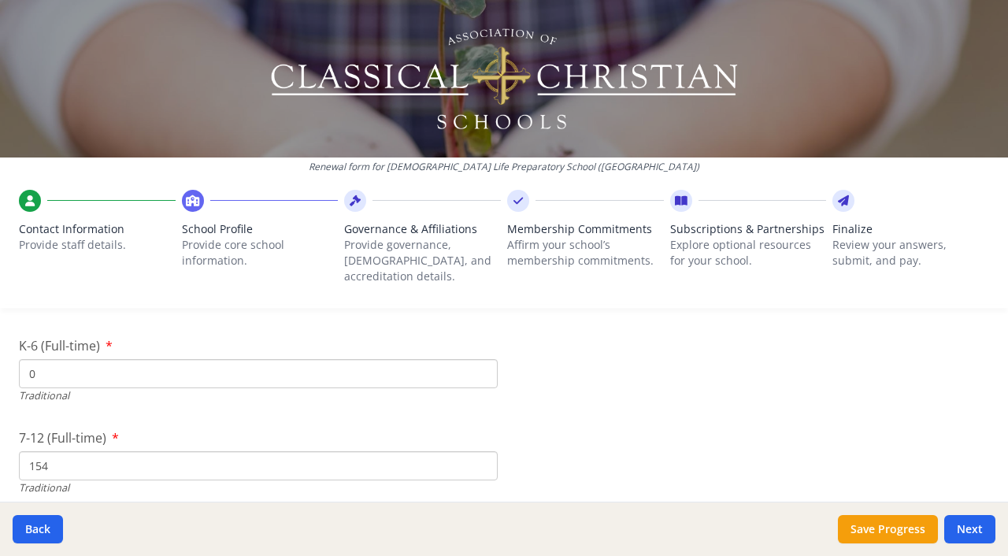
drag, startPoint x: 54, startPoint y: 454, endPoint x: 8, endPoint y: 444, distance: 46.8
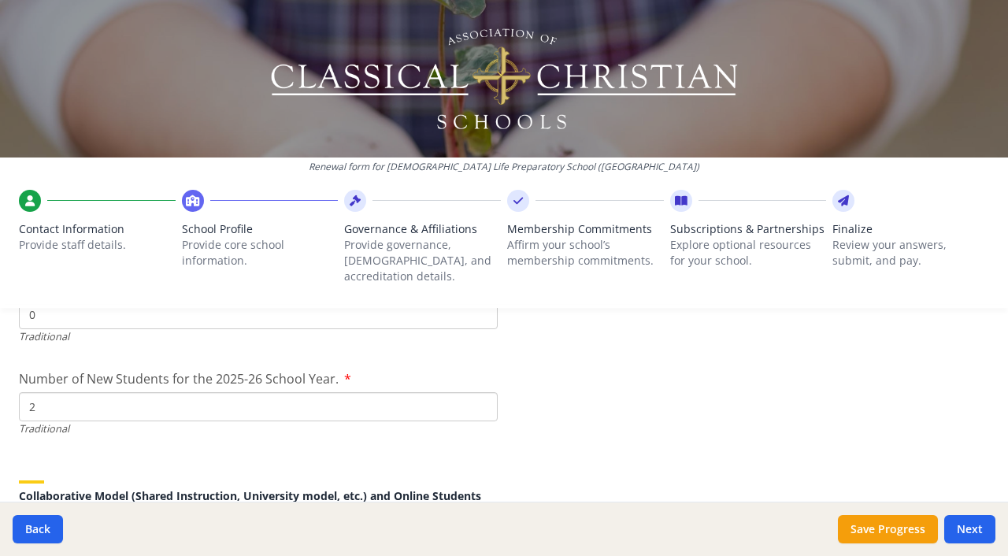
scroll to position [3690, 0]
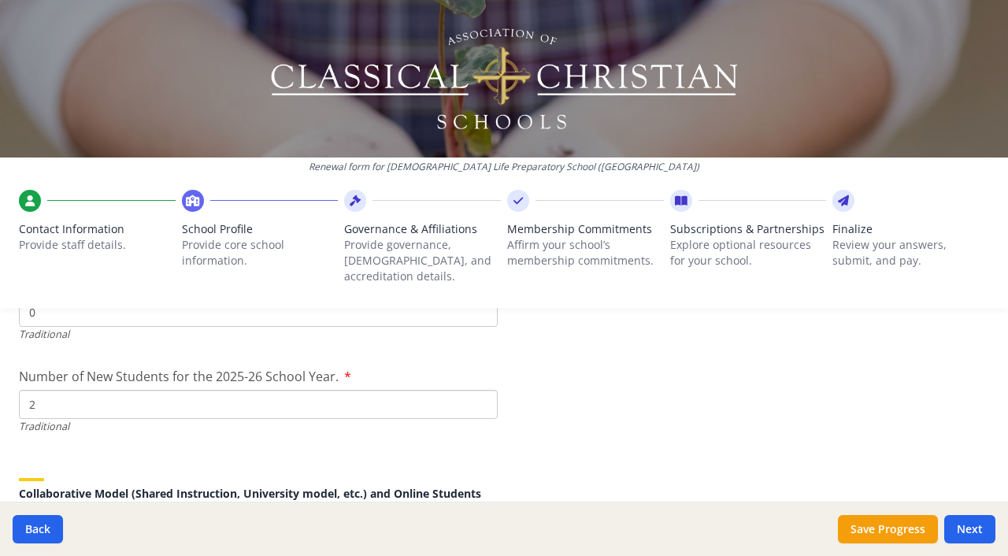
type input "0"
drag, startPoint x: 46, startPoint y: 395, endPoint x: 20, endPoint y: 380, distance: 30.4
click at [20, 390] on input "2" at bounding box center [258, 404] width 479 height 29
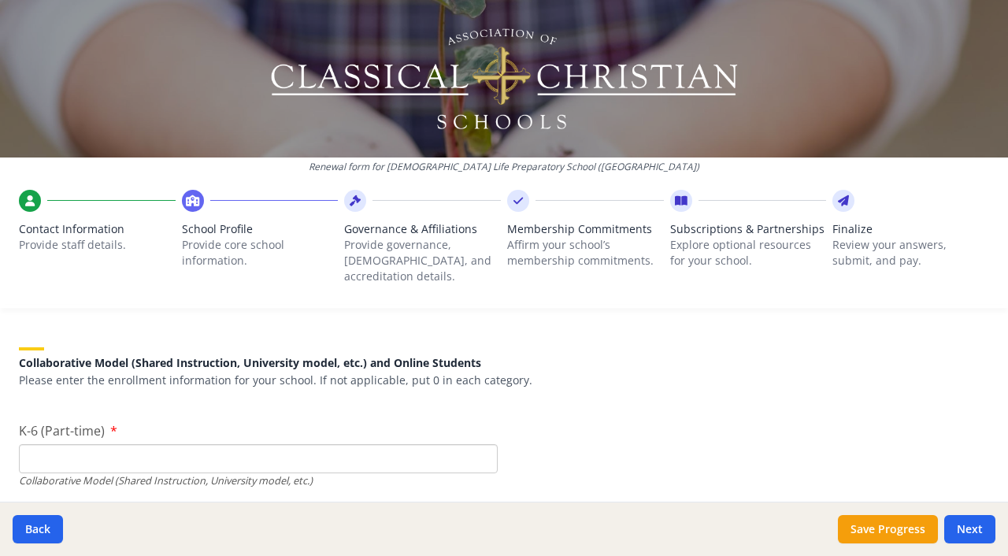
scroll to position [3823, 0]
type input "0"
click at [48, 442] on input "K-6 (Part-time)" at bounding box center [258, 456] width 479 height 29
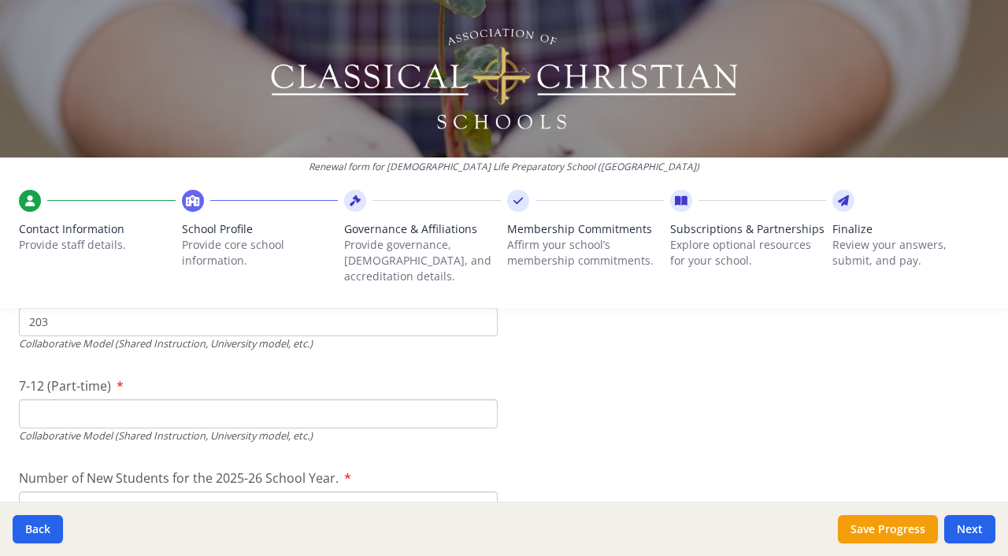
scroll to position [3967, 0]
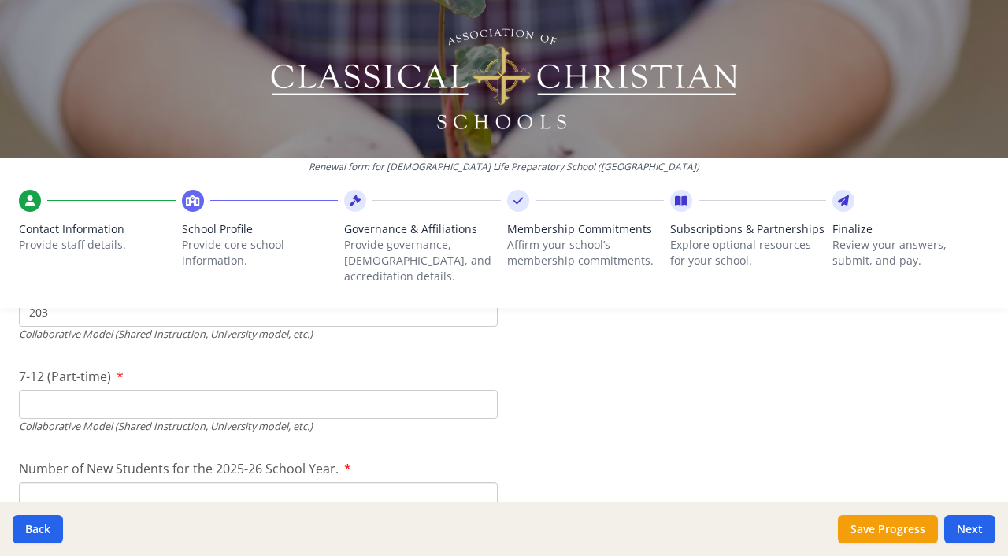
type input "203"
click at [50, 390] on input "7-12 (Part-time)" at bounding box center [258, 404] width 479 height 29
type input "154"
click at [46, 142] on input "Number of New Students for the 2025-26 School Year." at bounding box center [258, 127] width 479 height 29
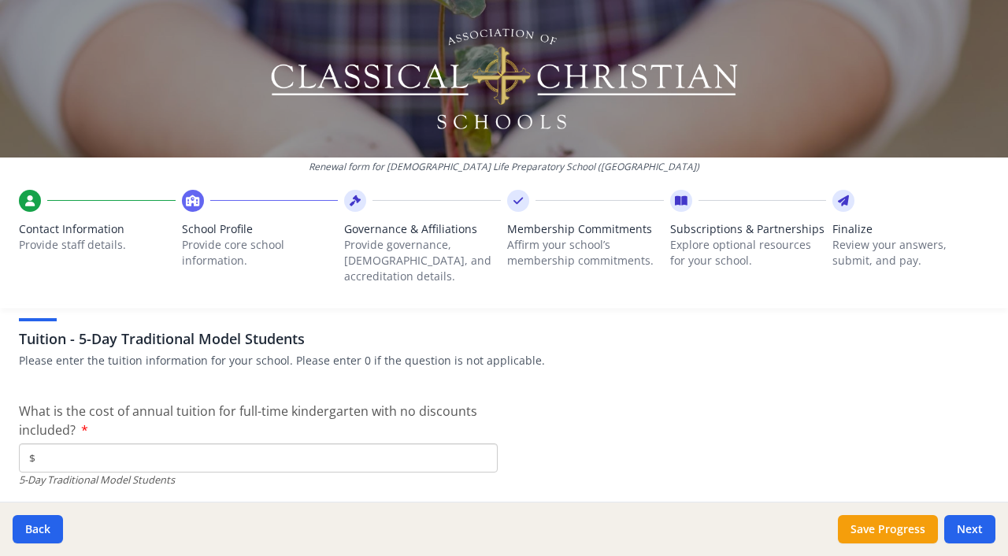
scroll to position [4223, 0]
type input "59"
click at [44, 446] on input "$" at bounding box center [258, 460] width 479 height 29
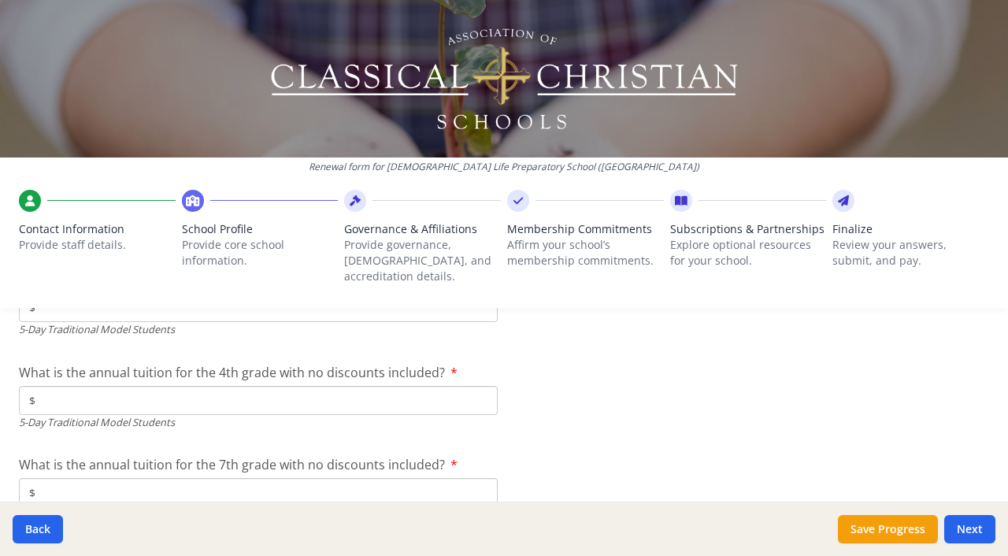
scroll to position [4495, 0]
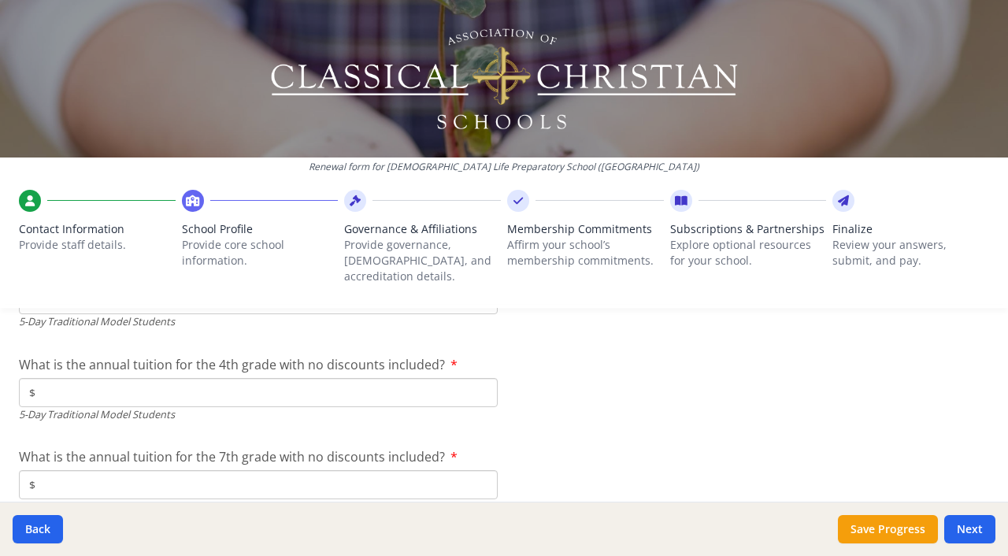
type input "$7 000"
click at [61, 378] on input "$" at bounding box center [258, 392] width 479 height 29
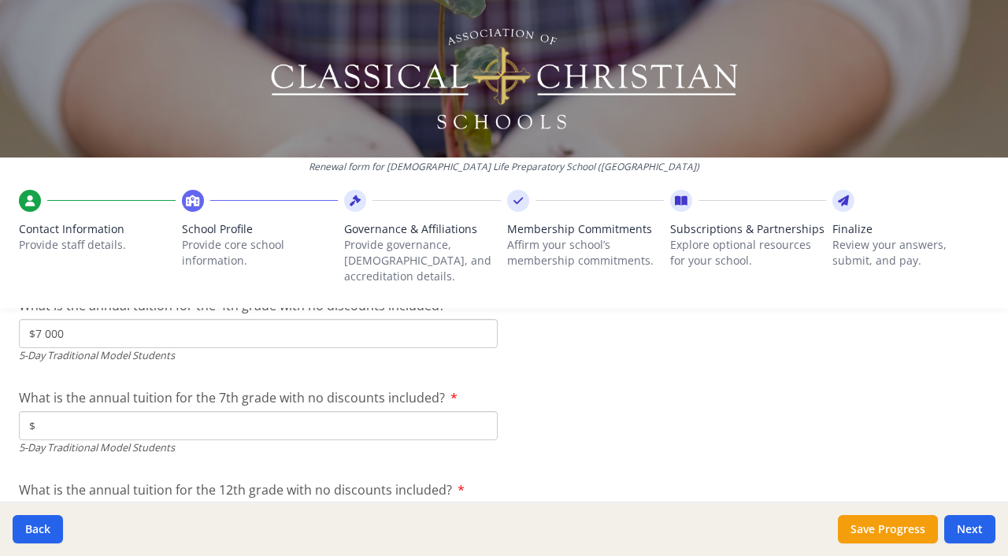
scroll to position [4563, 0]
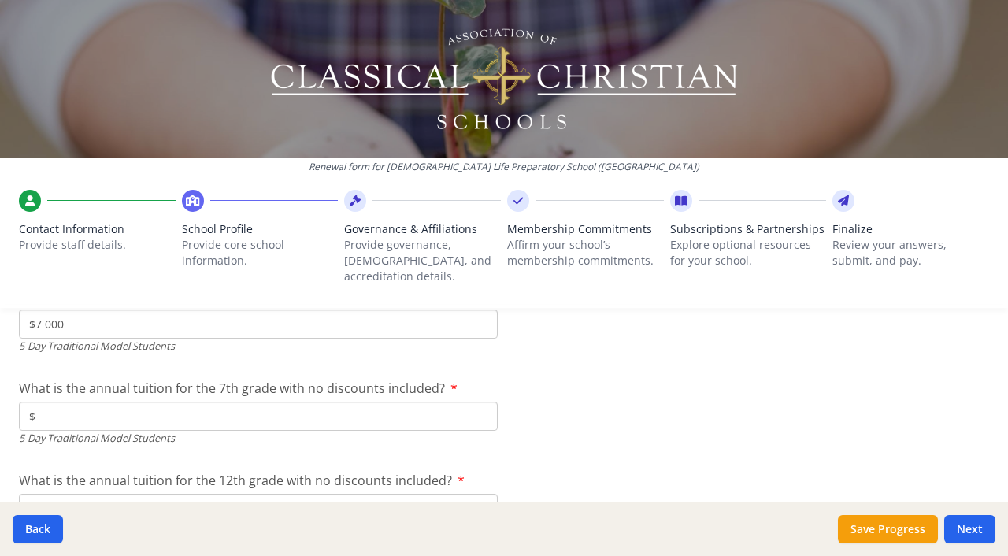
type input "$7 000"
click at [67, 402] on input "$" at bounding box center [258, 416] width 479 height 29
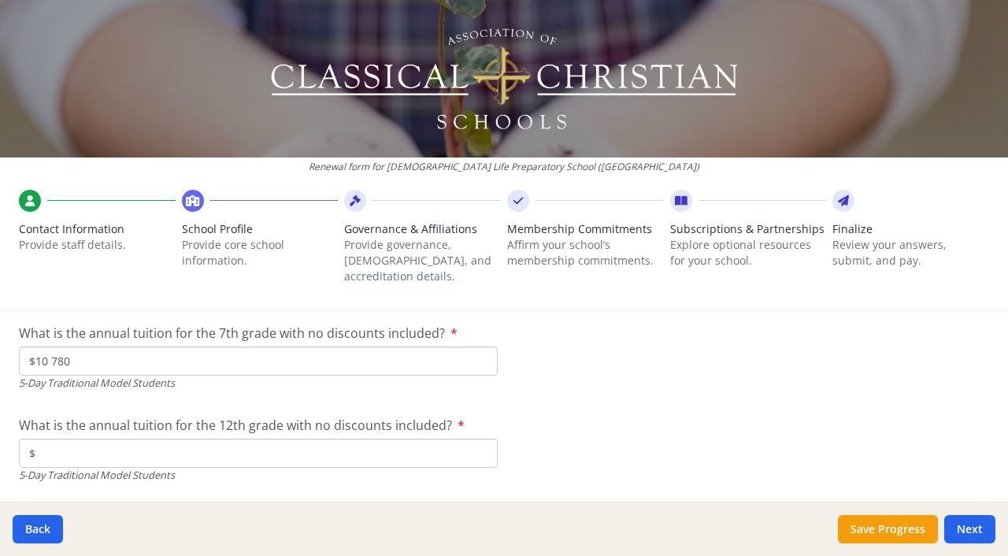
scroll to position [4620, 0]
type input "$10 780"
click at [50, 437] on input "$" at bounding box center [258, 451] width 479 height 29
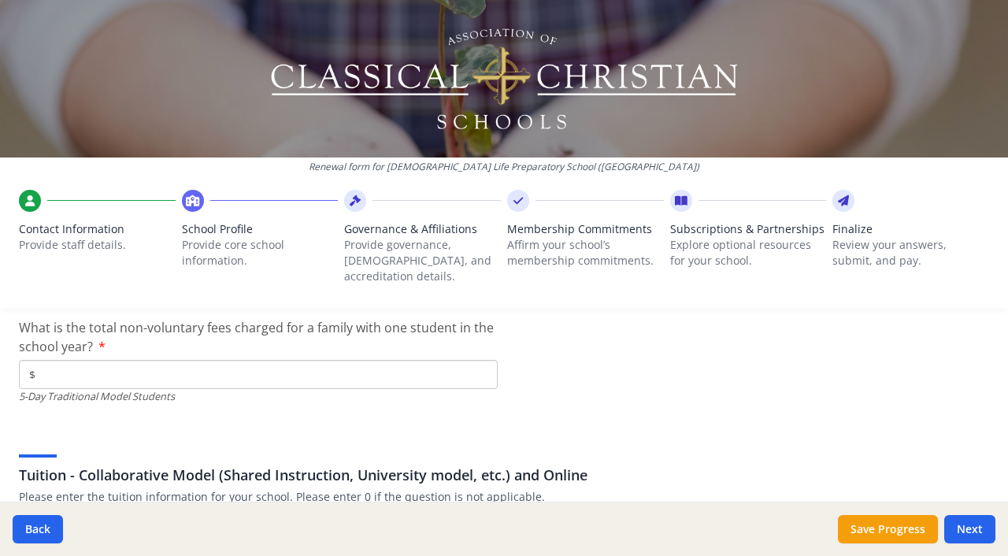
scroll to position [4813, 0]
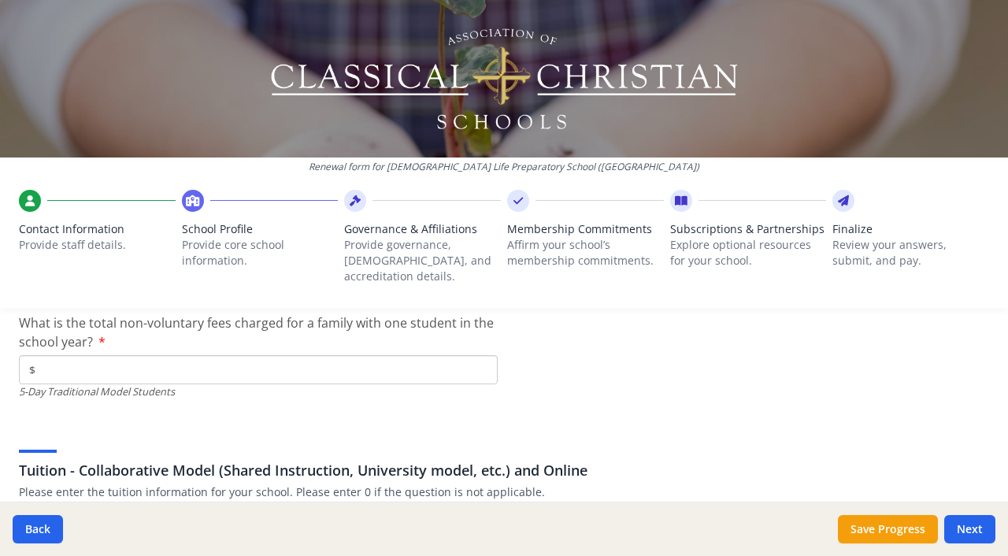
type input "$10 655"
click at [39, 355] on input "$" at bounding box center [258, 369] width 479 height 29
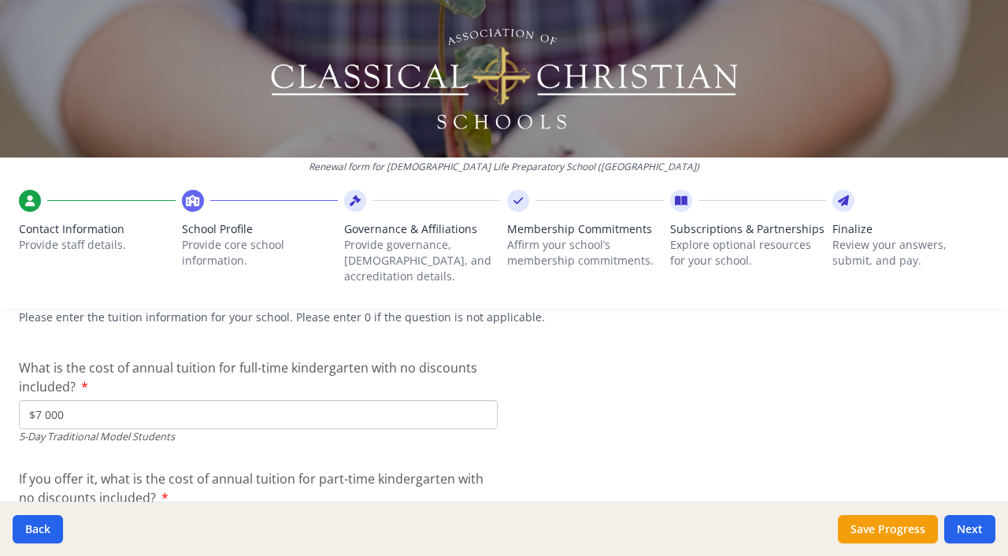
scroll to position [4247, 0]
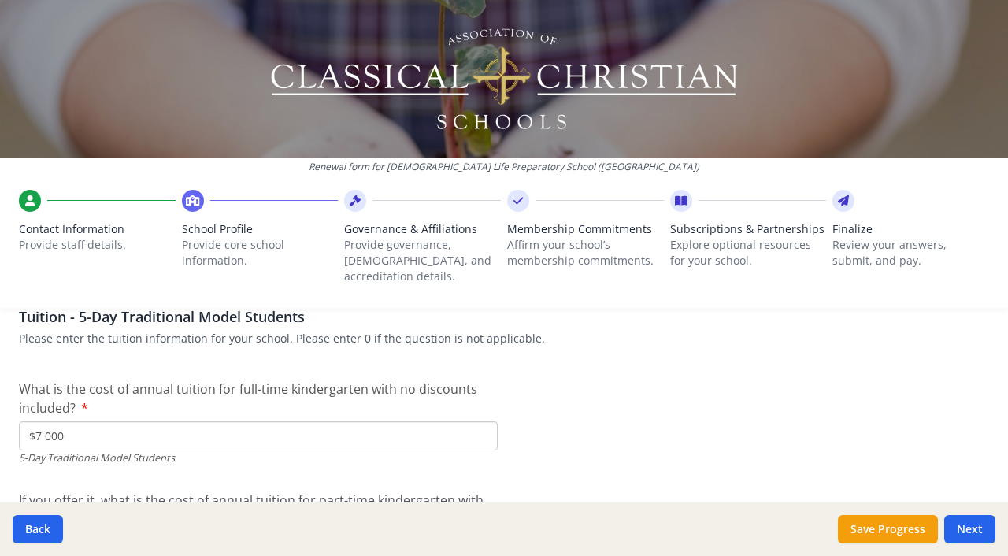
drag, startPoint x: 80, startPoint y: 420, endPoint x: 18, endPoint y: 420, distance: 62.2
click at [19, 421] on input "$7 000" at bounding box center [258, 435] width 479 height 29
type input "$"
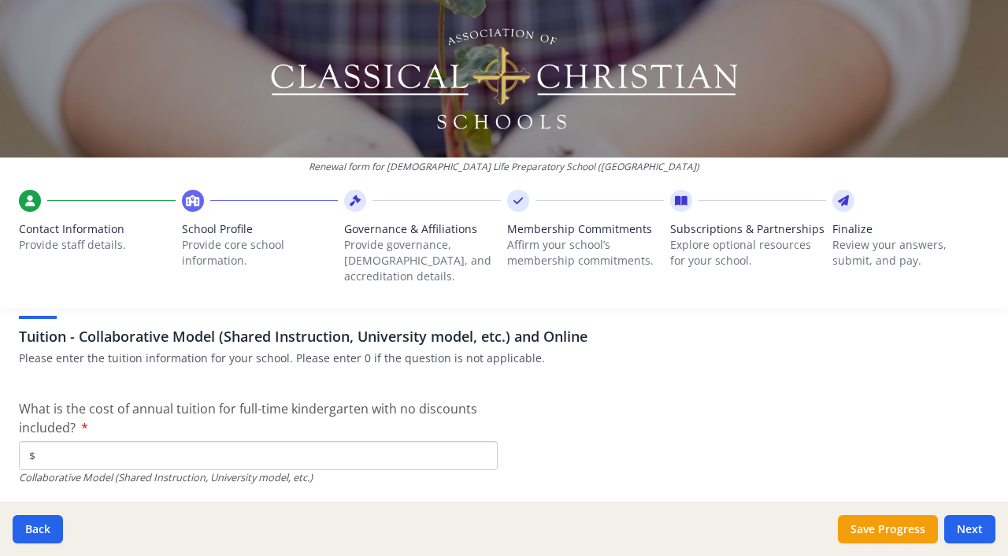
scroll to position [4999, 0]
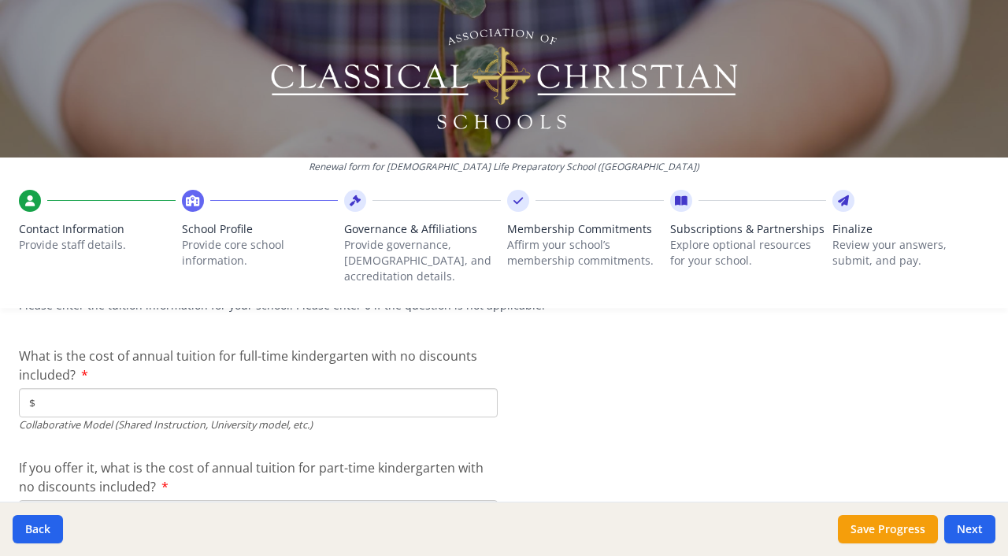
paste input "7 000"
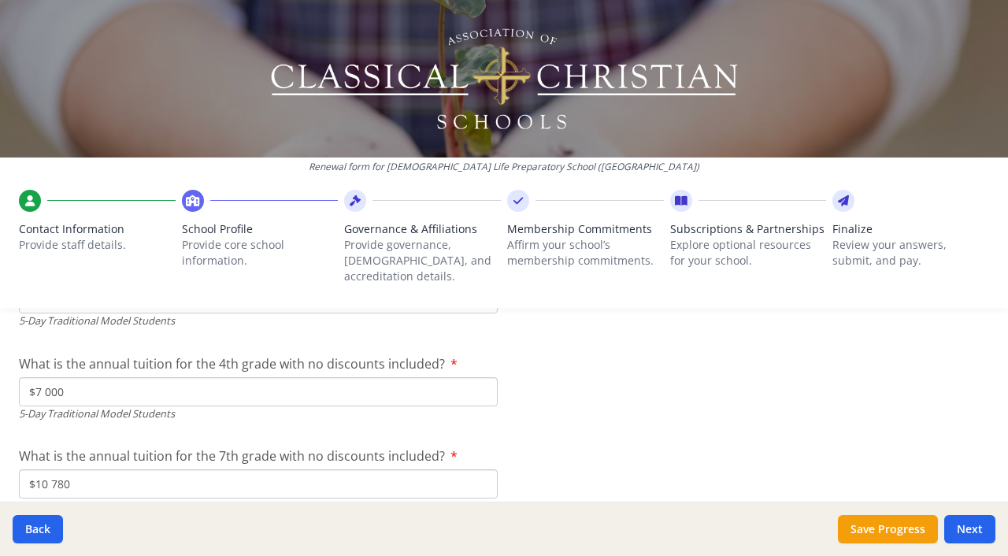
scroll to position [4490, 0]
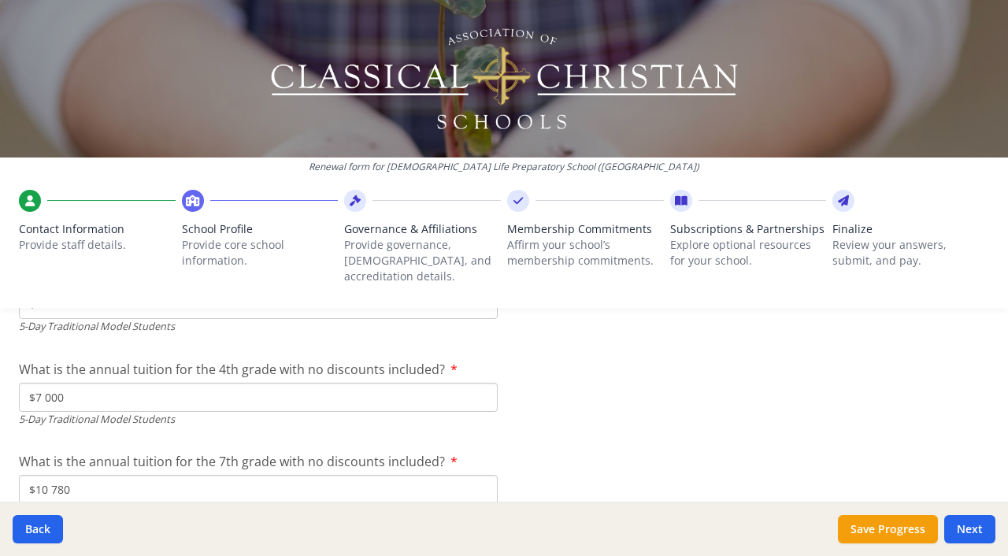
type input "$7 000"
drag, startPoint x: 87, startPoint y: 378, endPoint x: 2, endPoint y: 378, distance: 84.3
type input "$"
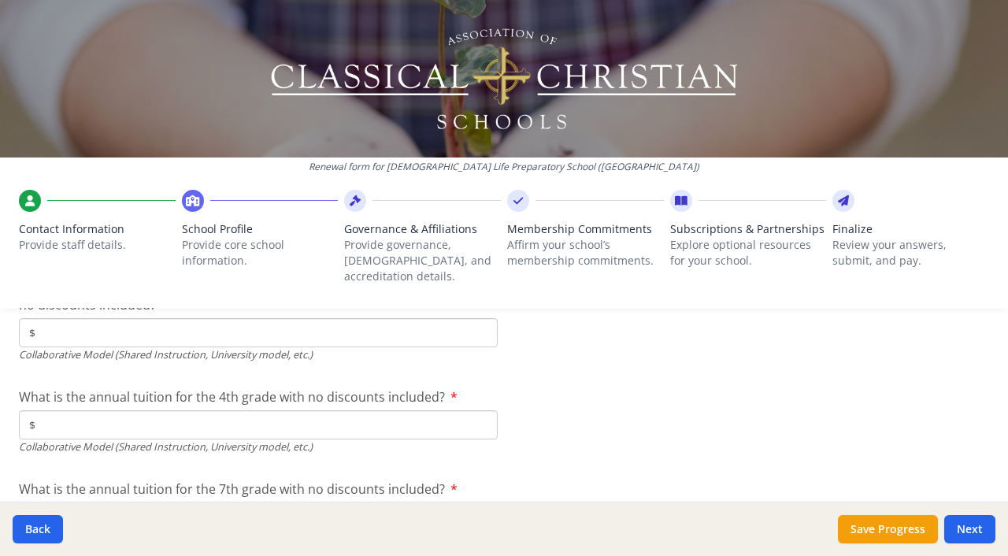
scroll to position [5199, 0]
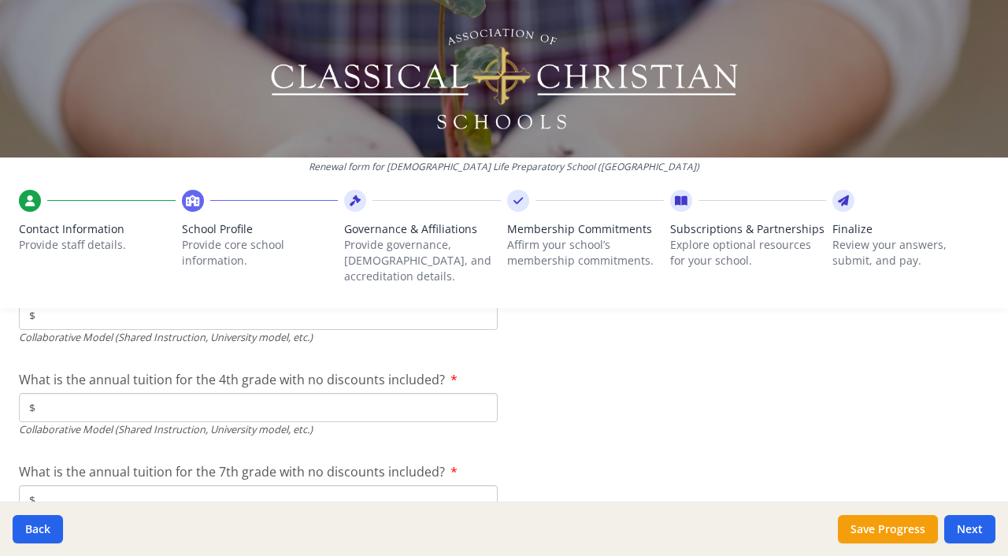
paste input "7 000"
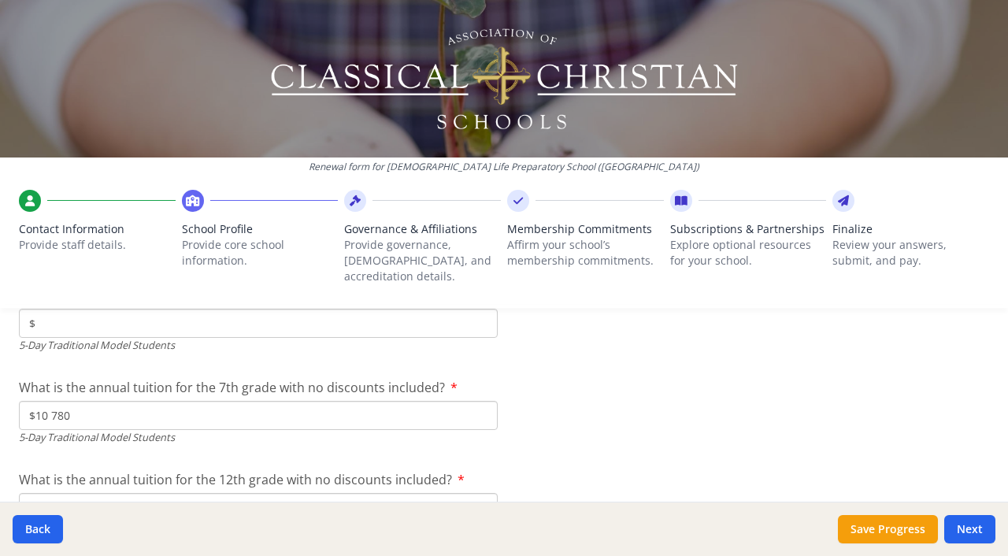
scroll to position [4558, 0]
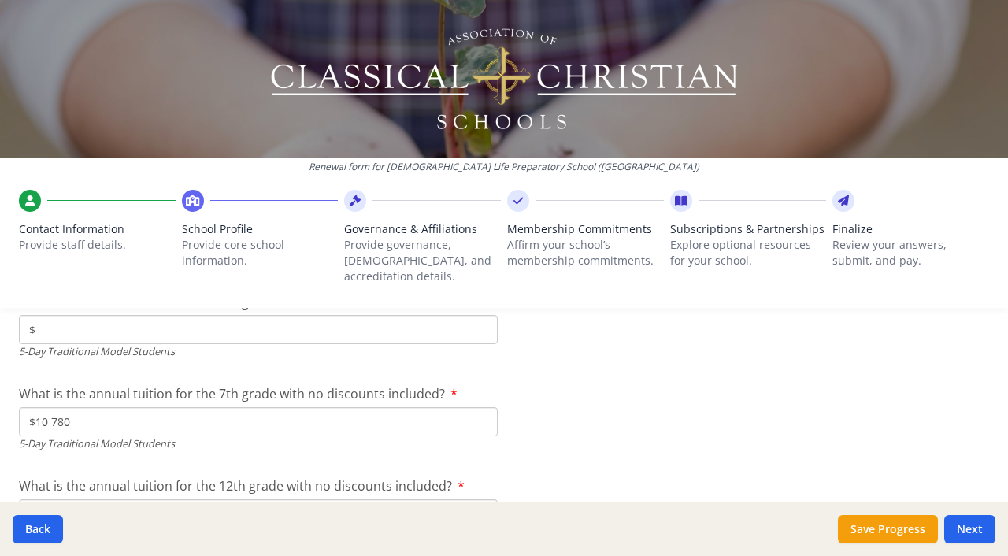
type input "$7 000"
drag, startPoint x: 87, startPoint y: 404, endPoint x: 0, endPoint y: 402, distance: 87.5
type input "$"
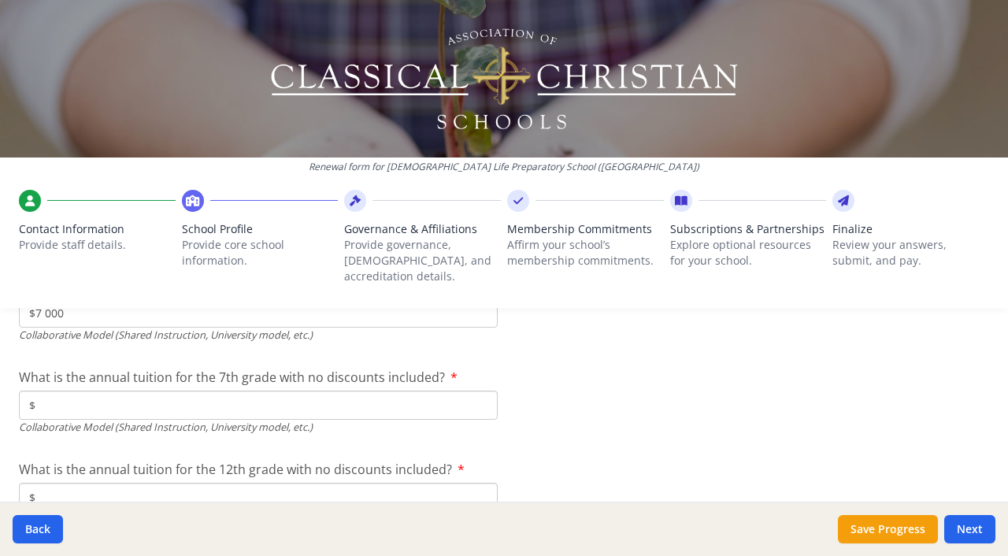
scroll to position [5304, 0]
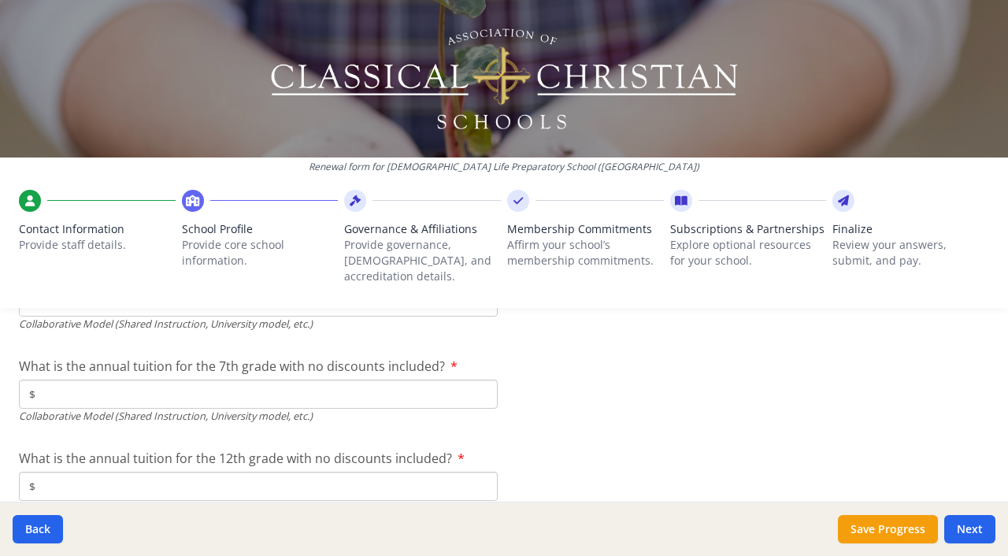
paste input "10 780"
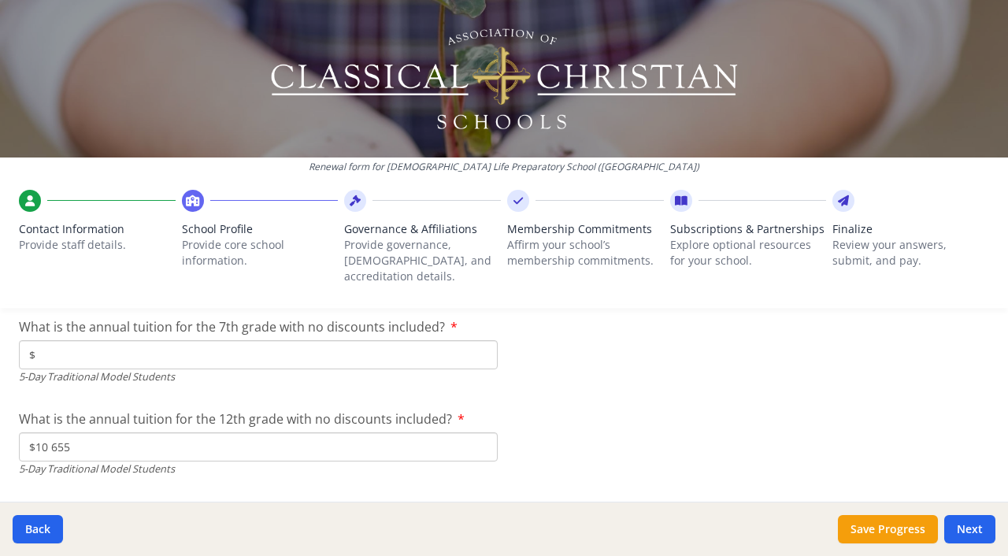
scroll to position [4597, 0]
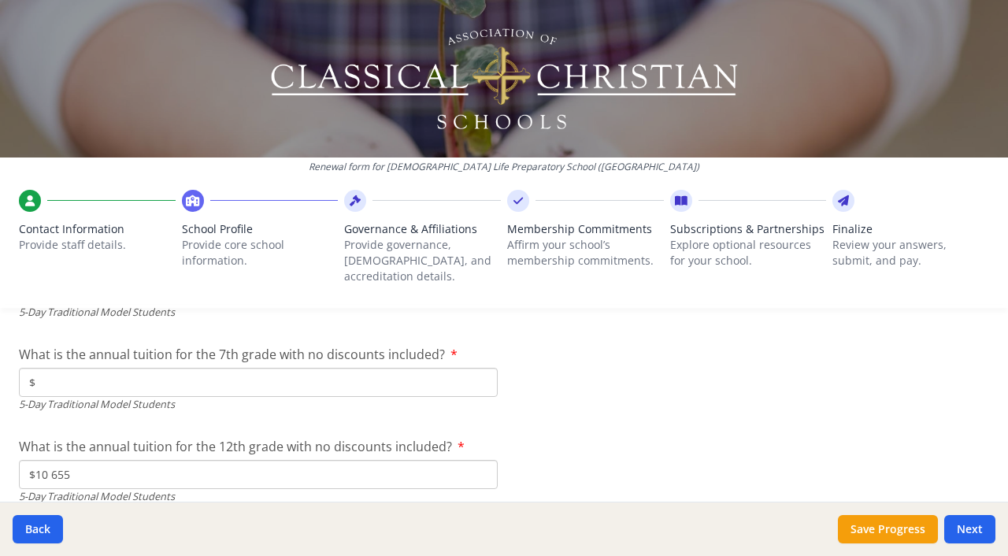
type input "$10 780"
drag, startPoint x: 73, startPoint y: 455, endPoint x: 6, endPoint y: 455, distance: 67.0
type input "$"
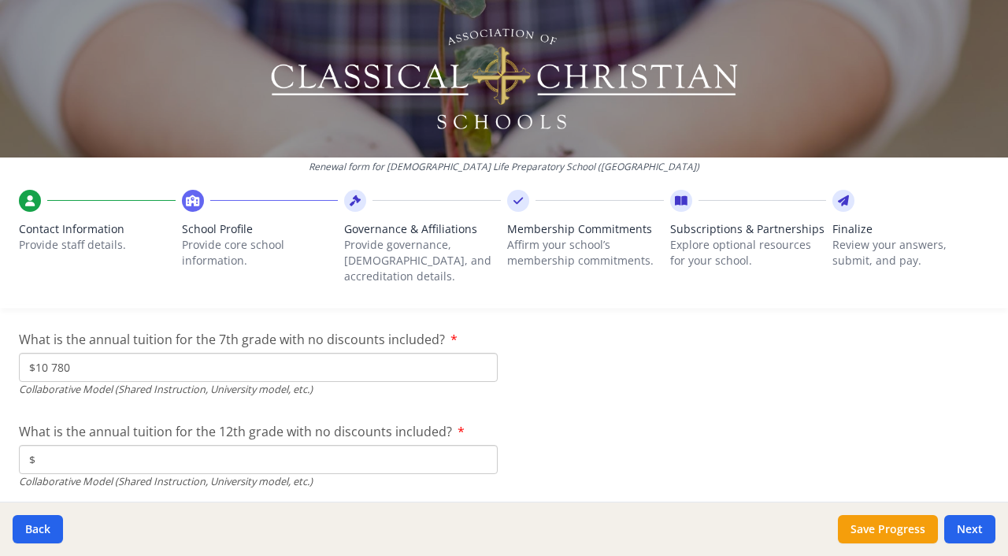
scroll to position [5382, 0]
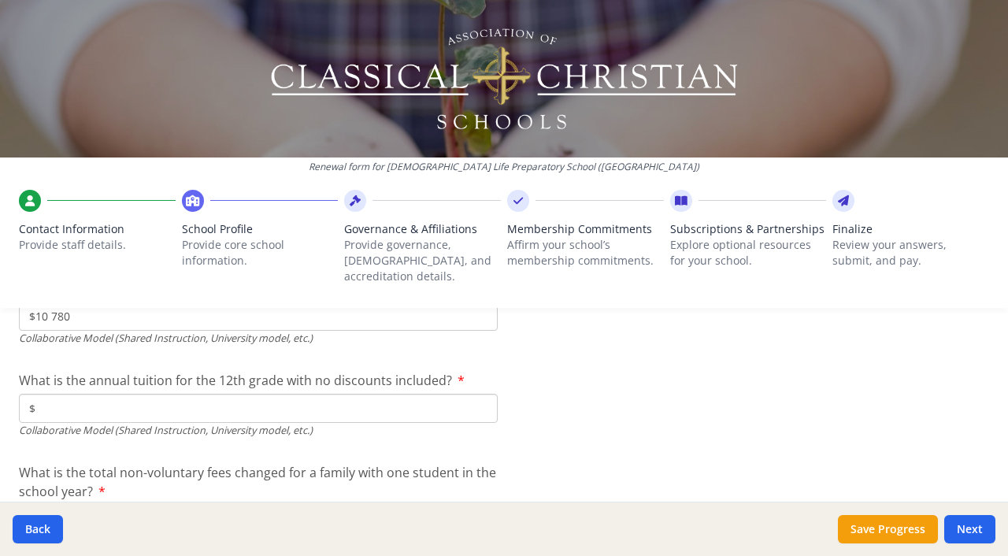
paste input "10 655"
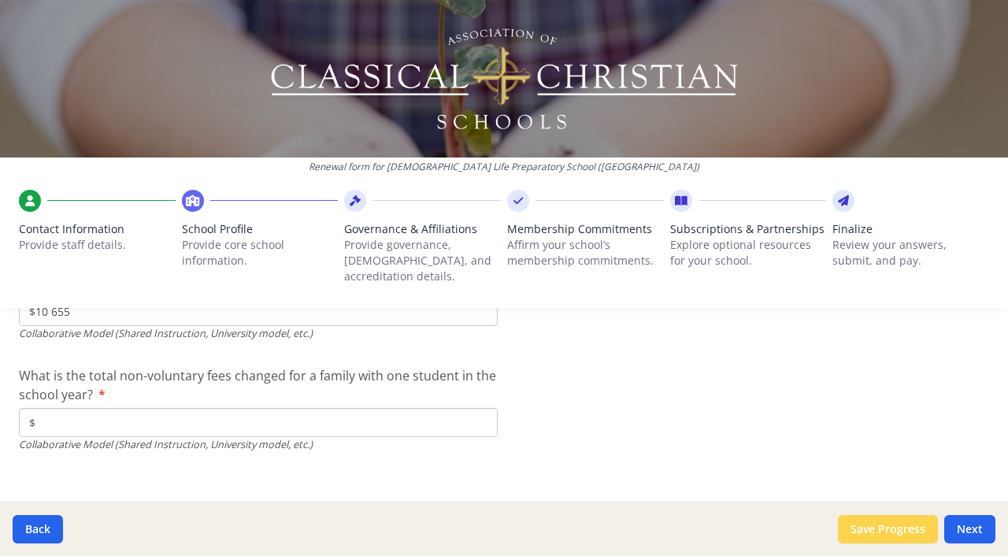
type input "$10 655"
click at [902, 529] on button "Save Progress" at bounding box center [888, 529] width 100 height 28
type input "[PHONE_NUMBER]"
click at [966, 539] on button "Next" at bounding box center [969, 529] width 51 height 28
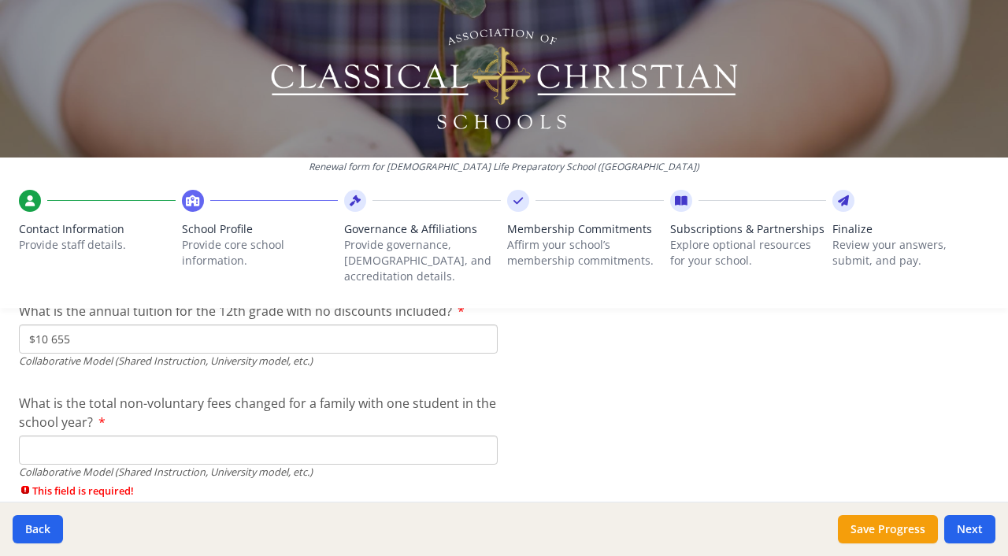
click at [174, 436] on input "What is the total non-voluntary fees changed for a family with one student in t…" at bounding box center [258, 450] width 479 height 29
type input "$0"
click at [968, 529] on button "Next" at bounding box center [969, 529] width 51 height 28
click at [963, 529] on button "Next" at bounding box center [969, 529] width 51 height 28
click at [896, 525] on button "Save Progress" at bounding box center [888, 529] width 100 height 28
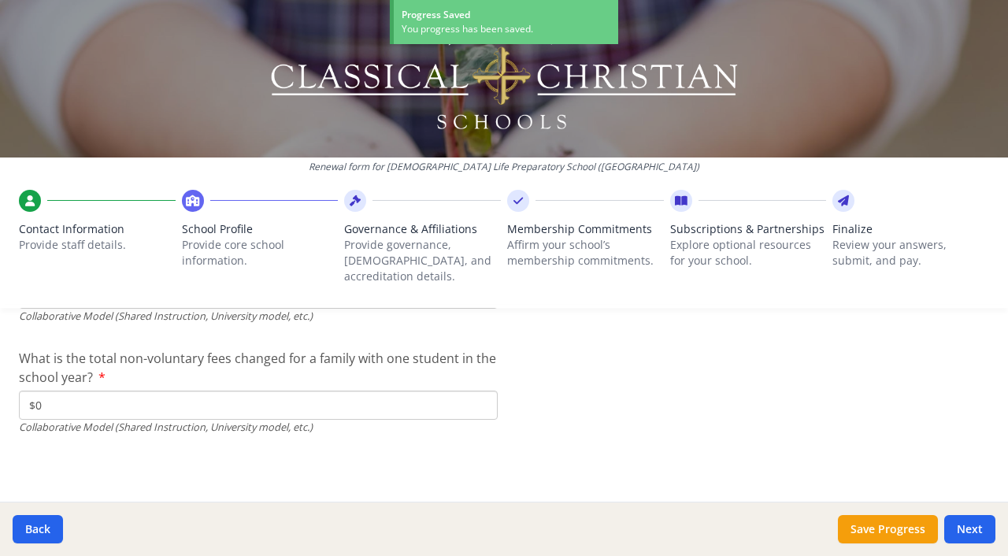
scroll to position [5479, 0]
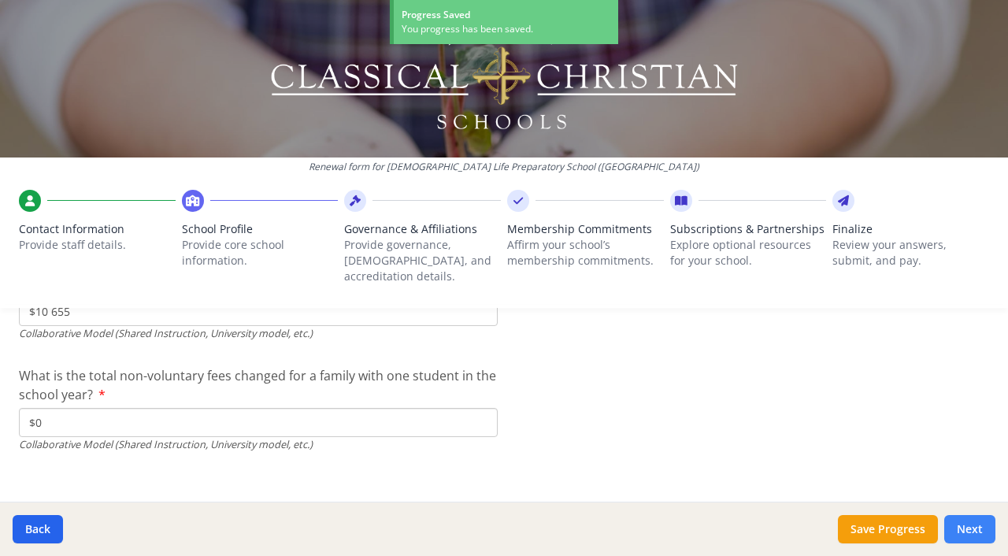
click at [974, 527] on button "Next" at bounding box center [969, 529] width 51 height 28
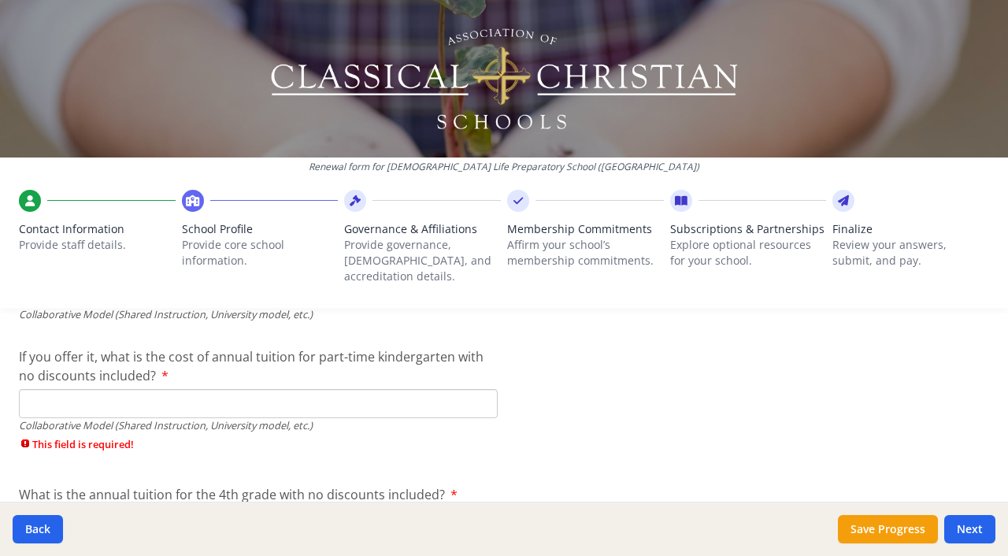
scroll to position [5154, 0]
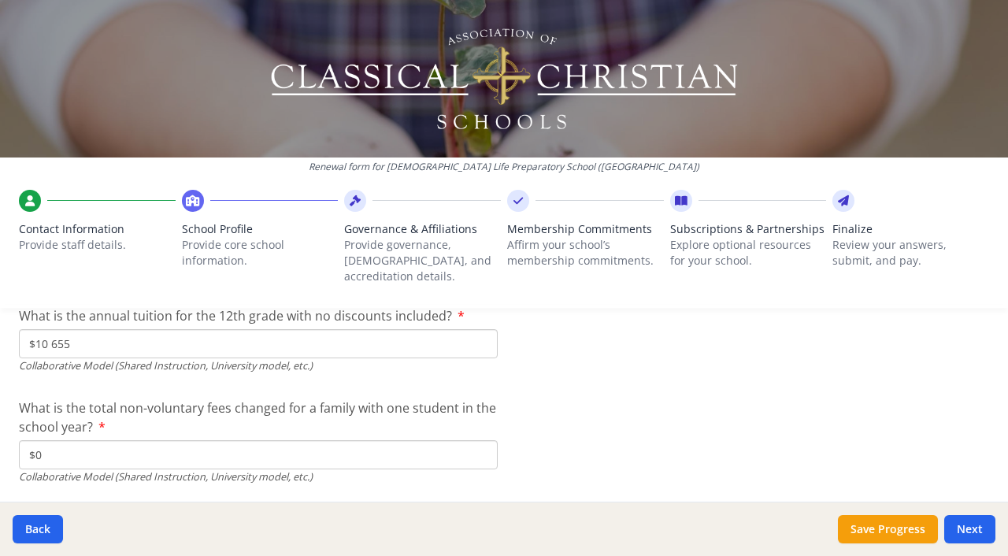
scroll to position [5533, 0]
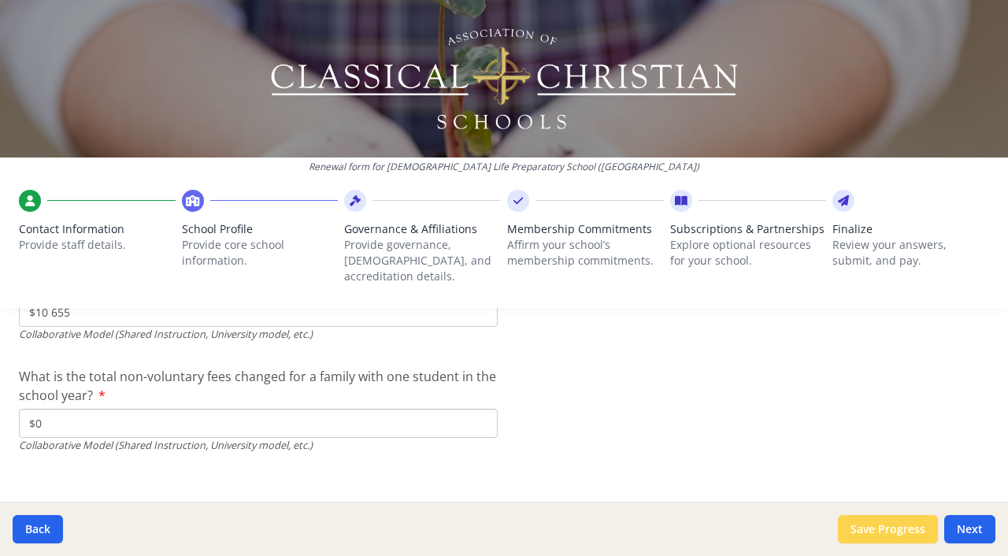
type input "$0"
click at [896, 525] on button "Save Progress" at bounding box center [888, 529] width 100 height 28
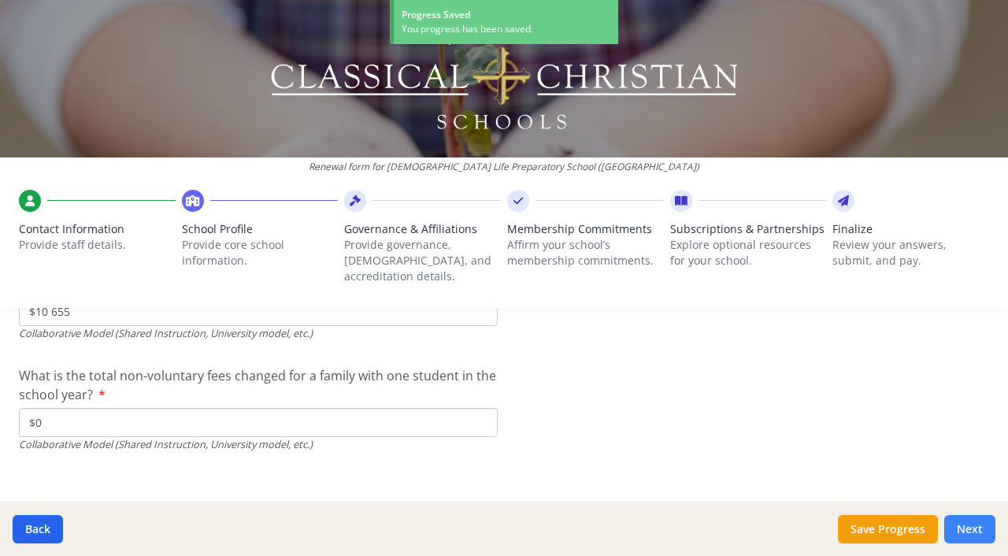
click at [968, 527] on button "Next" at bounding box center [969, 529] width 51 height 28
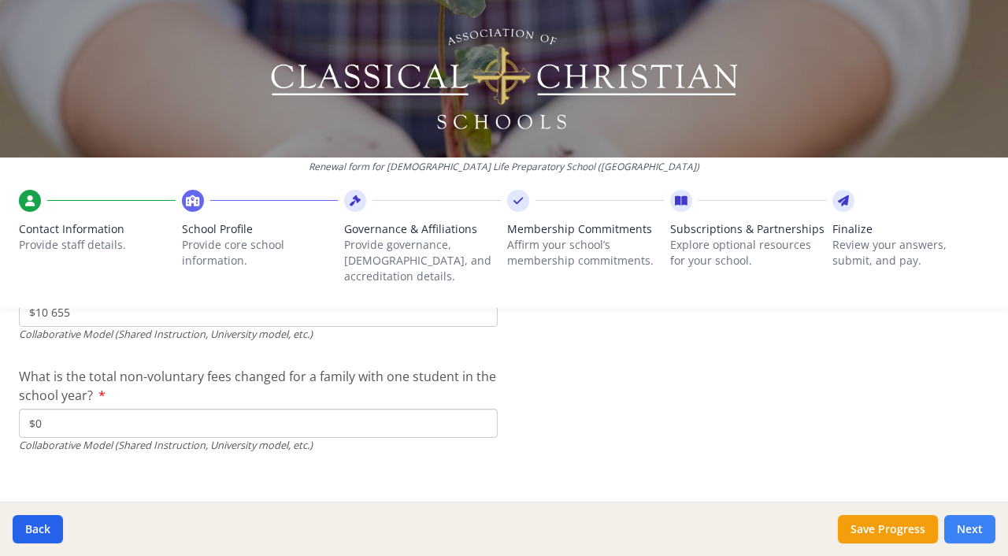
click at [977, 528] on button "Next" at bounding box center [969, 529] width 51 height 28
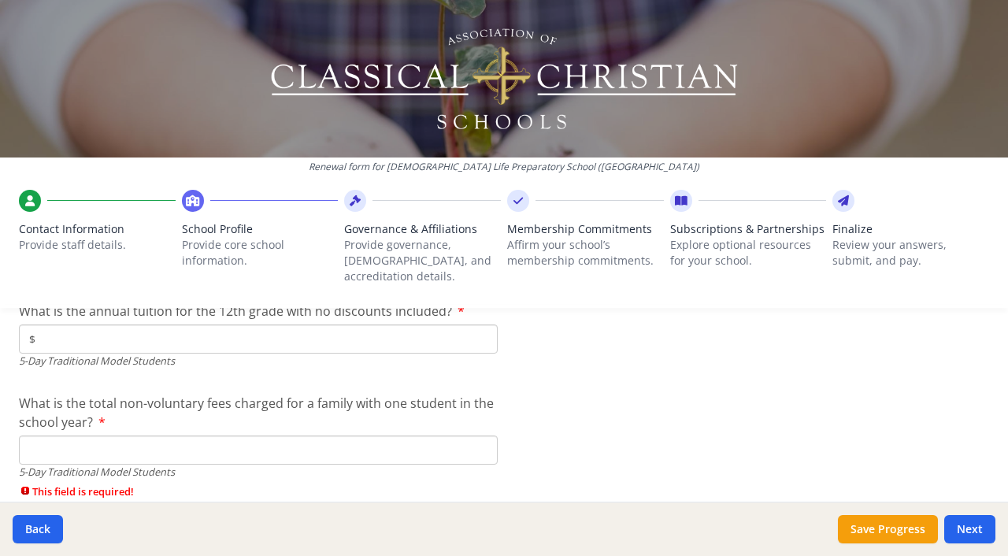
scroll to position [4750, 0]
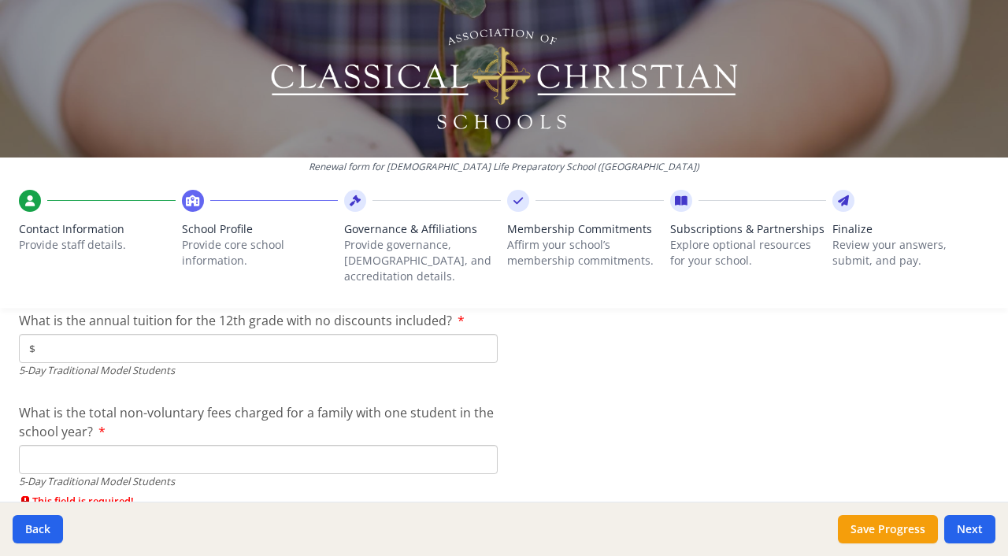
click at [90, 445] on input "What is the total non-voluntary fees charged for a family with one student in t…" at bounding box center [258, 459] width 479 height 29
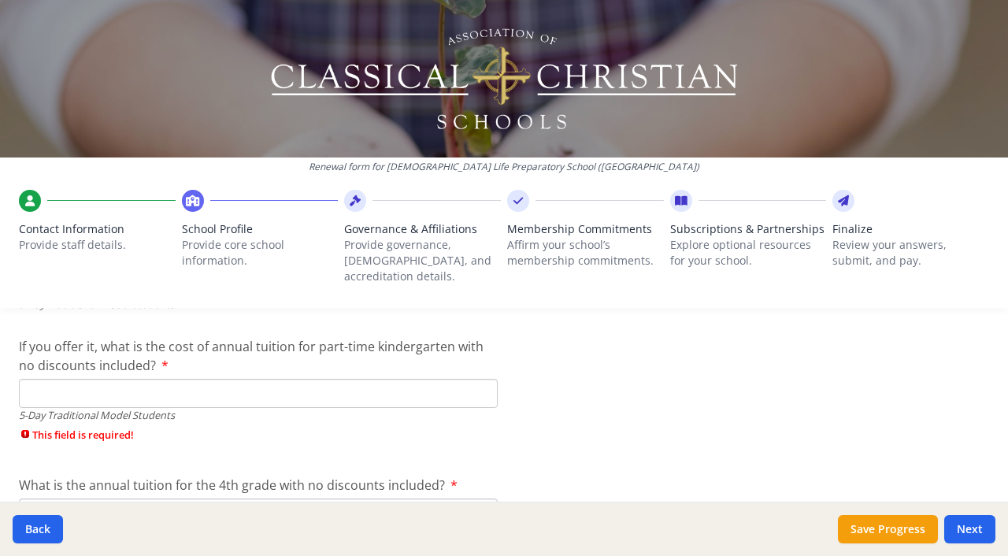
scroll to position [4379, 0]
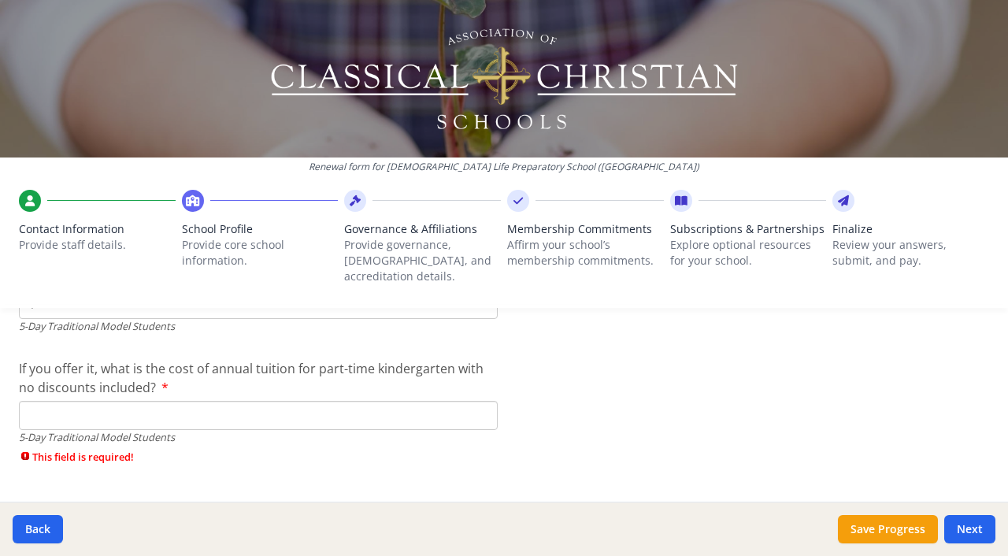
type input "$0"
click at [54, 404] on input "If you offer it, what is the cost of annual tuition for part-time kindergarten …" at bounding box center [258, 415] width 479 height 29
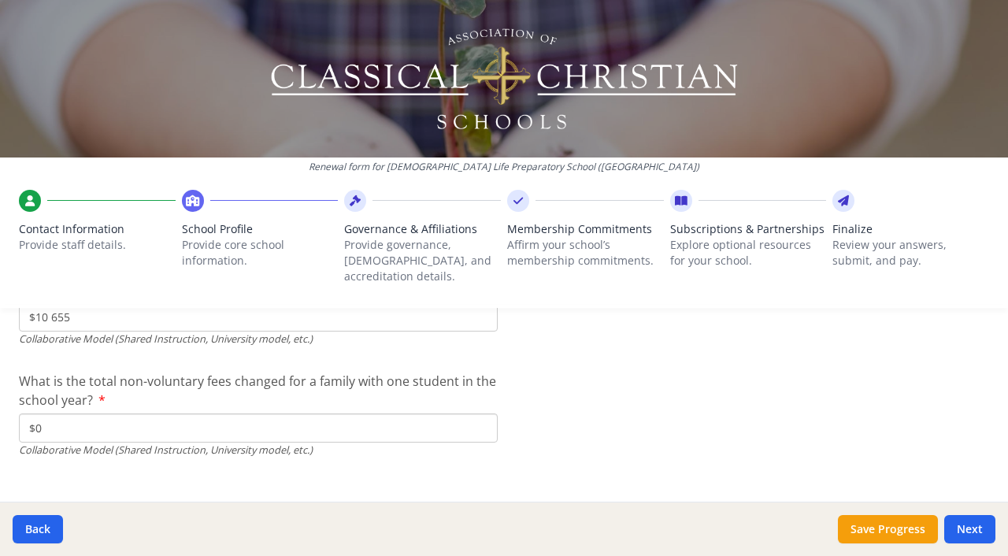
scroll to position [5479, 0]
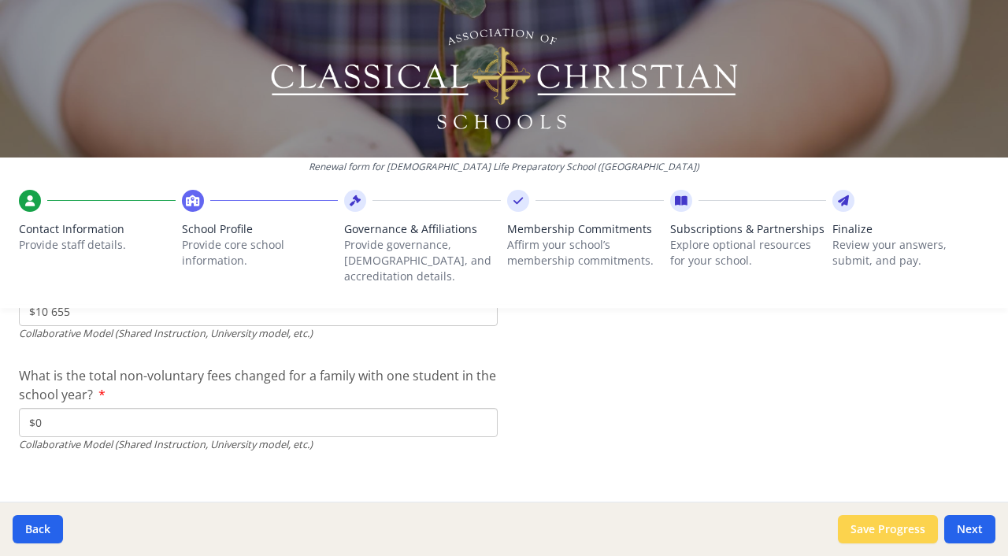
type input "$0"
click at [911, 527] on button "Save Progress" at bounding box center [888, 529] width 100 height 28
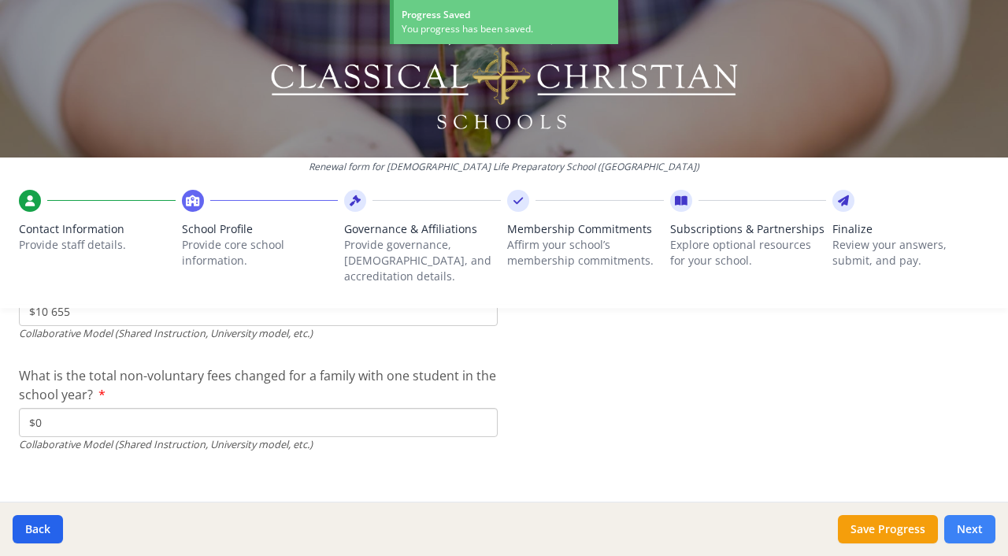
click at [963, 527] on button "Next" at bounding box center [969, 529] width 51 height 28
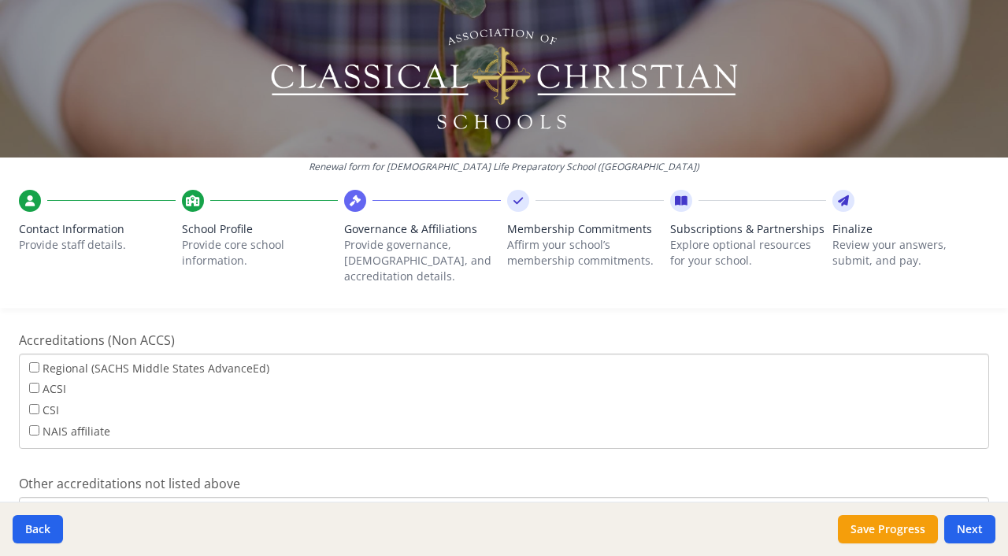
scroll to position [676, 0]
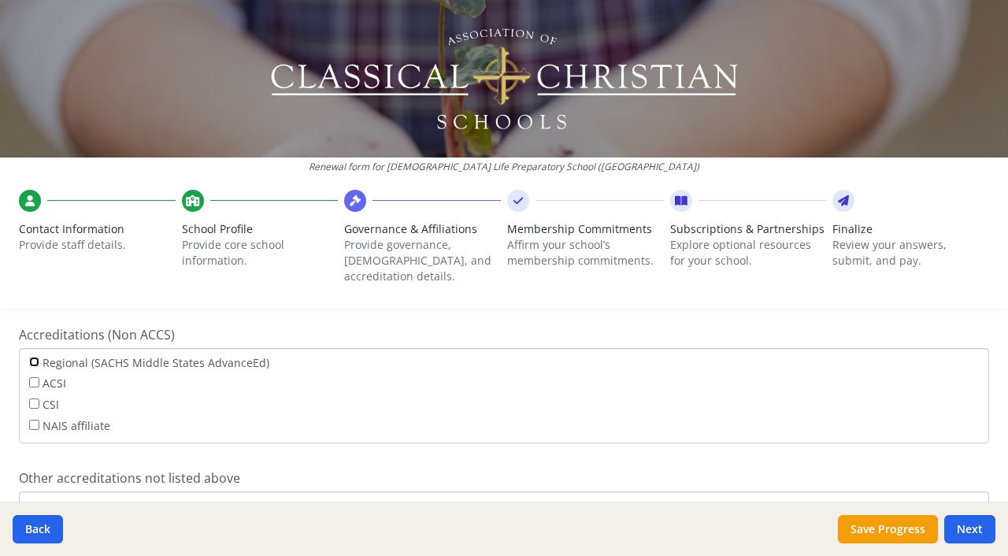
click at [32, 357] on input "Regional (SACHS Middle States AdvanceEd)" at bounding box center [34, 362] width 10 height 10
checkbox input "true"
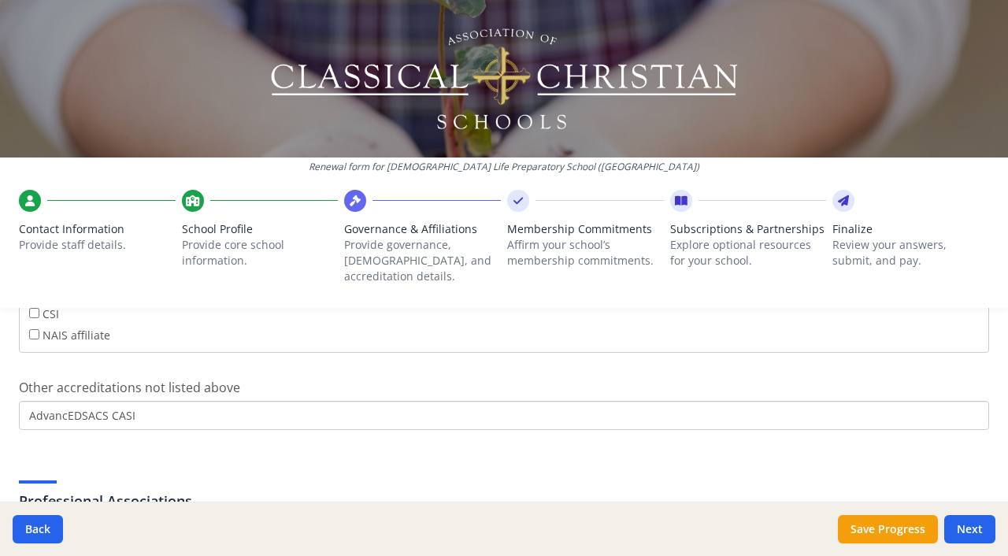
scroll to position [767, 0]
click at [190, 400] on input "AdvancEDSACS CASI" at bounding box center [504, 414] width 970 height 29
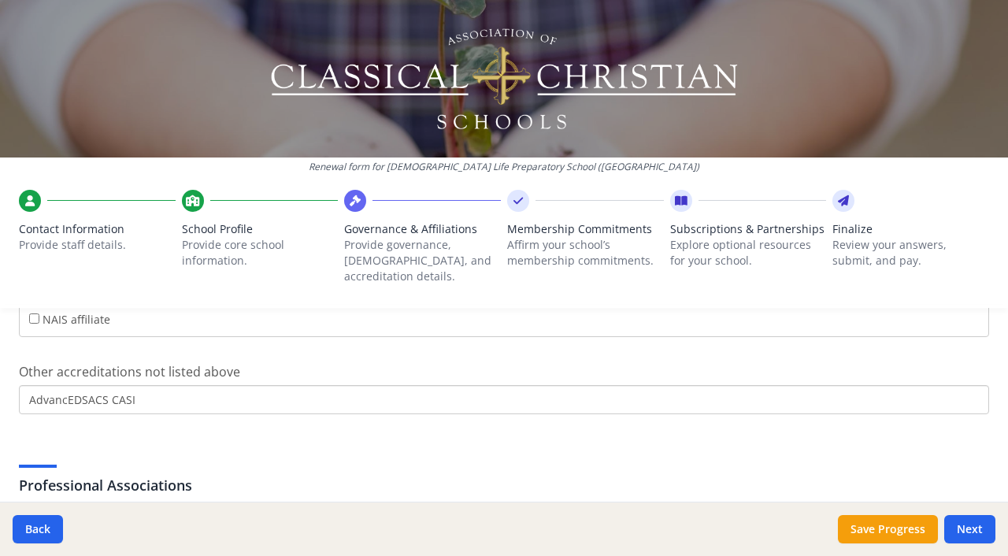
scroll to position [777, 0]
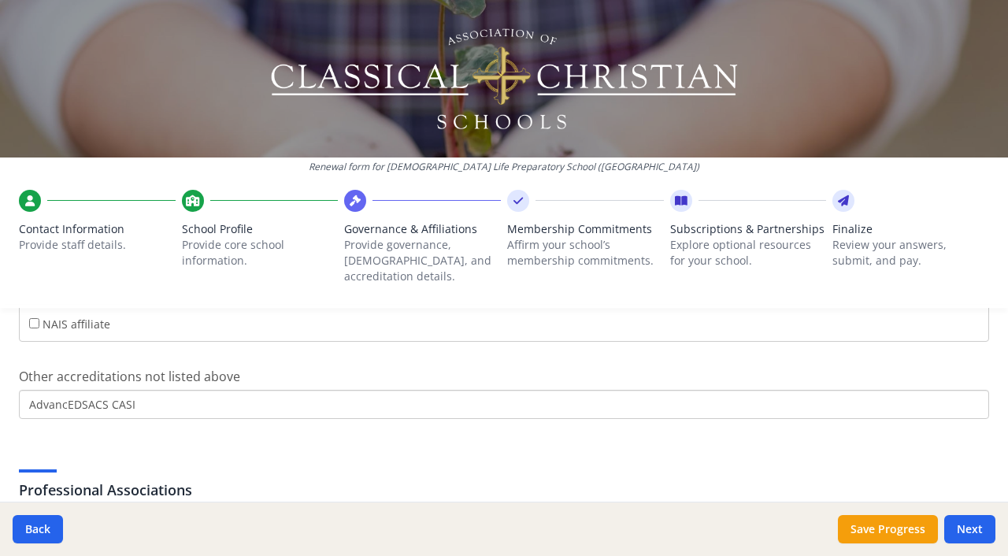
drag, startPoint x: 160, startPoint y: 385, endPoint x: 3, endPoint y: 384, distance: 156.8
click at [3, 384] on div "Governance Structure If needed, please update the governance structure for your…" at bounding box center [504, 220] width 1008 height 1279
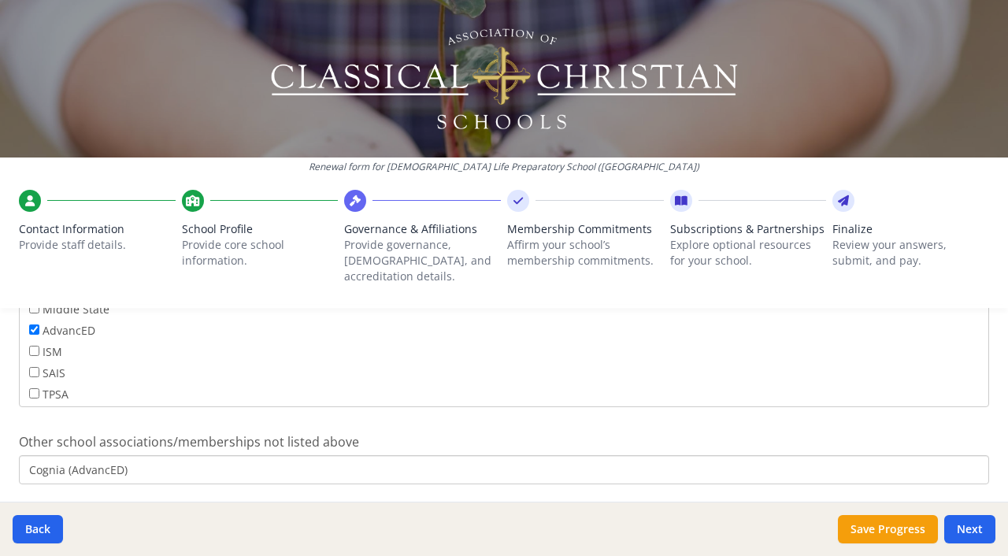
scroll to position [1096, 0]
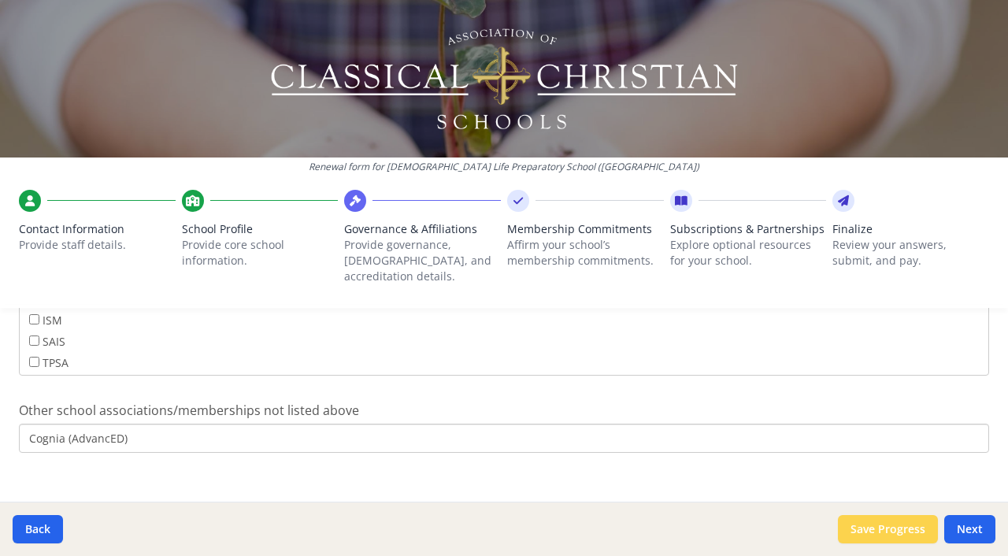
type input "Cognia"
click at [848, 529] on button "Save Progress" at bounding box center [888, 529] width 100 height 28
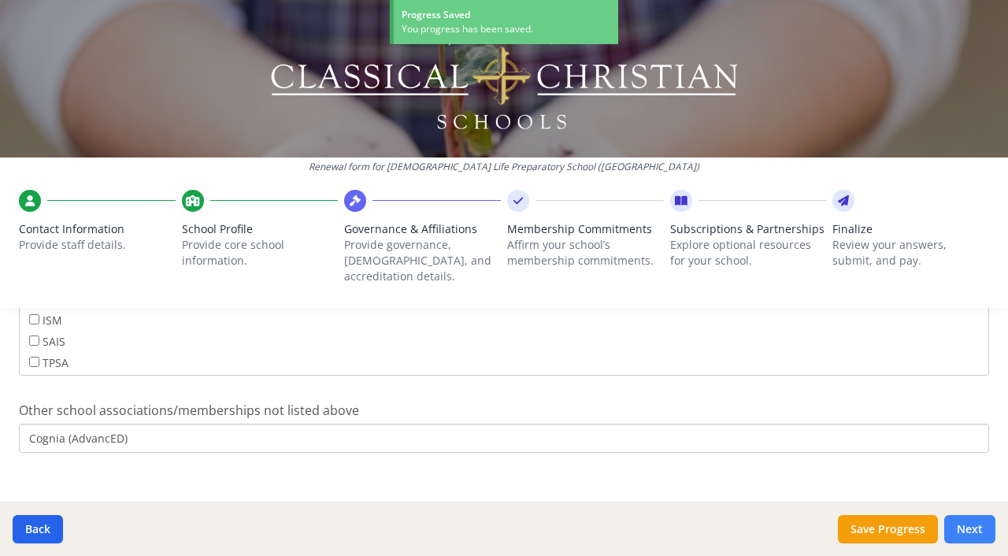
click at [985, 537] on button "Next" at bounding box center [969, 529] width 51 height 28
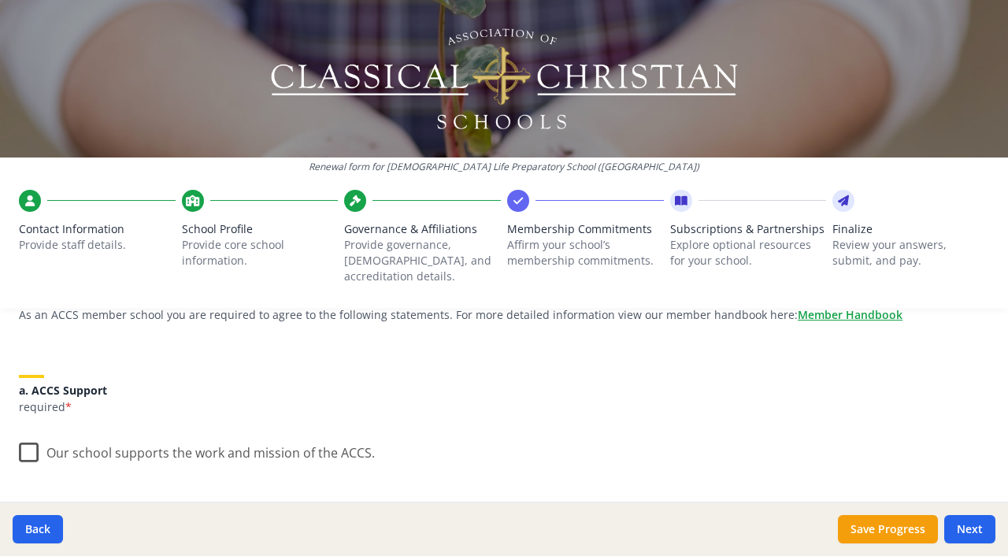
scroll to position [164, 0]
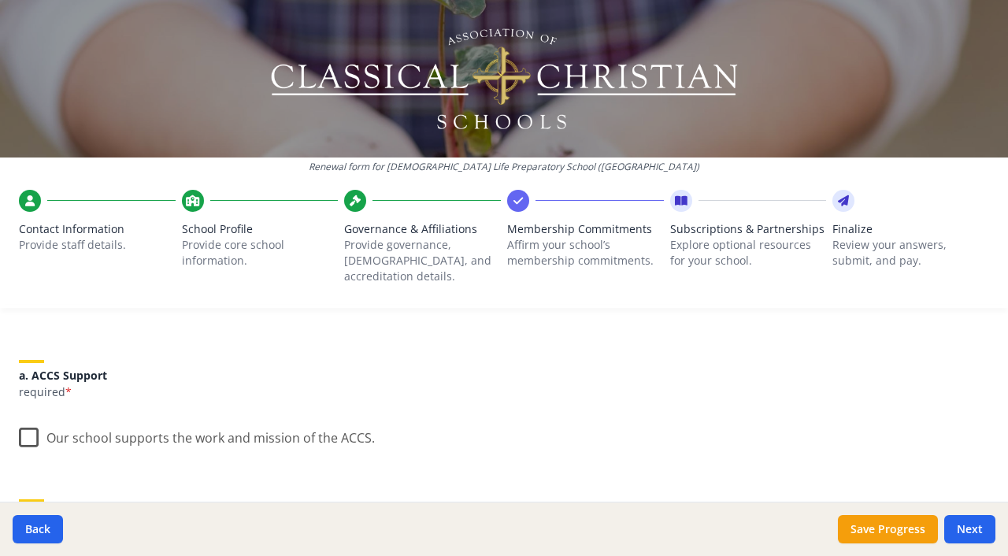
click at [29, 421] on label "Our school supports the work and mission of the ACCS." at bounding box center [197, 434] width 356 height 34
click at [0, 0] on input "Our school supports the work and mission of the ACCS." at bounding box center [0, 0] width 0 height 0
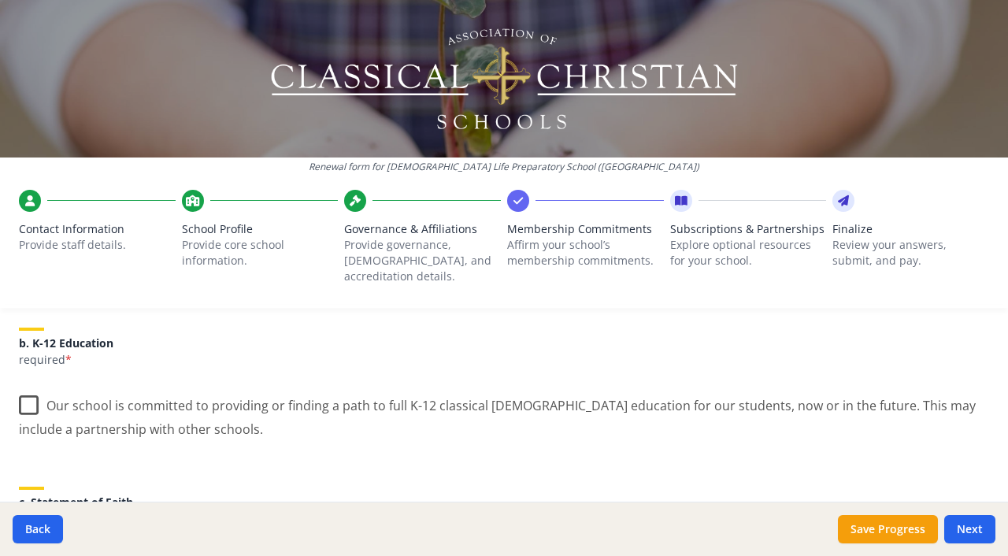
scroll to position [332, 0]
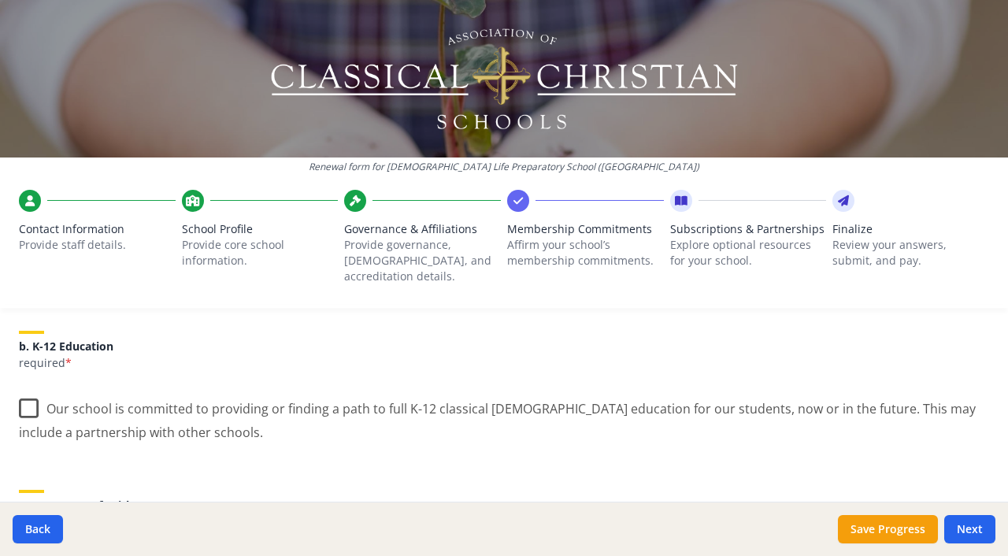
click at [28, 392] on label "Our school is committed to providing or finding a path to full K-12 classical […" at bounding box center [504, 414] width 970 height 53
click at [0, 0] on input "Our school is committed to providing or finding a path to full K-12 classical […" at bounding box center [0, 0] width 0 height 0
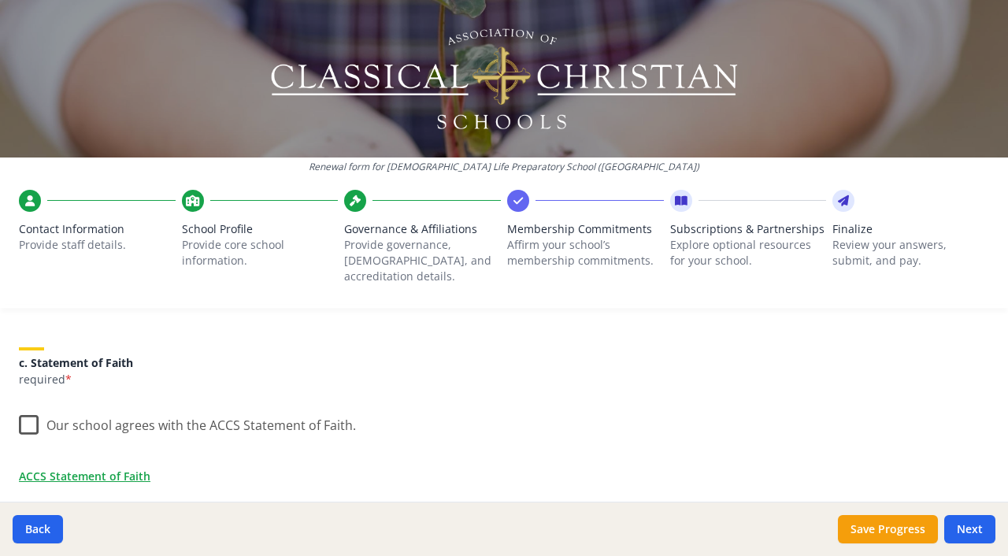
scroll to position [488, 0]
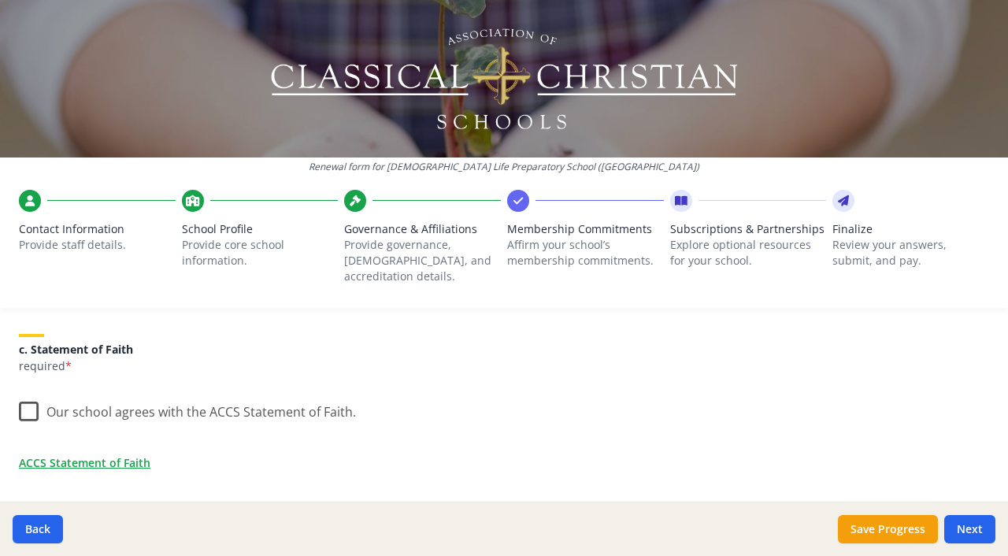
click at [30, 391] on label "Our school agrees with the ACCS Statement of Faith." at bounding box center [187, 408] width 337 height 34
click at [0, 0] on input "Our school agrees with the ACCS Statement of Faith." at bounding box center [0, 0] width 0 height 0
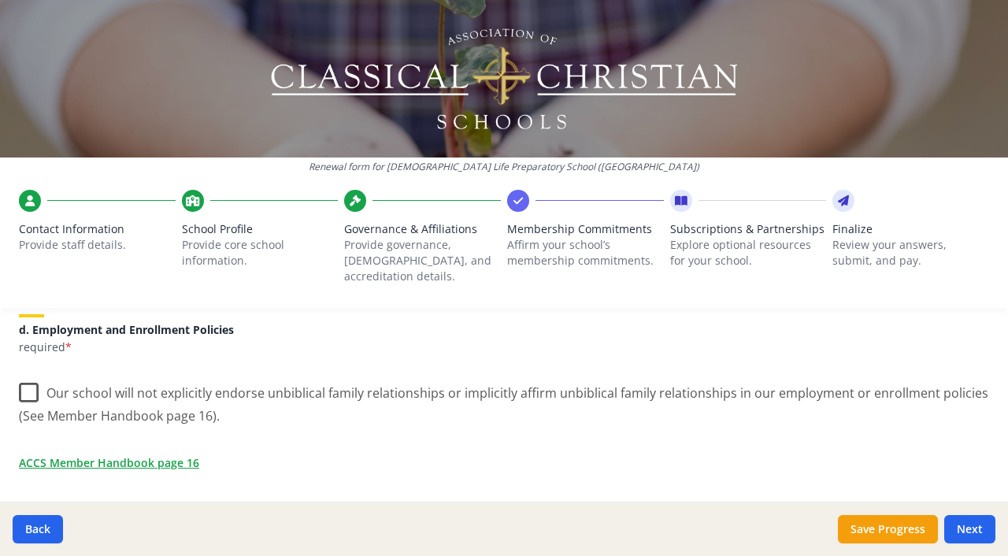
scroll to position [698, 0]
click at [25, 373] on label "Our school will not explicitly endorse unbiblical family relationships or impli…" at bounding box center [504, 398] width 970 height 53
click at [0, 0] on input "Our school will not explicitly endorse unbiblical family relationships or impli…" at bounding box center [0, 0] width 0 height 0
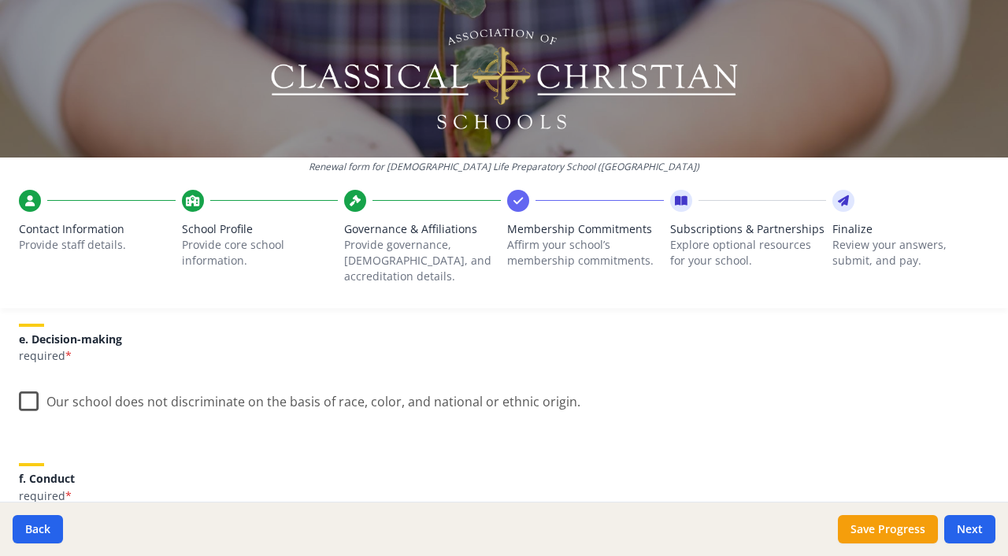
scroll to position [900, 0]
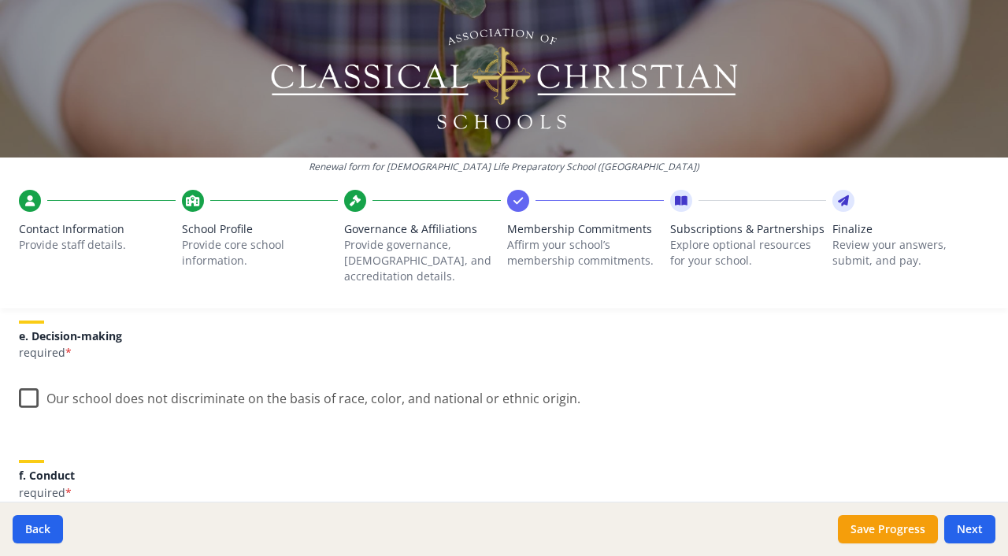
click at [25, 379] on label "Our school does not discriminate on the basis of race, color, and national or e…" at bounding box center [300, 395] width 562 height 34
click at [0, 0] on input "Our school does not discriminate on the basis of race, color, and national or e…" at bounding box center [0, 0] width 0 height 0
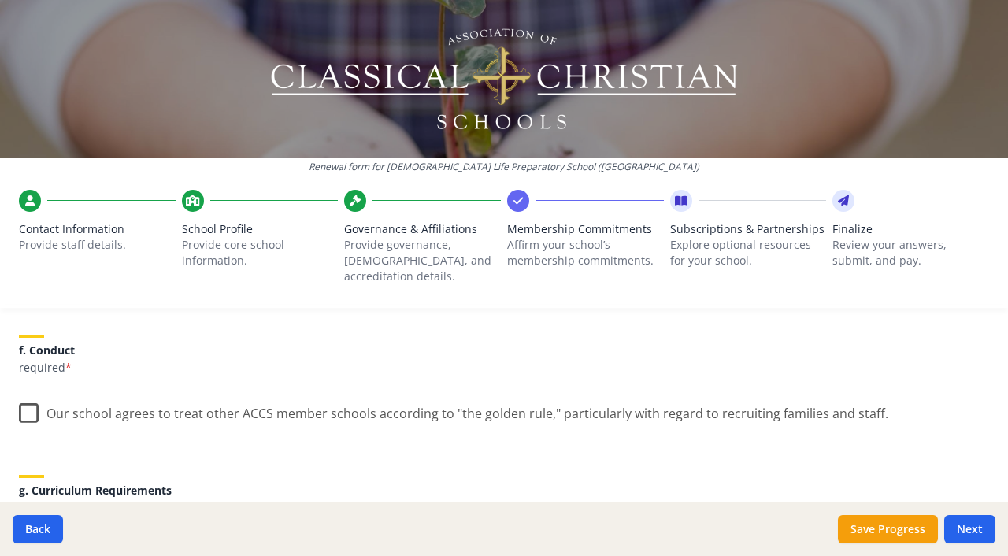
scroll to position [1026, 0]
click at [27, 393] on label "Our school agrees to treat other ACCS member schools according to "the golden r…" at bounding box center [454, 408] width 870 height 34
click at [0, 0] on input "Our school agrees to treat other ACCS member schools according to "the golden r…" at bounding box center [0, 0] width 0 height 0
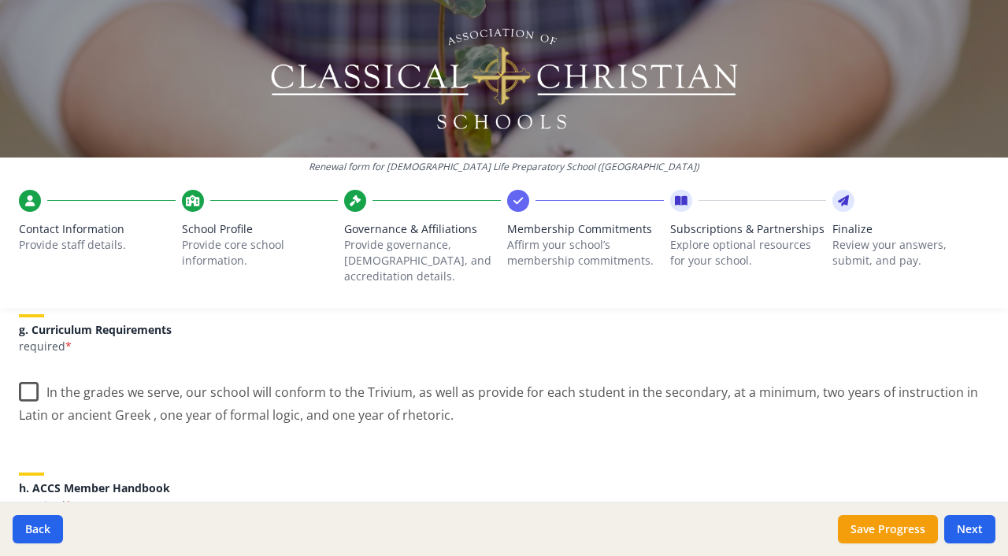
scroll to position [1188, 0]
click at [29, 375] on label "In the grades we serve, our school will conform to the Trivium, as well as prov…" at bounding box center [504, 395] width 970 height 53
click at [0, 0] on input "In the grades we serve, our school will conform to the Trivium, as well as prov…" at bounding box center [0, 0] width 0 height 0
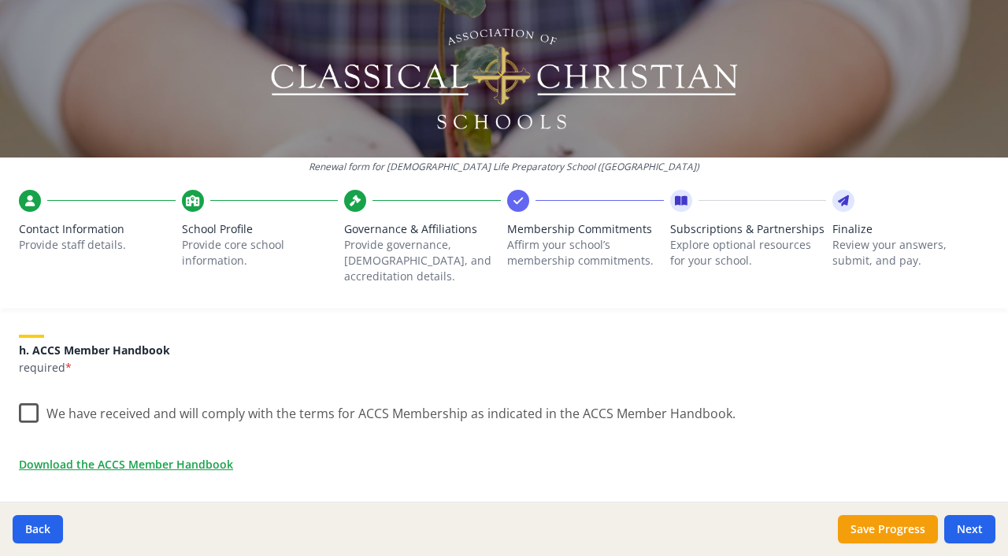
scroll to position [1326, 0]
click at [25, 391] on label "We have received and will comply with the terms for ACCS Membership as indicate…" at bounding box center [377, 408] width 717 height 34
click at [0, 0] on input "We have received and will comply with the terms for ACCS Membership as indicate…" at bounding box center [0, 0] width 0 height 0
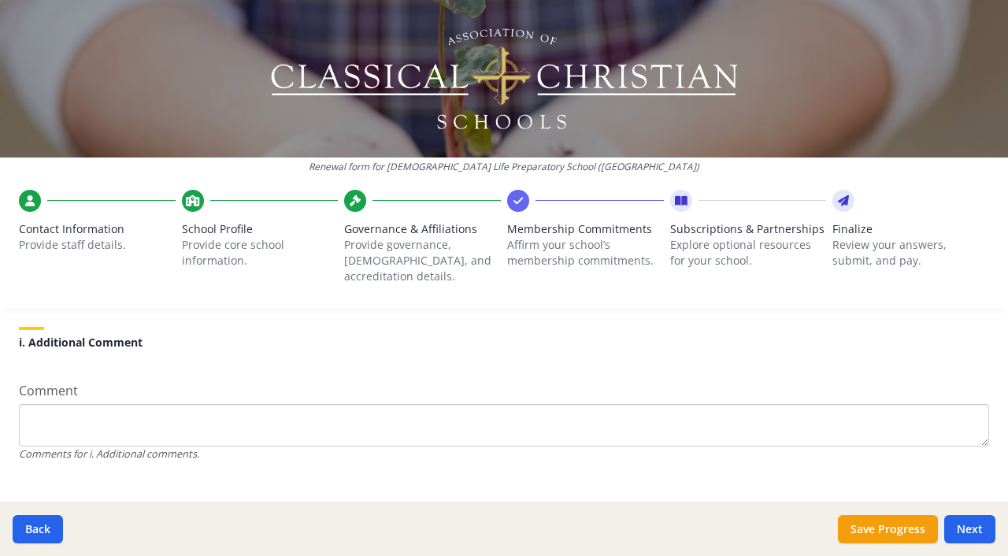
scroll to position [1532, 0]
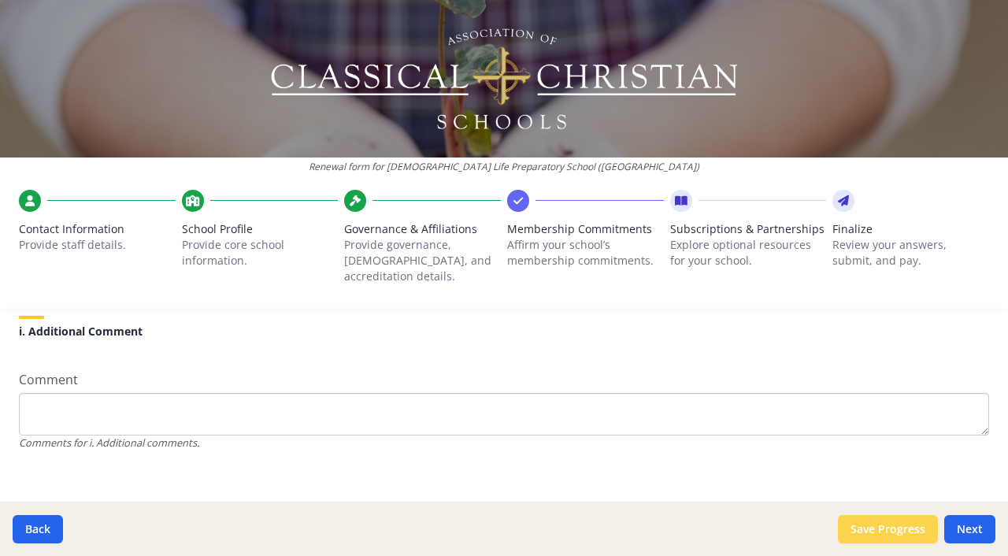
click at [896, 524] on button "Save Progress" at bounding box center [888, 529] width 100 height 28
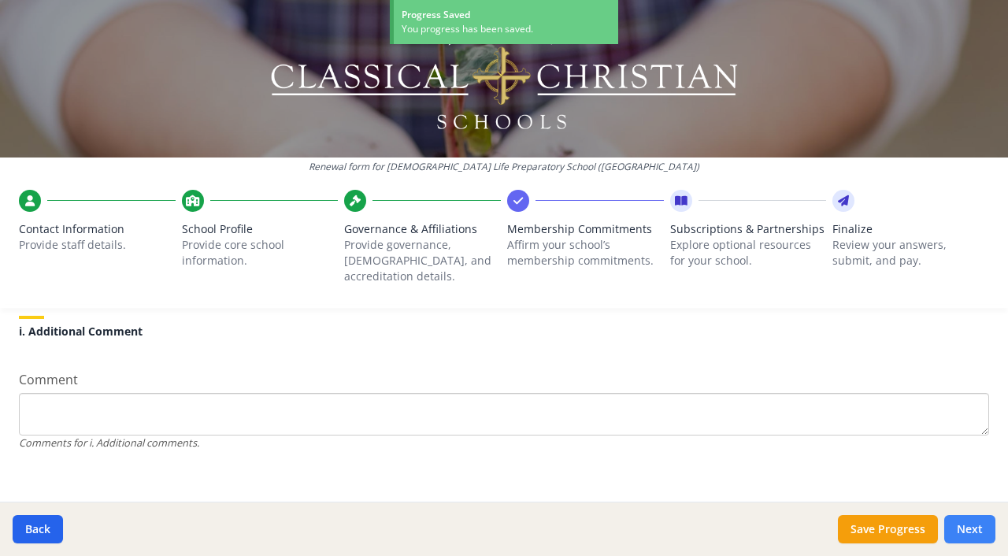
click at [987, 530] on button "Next" at bounding box center [969, 529] width 51 height 28
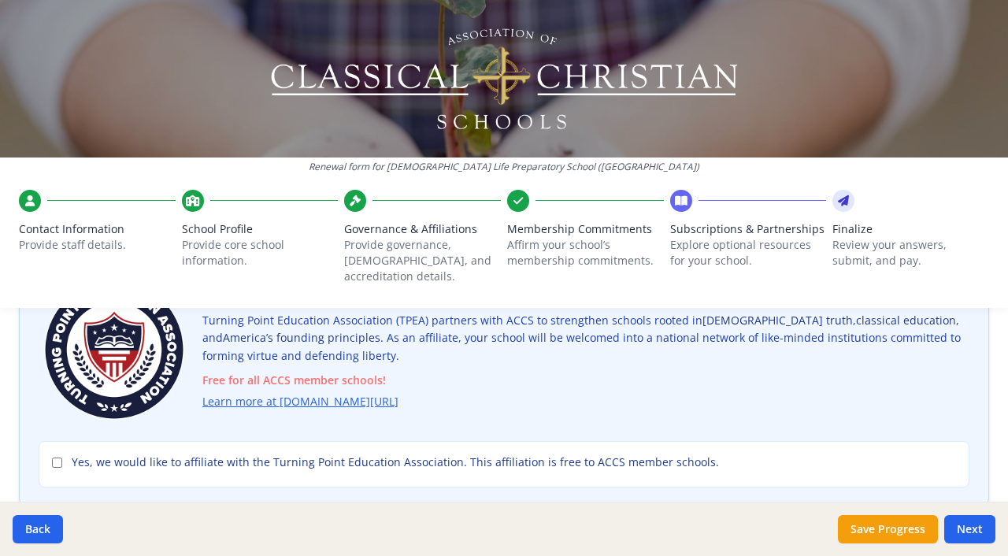
scroll to position [140, 0]
click at [58, 459] on input "Yes, we would like to affiliate with the Turning Point Education Association. T…" at bounding box center [57, 464] width 10 height 10
checkbox input "true"
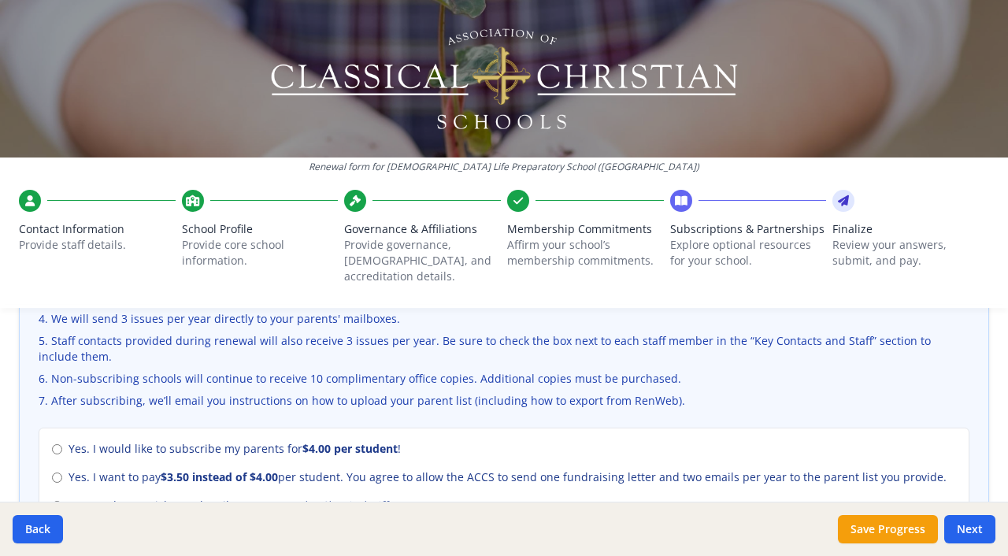
scroll to position [633, 0]
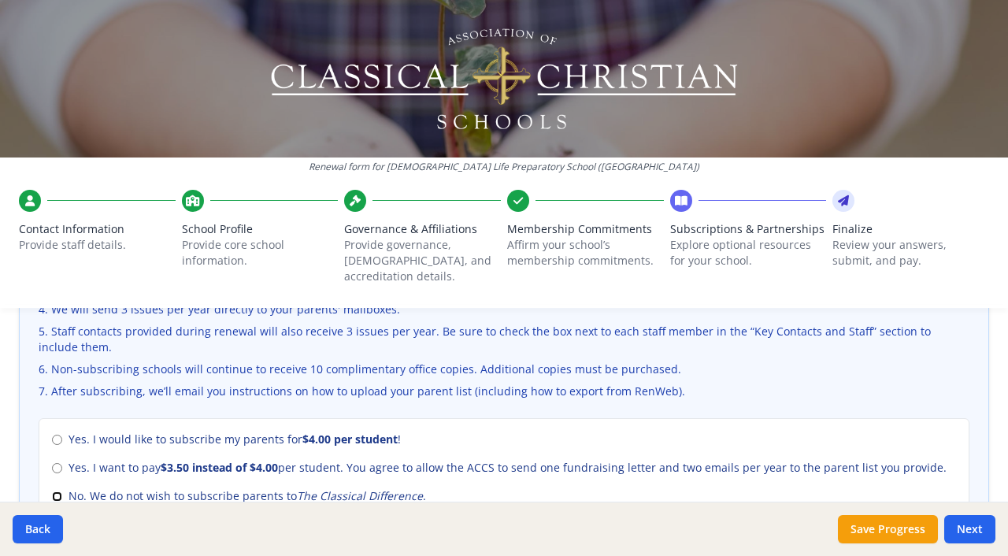
click at [53, 492] on input "No. We do not wish to subscribe parents to The Classical Difference ." at bounding box center [57, 497] width 10 height 10
radio input "true"
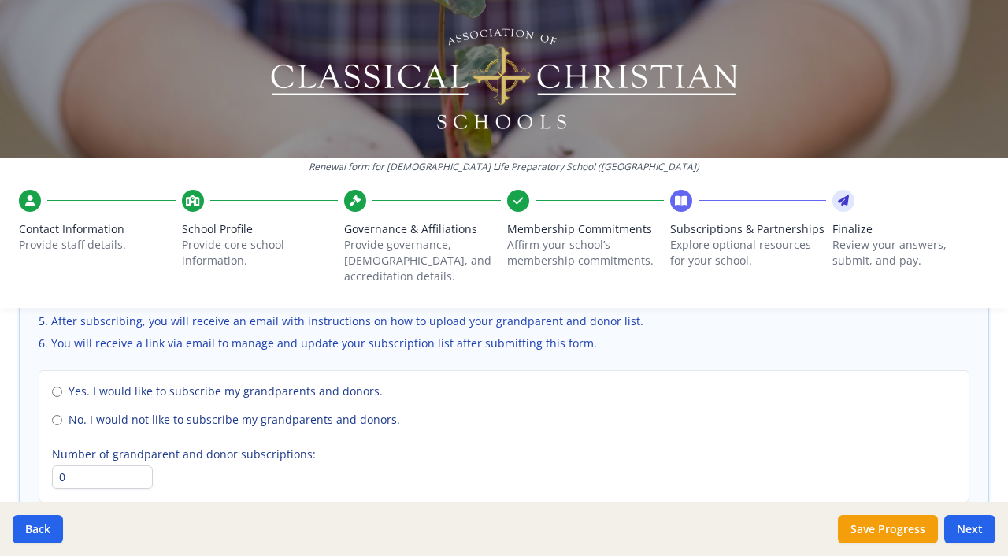
scroll to position [1156, 0]
click at [55, 414] on input "No. I would not like to subscribe my grandparents and donors." at bounding box center [57, 419] width 10 height 10
radio input "true"
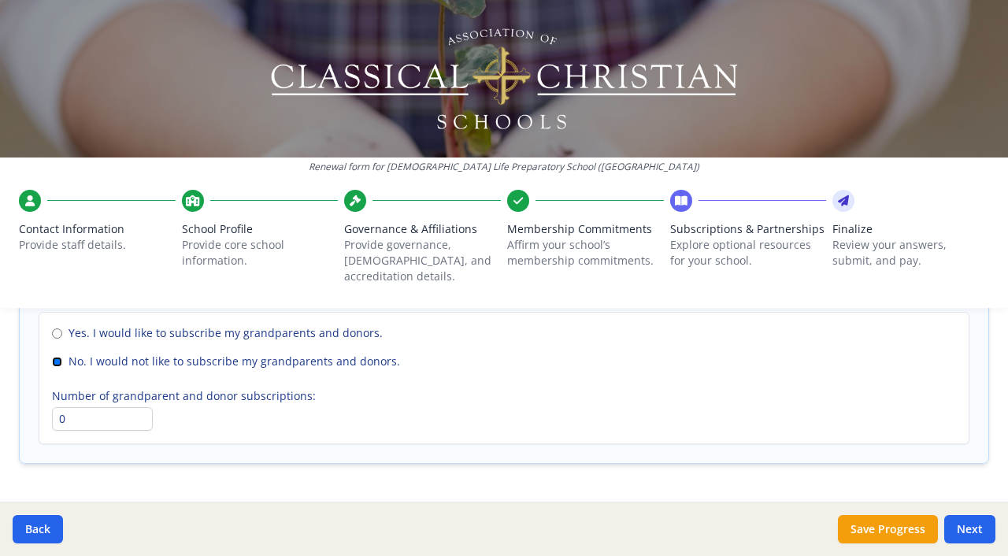
scroll to position [1244, 0]
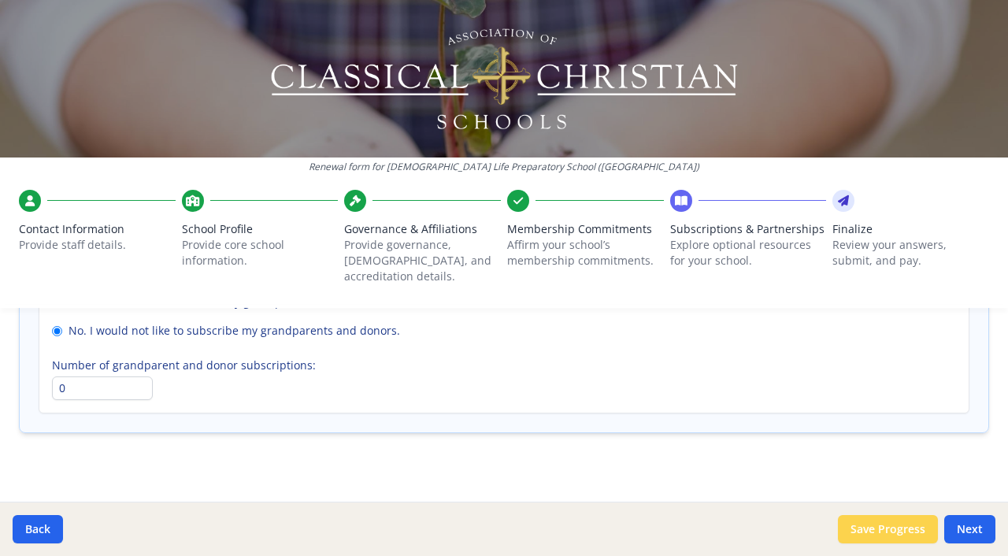
click at [919, 525] on button "Save Progress" at bounding box center [888, 529] width 100 height 28
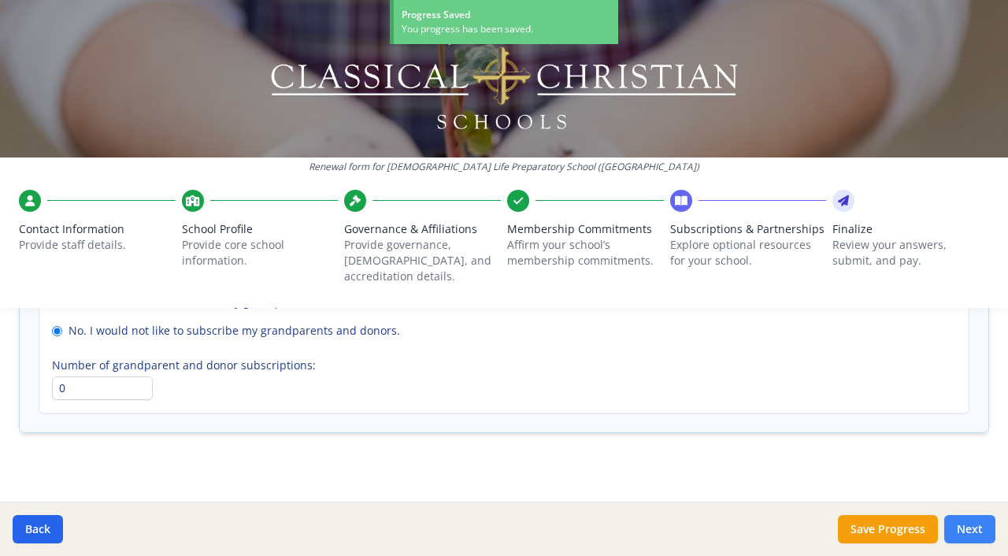
click at [978, 536] on button "Next" at bounding box center [969, 529] width 51 height 28
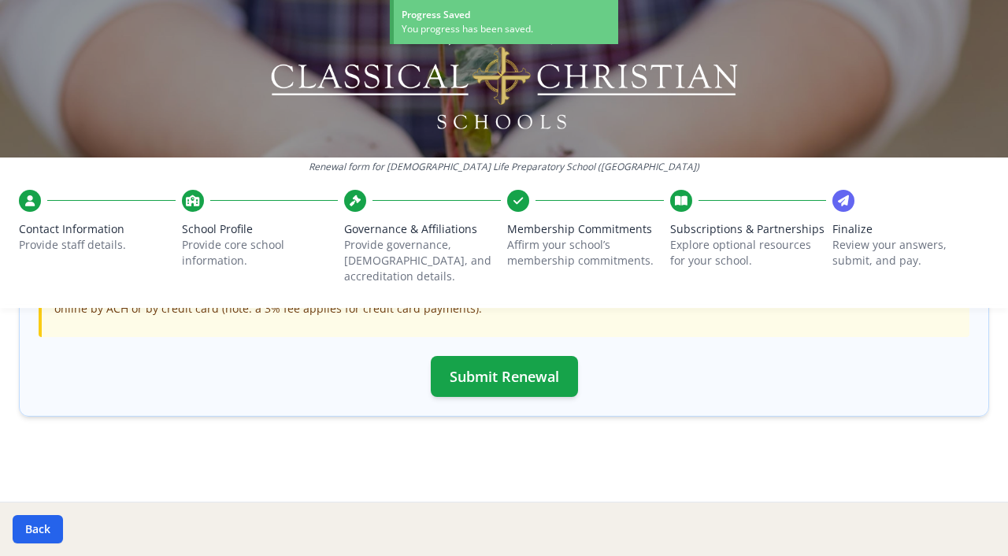
scroll to position [578, 0]
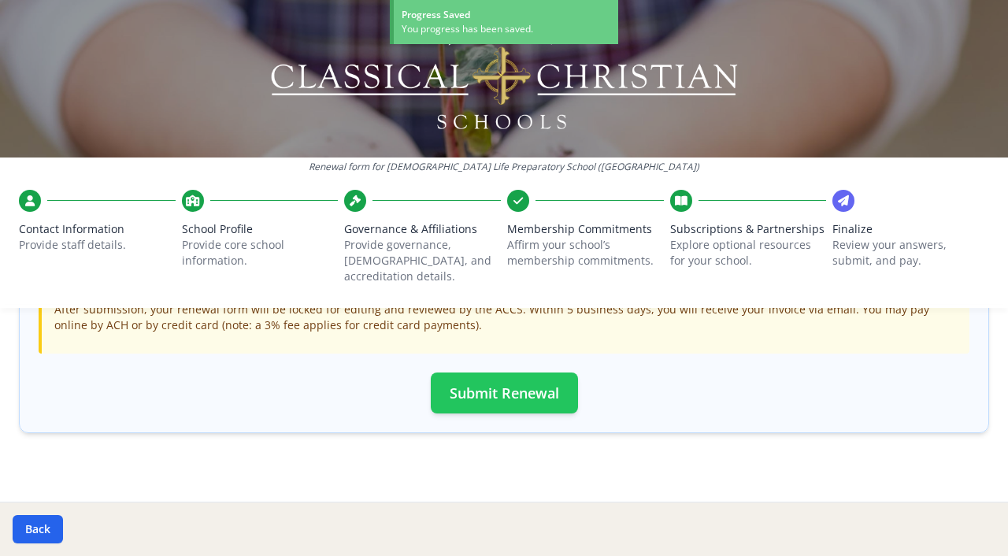
click at [540, 374] on button "Submit Renewal" at bounding box center [504, 393] width 147 height 41
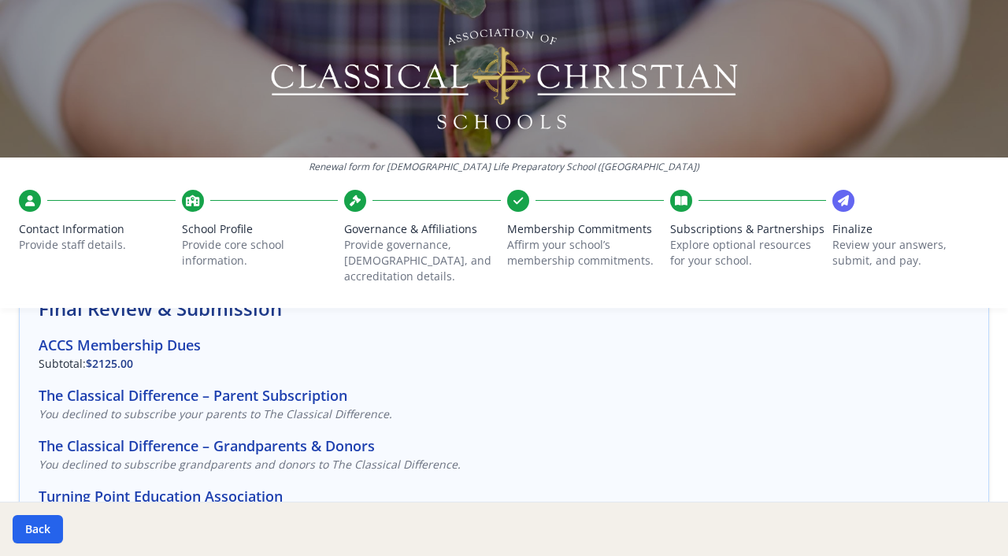
scroll to position [0, 0]
